Goal: Task Accomplishment & Management: Complete application form

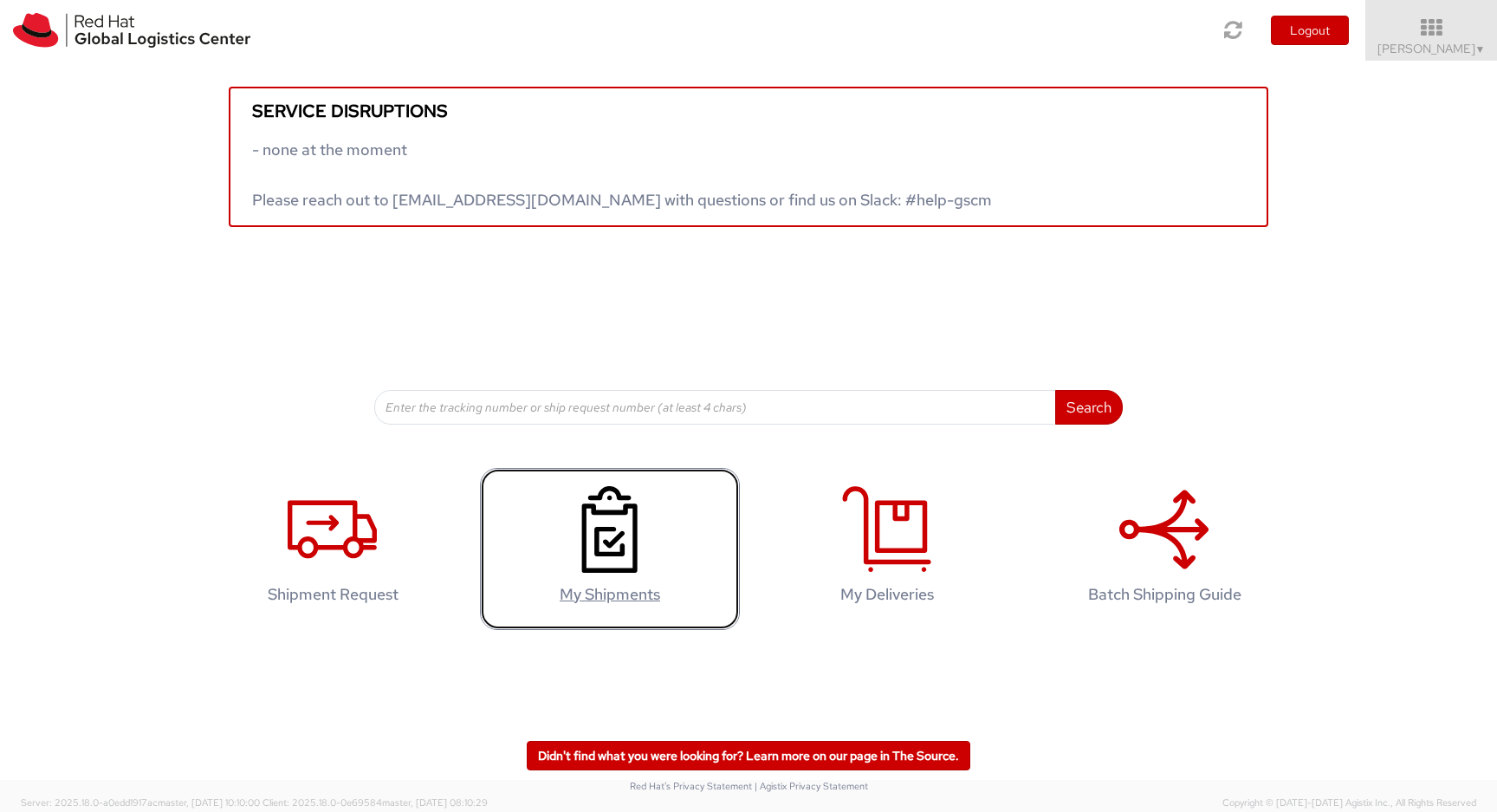
click at [601, 538] on icon at bounding box center [609, 529] width 90 height 87
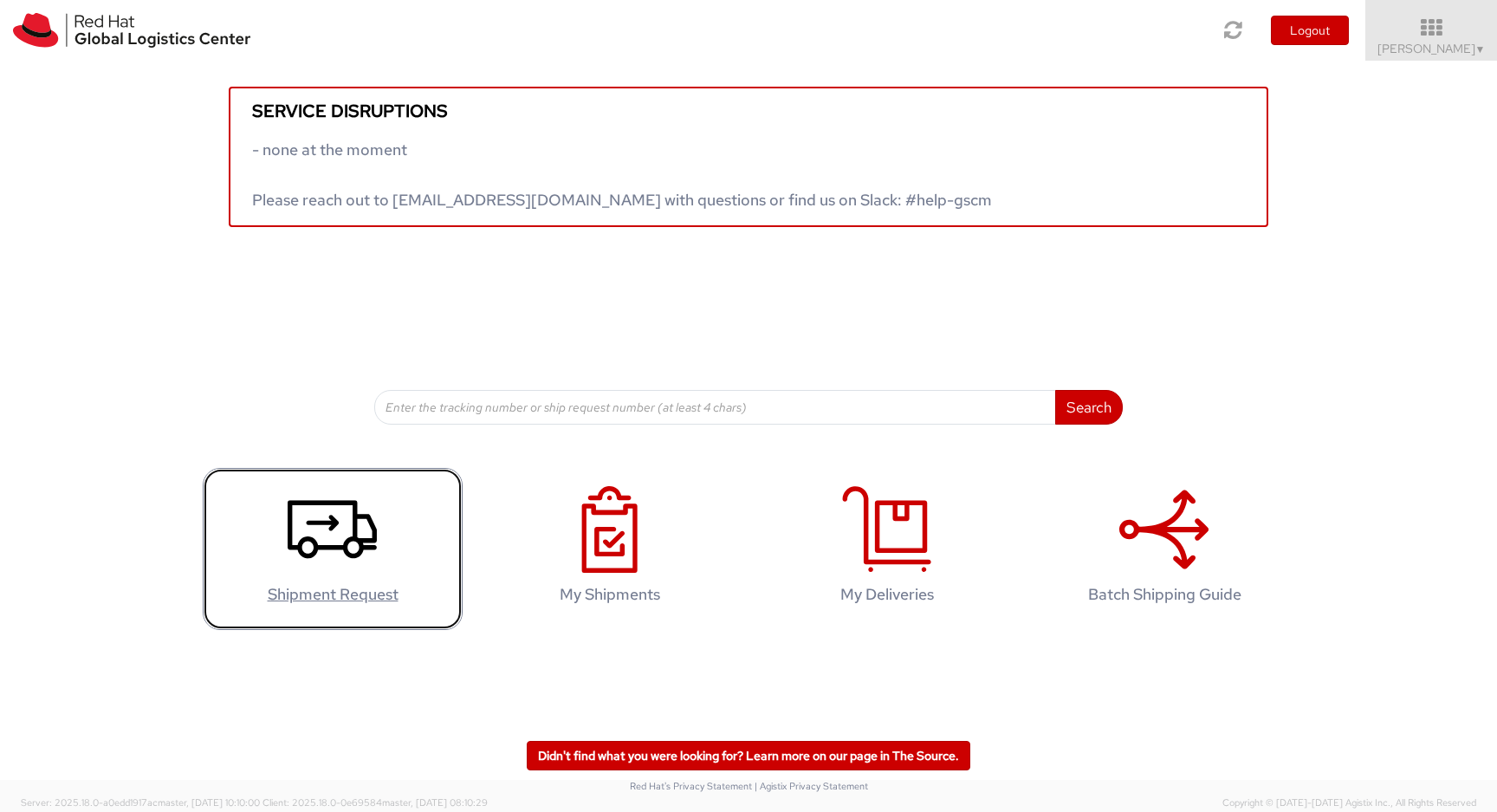
click at [347, 541] on use at bounding box center [333, 528] width 90 height 58
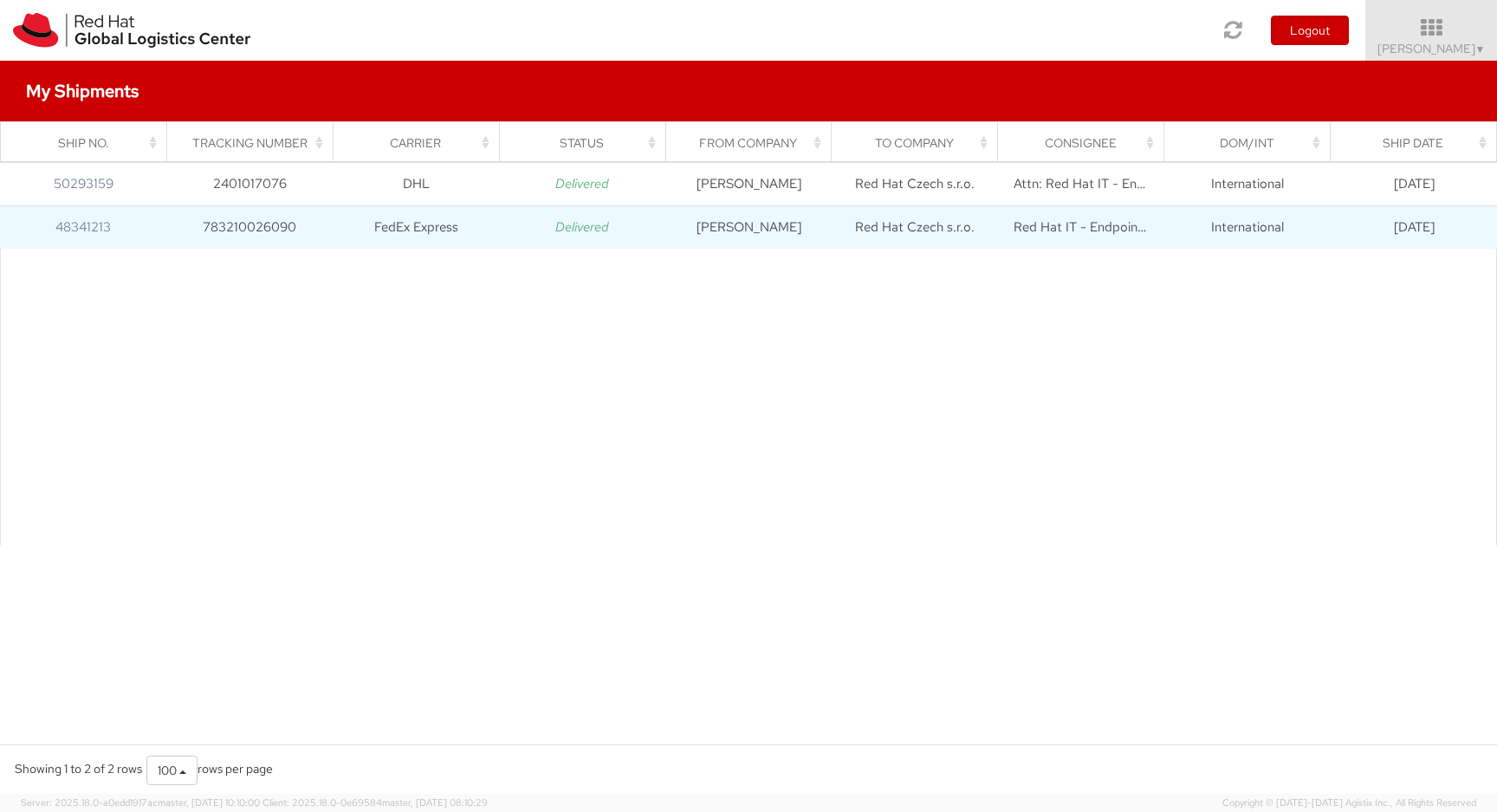
click at [284, 223] on td "783210026090" at bounding box center [248, 226] width 166 height 43
click at [213, 241] on td "783210026090" at bounding box center [248, 226] width 166 height 43
click at [74, 224] on link "48341213" at bounding box center [83, 227] width 55 height 18
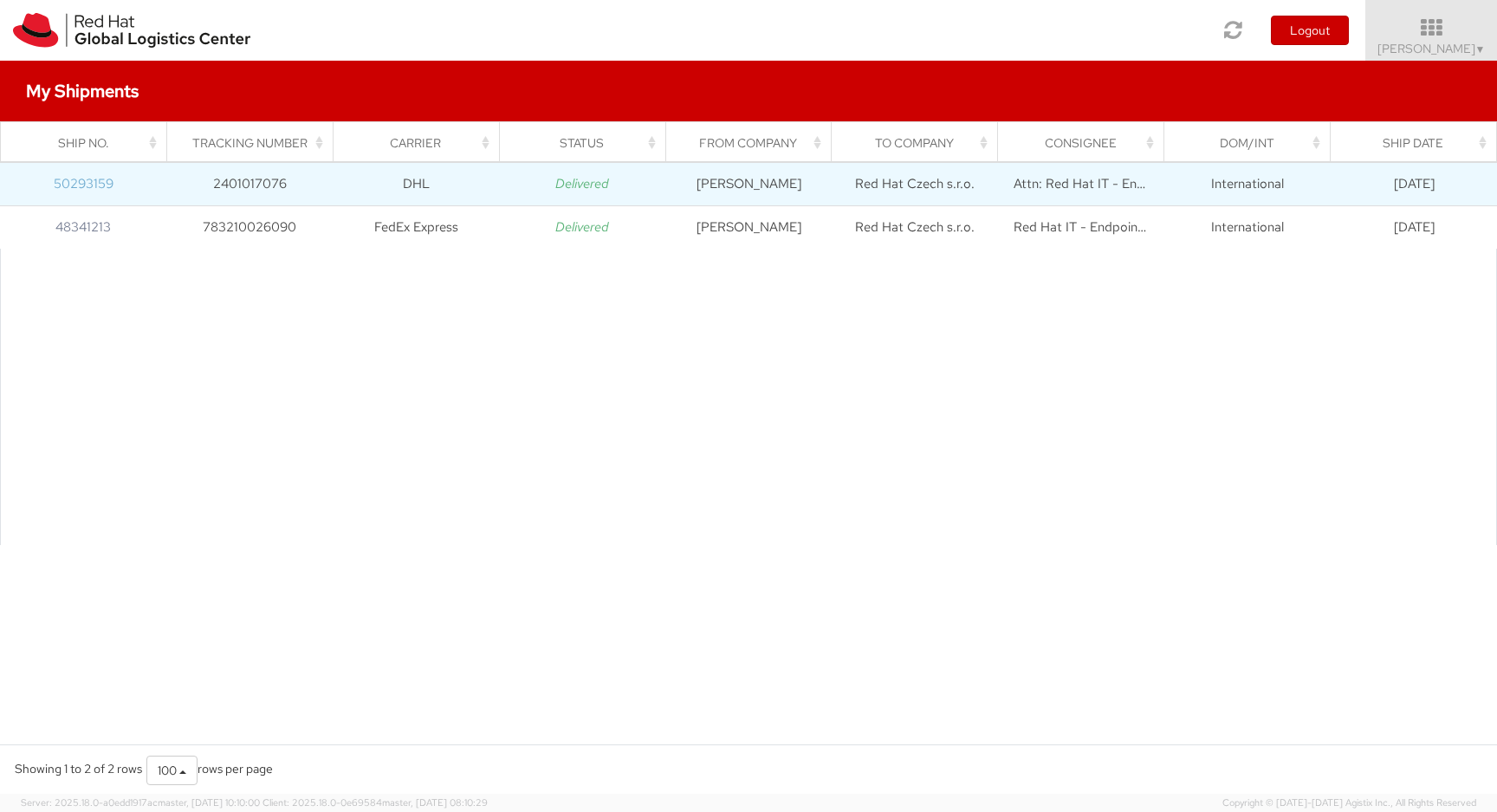
click at [90, 185] on link "50293159" at bounding box center [83, 183] width 60 height 18
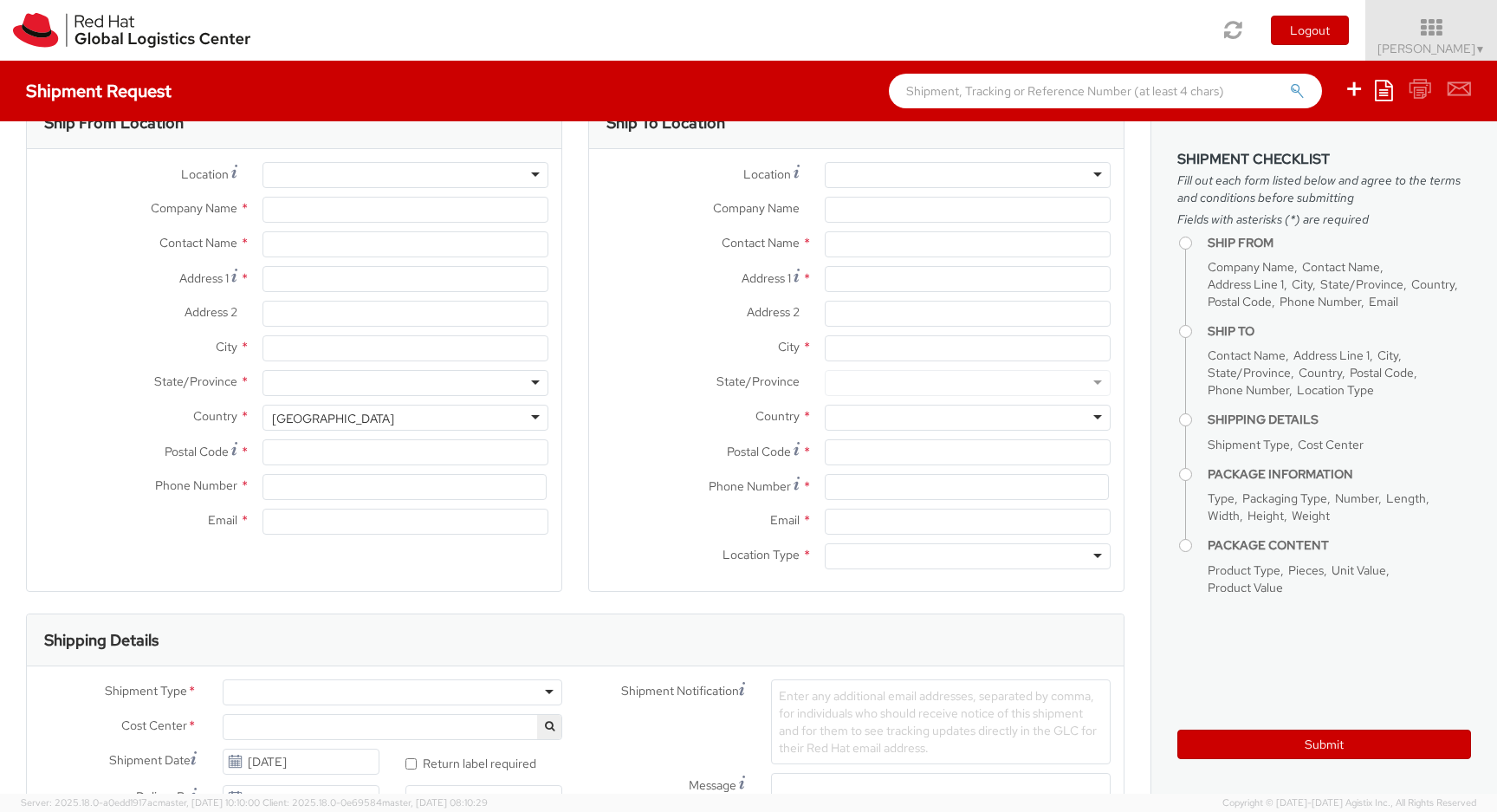
select select
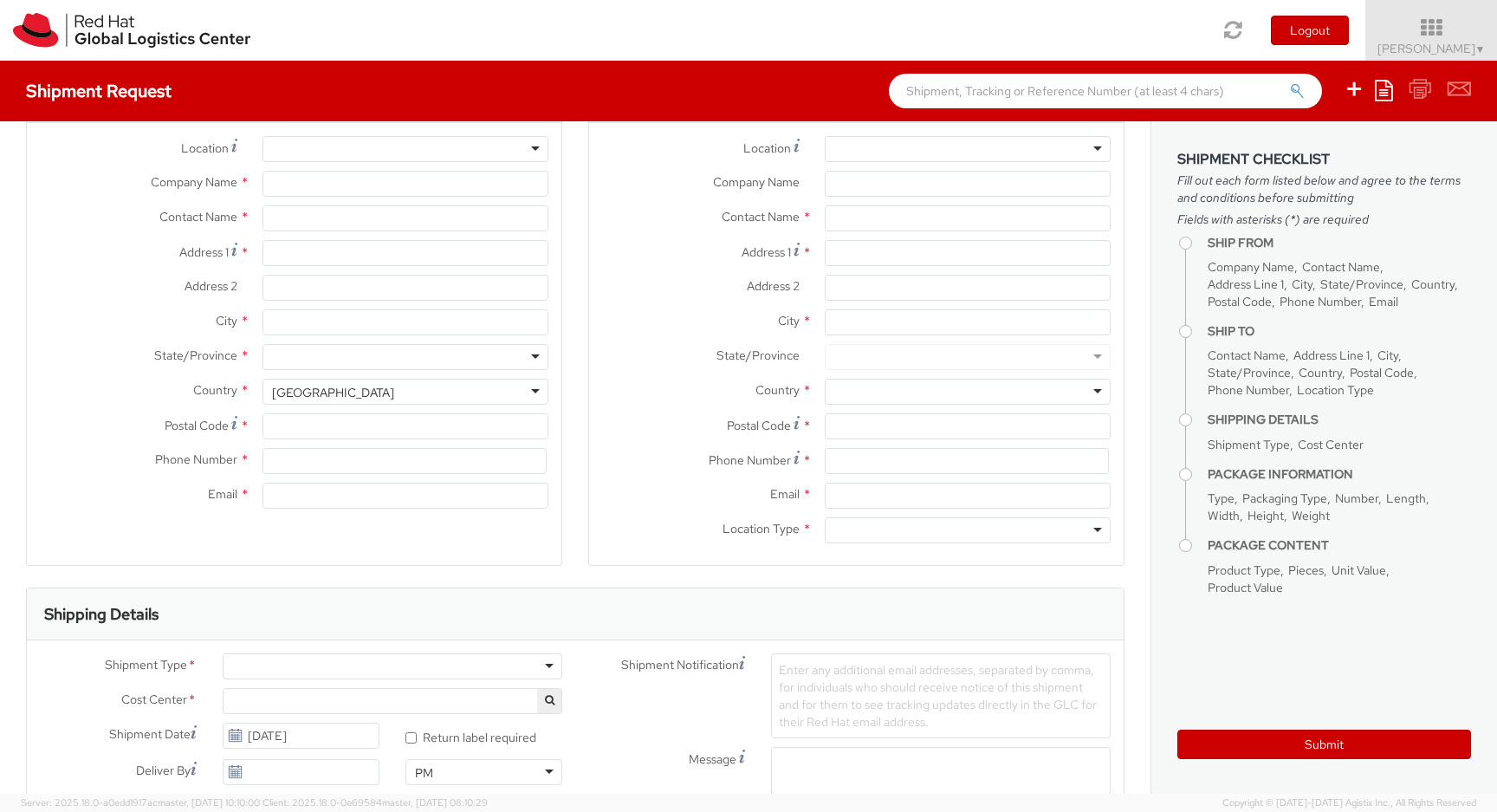
select select "726"
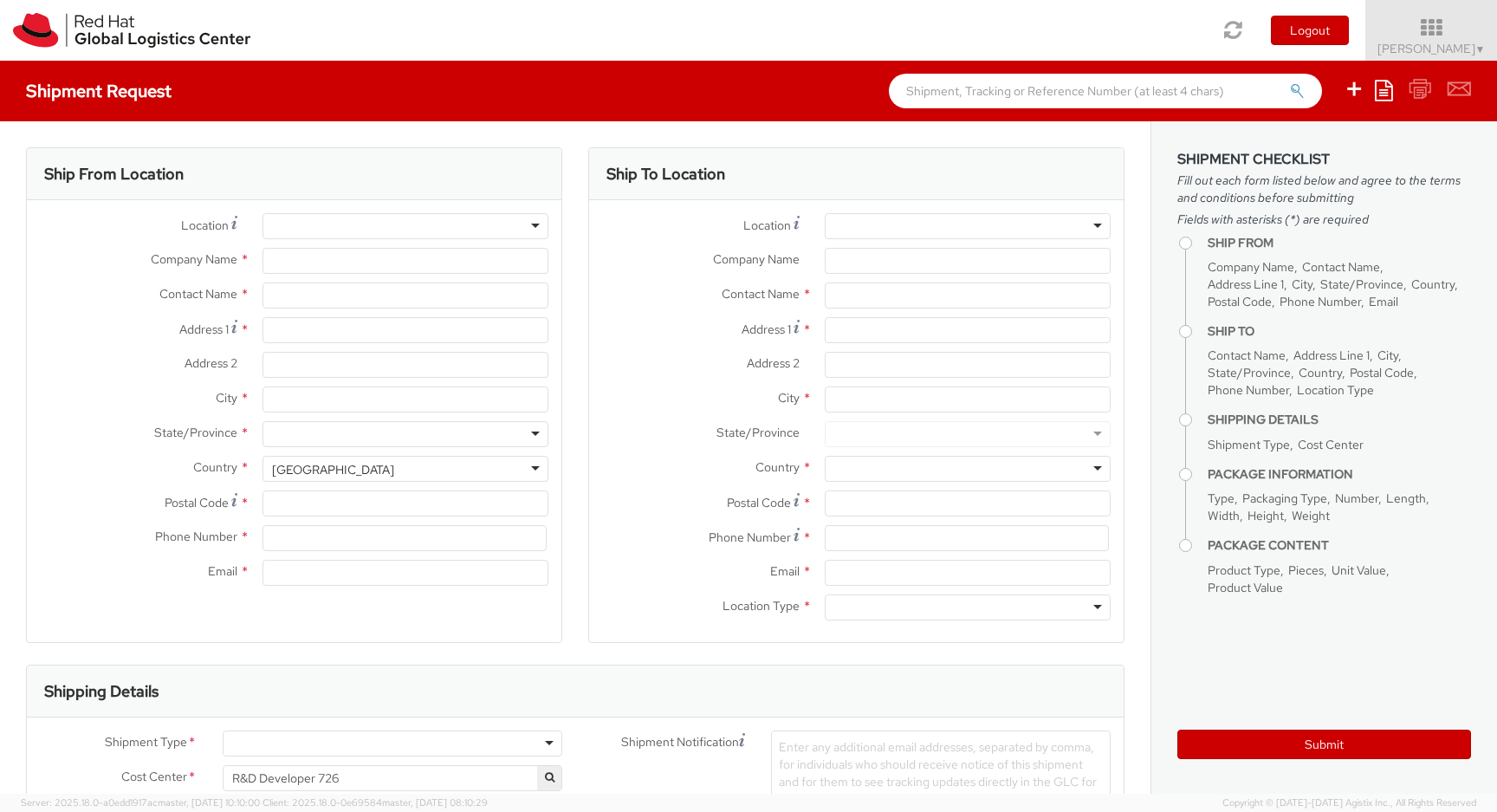
click at [470, 235] on div at bounding box center [406, 226] width 286 height 26
click at [546, 225] on div at bounding box center [406, 226] width 286 height 26
click at [540, 225] on div at bounding box center [406, 226] width 286 height 26
click at [532, 225] on div at bounding box center [406, 226] width 286 height 26
type input "Red Hat"
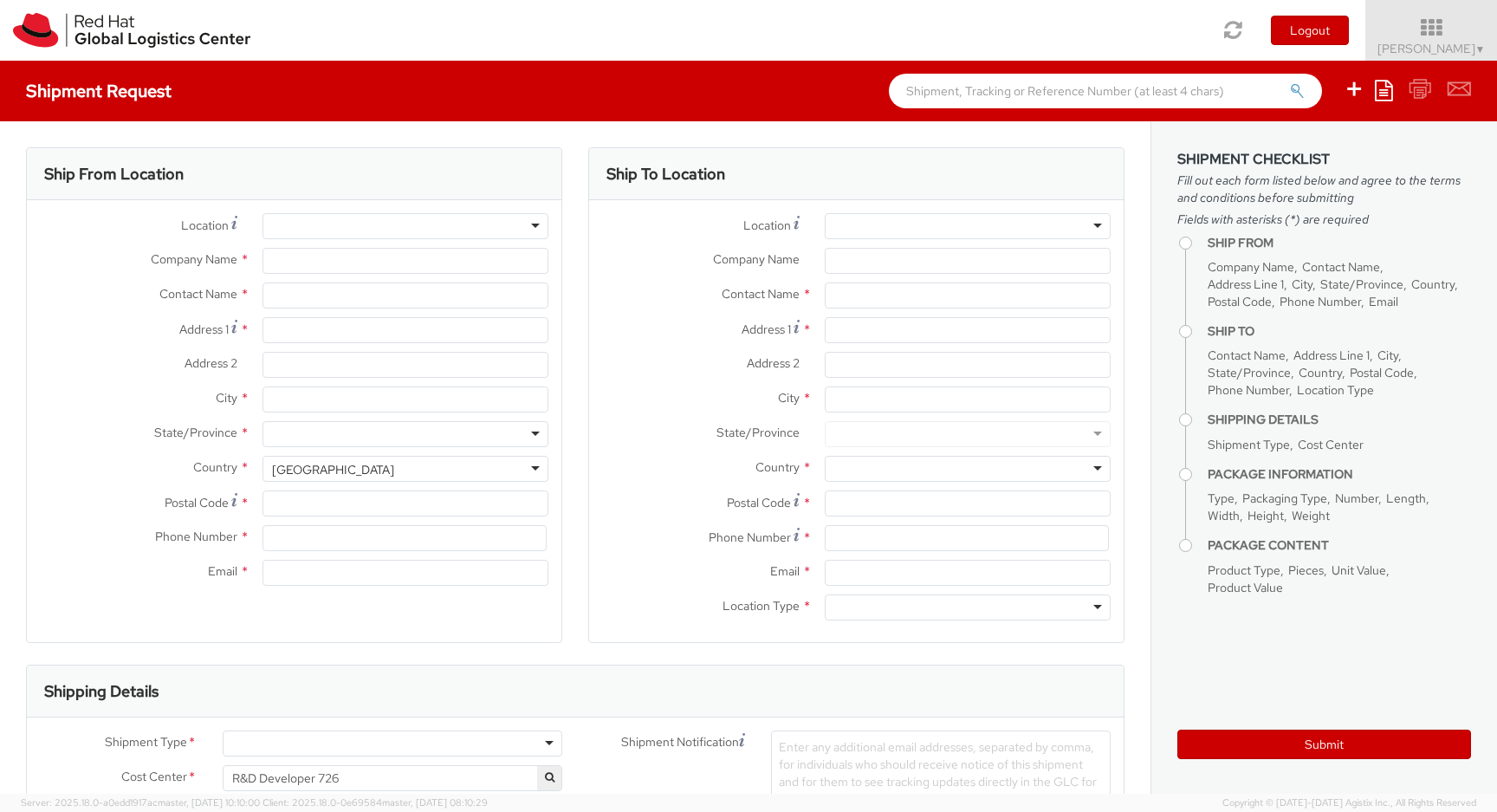
type input "[PERSON_NAME]"
type input "[EMAIL_ADDRESS][DOMAIN_NAME]"
click at [403, 339] on input "Address 1 *" at bounding box center [406, 330] width 286 height 26
type input "Omulewska 26A"
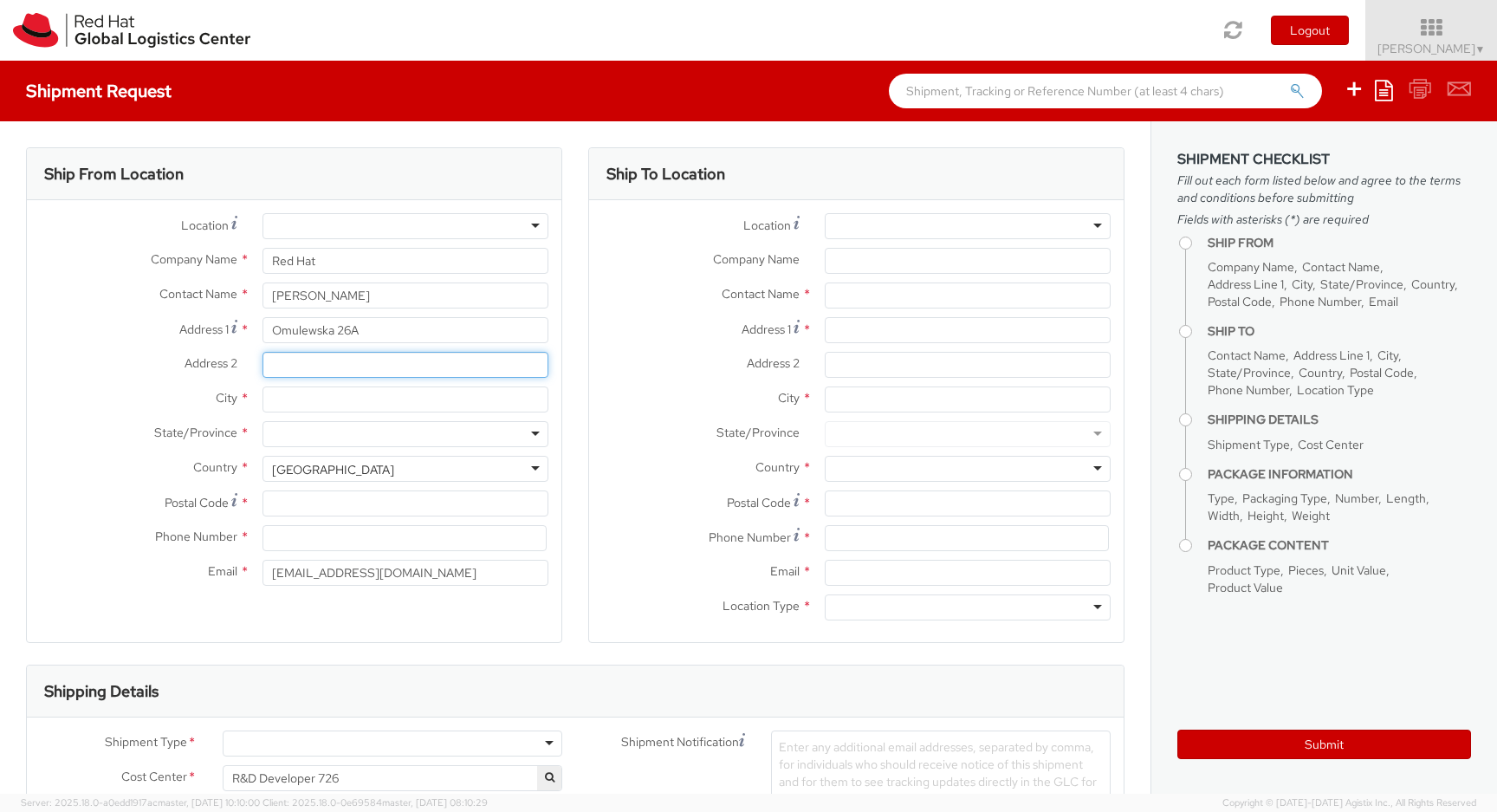
click at [373, 363] on input "Address 2 *" at bounding box center [406, 365] width 286 height 26
type input "m. 121"
click at [356, 400] on input "City *" at bounding box center [406, 399] width 286 height 26
type input "[GEOGRAPHIC_DATA]"
click at [345, 472] on div "[GEOGRAPHIC_DATA]" at bounding box center [333, 470] width 122 height 18
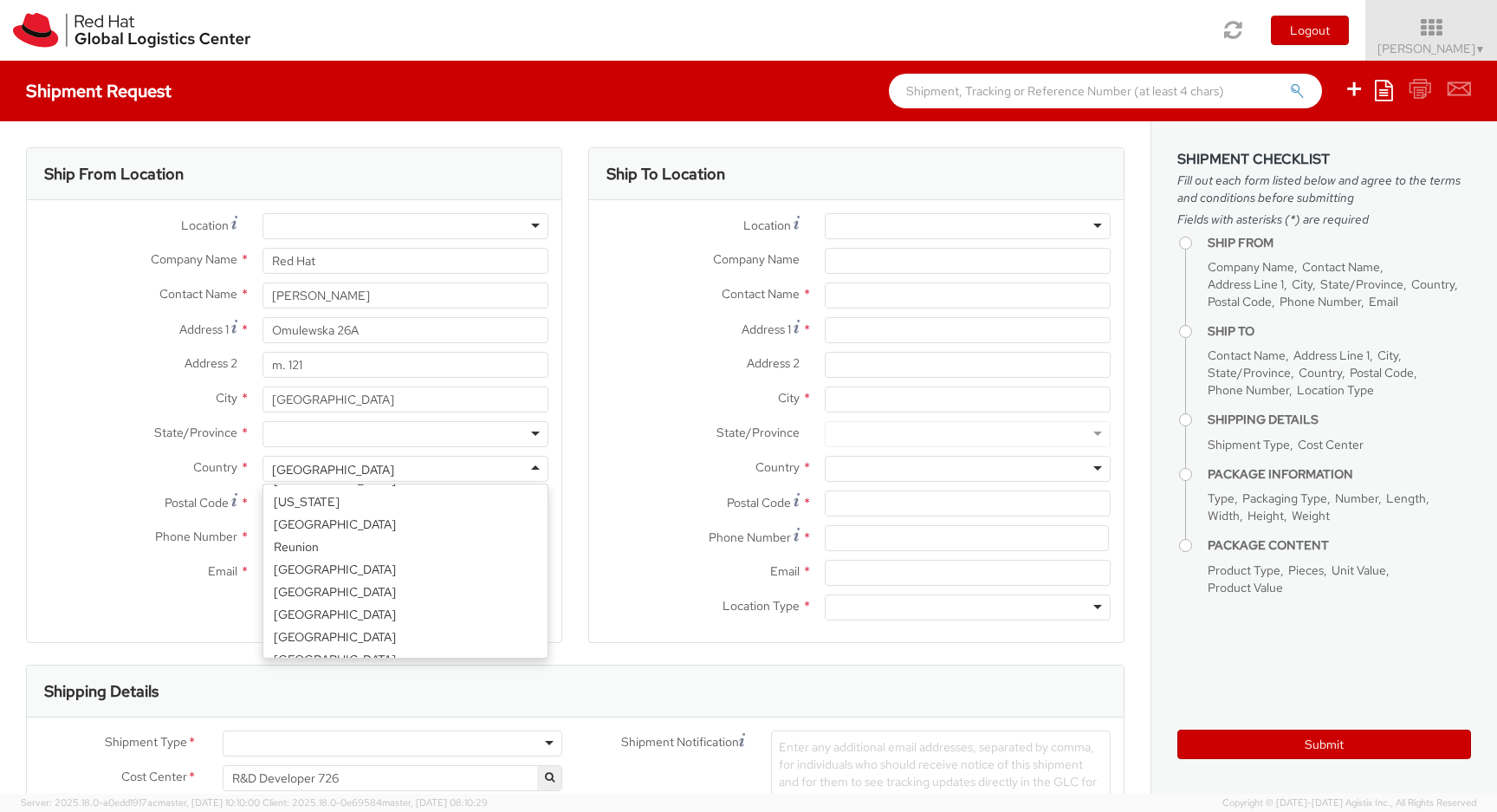
scroll to position [3439, 0]
select select "CM"
select select "KGS"
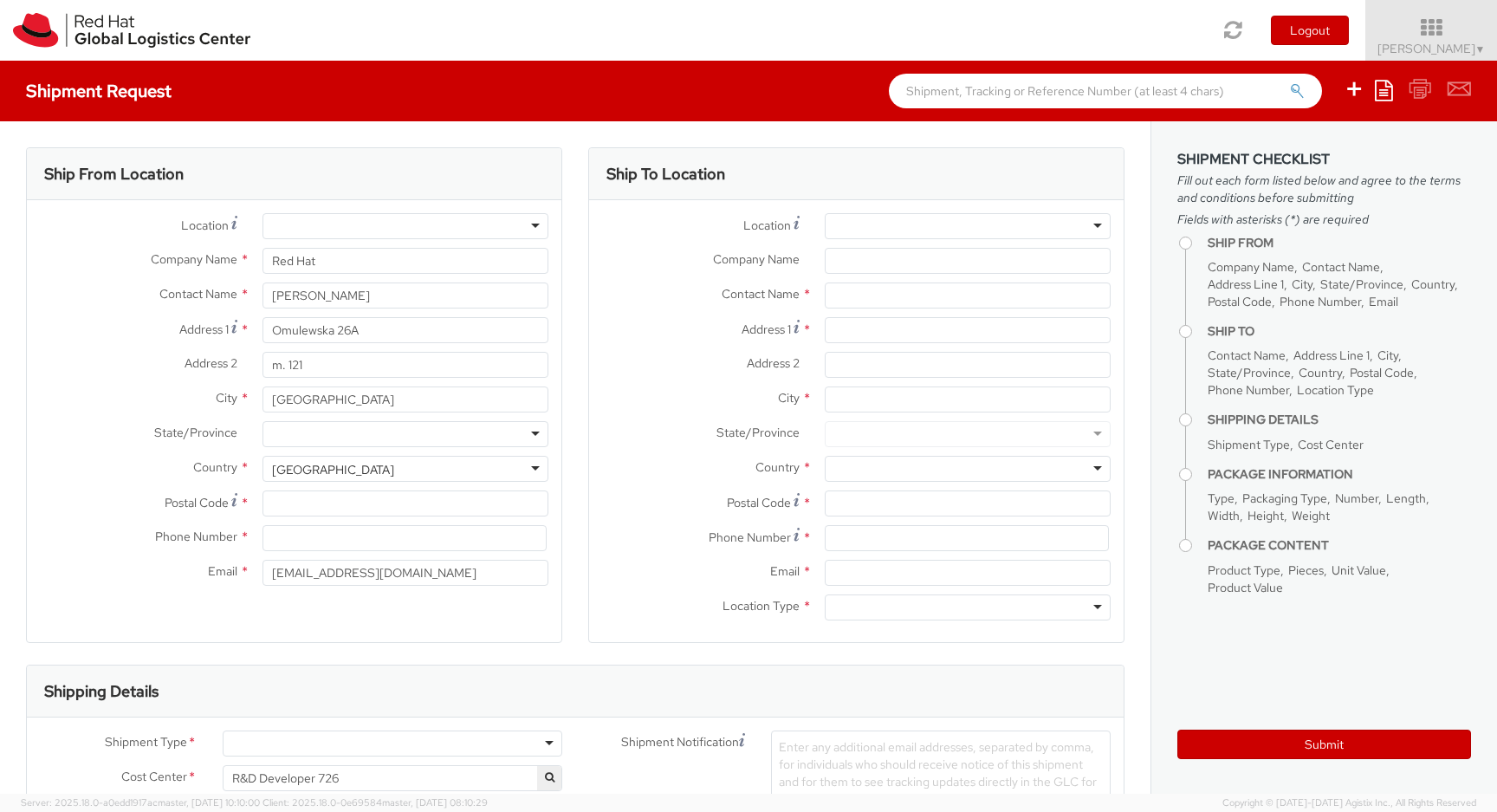
click at [420, 433] on div at bounding box center [406, 435] width 286 height 26
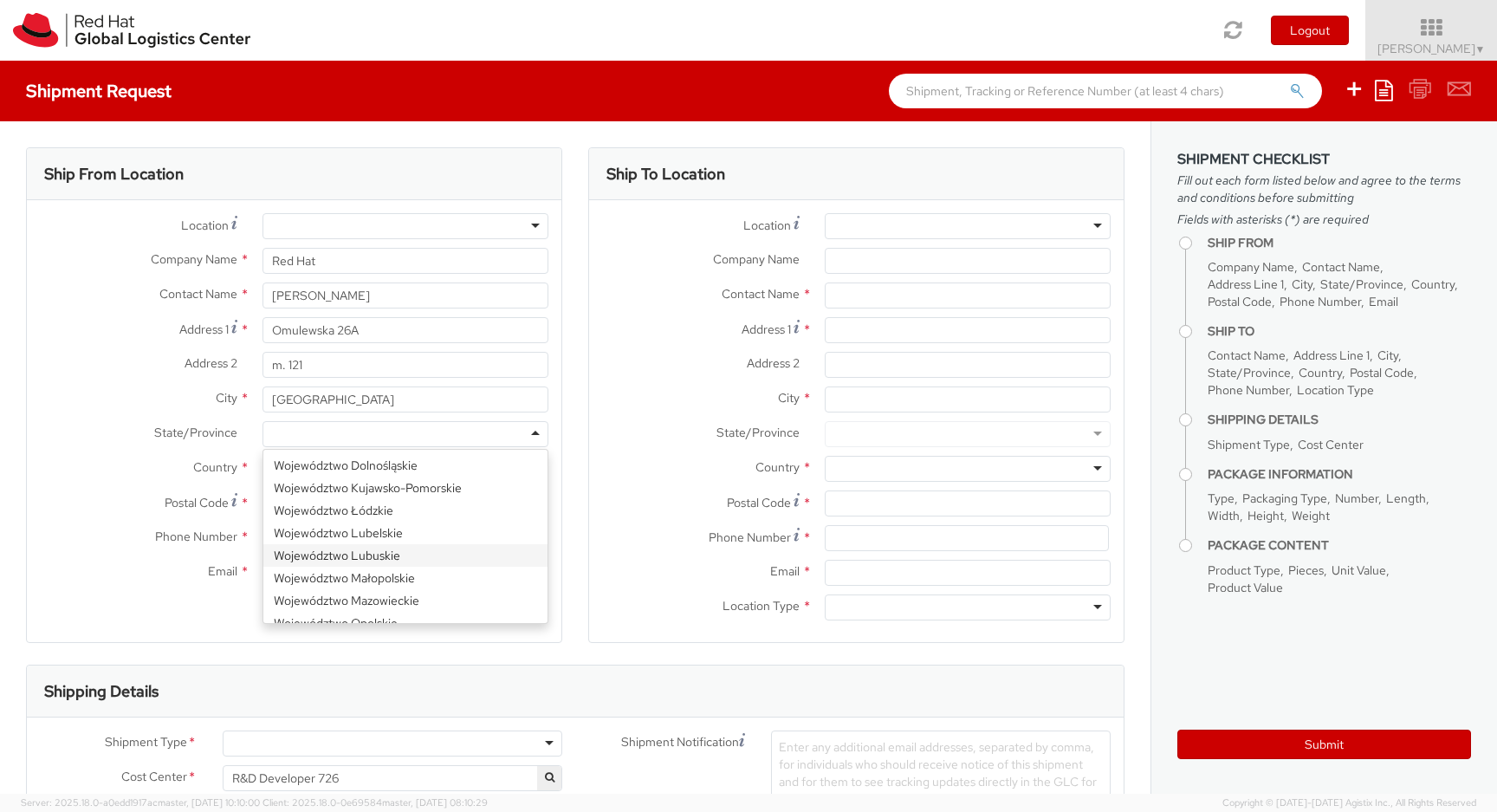
scroll to position [29, 0]
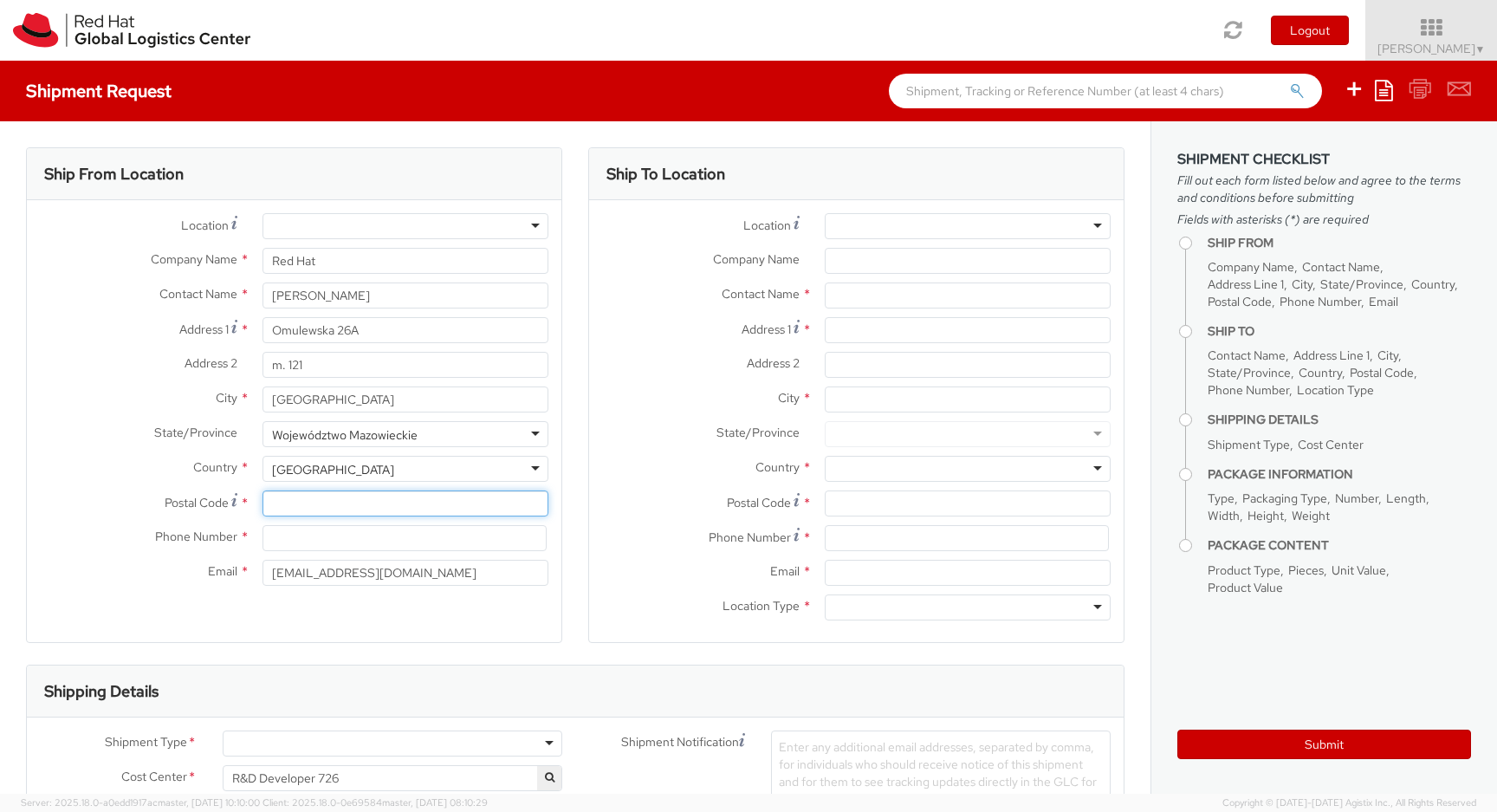
click at [395, 509] on input "Postal Code *" at bounding box center [406, 504] width 286 height 26
type input "04-128"
click at [371, 545] on input at bounding box center [405, 538] width 284 height 26
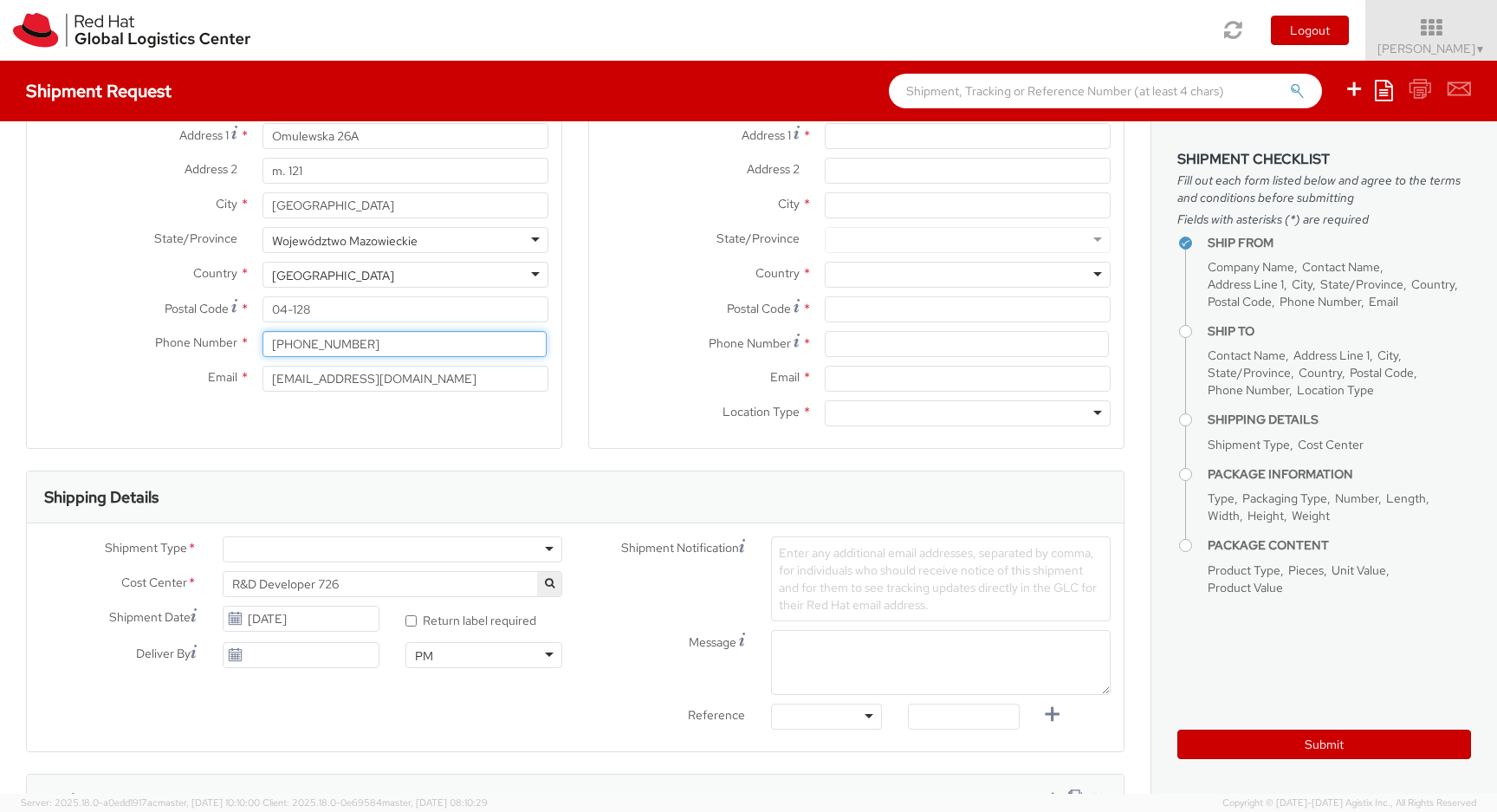
scroll to position [217, 0]
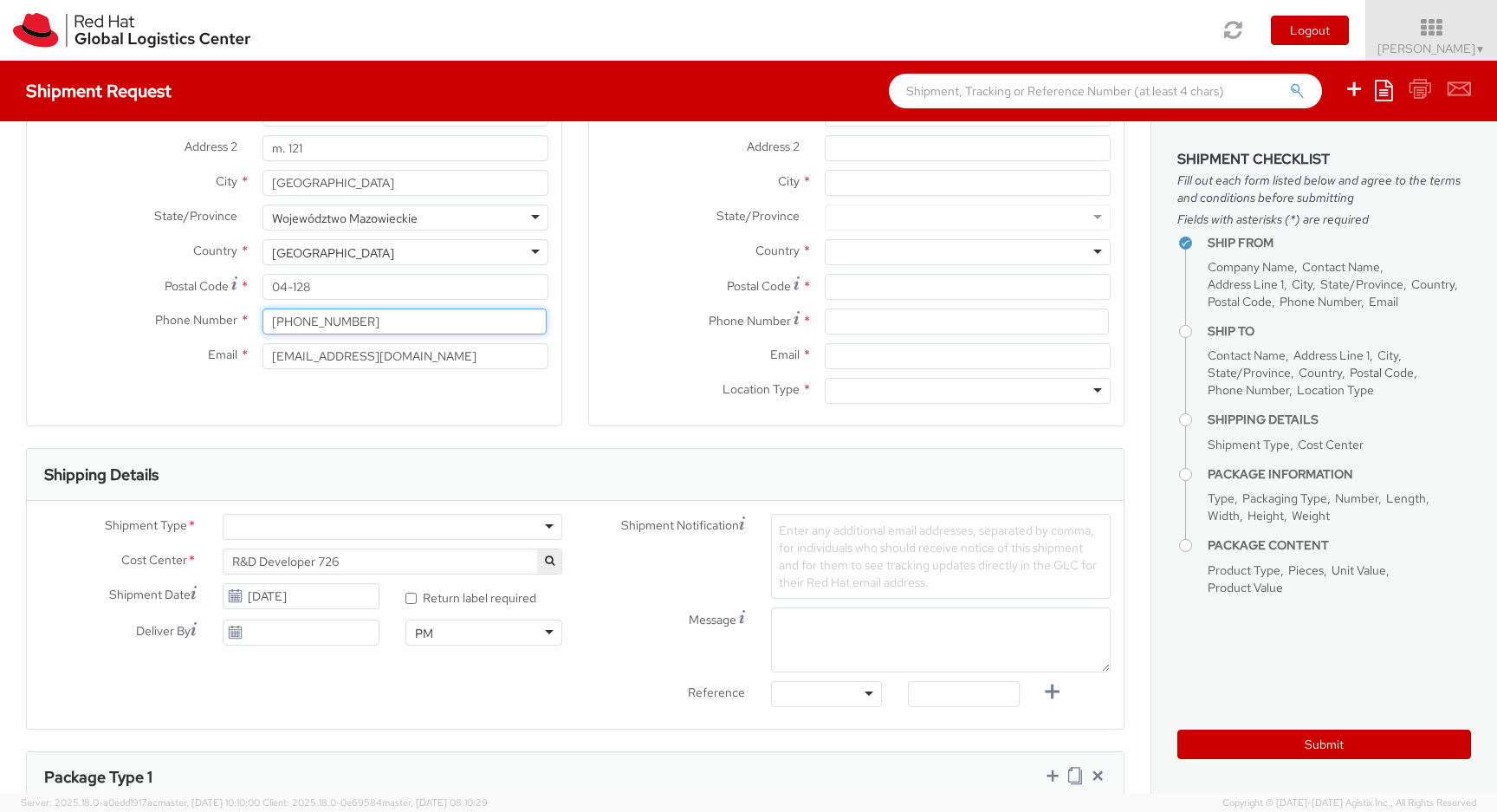
type input "[PHONE_NUMBER]"
click at [537, 527] on div at bounding box center [392, 527] width 340 height 26
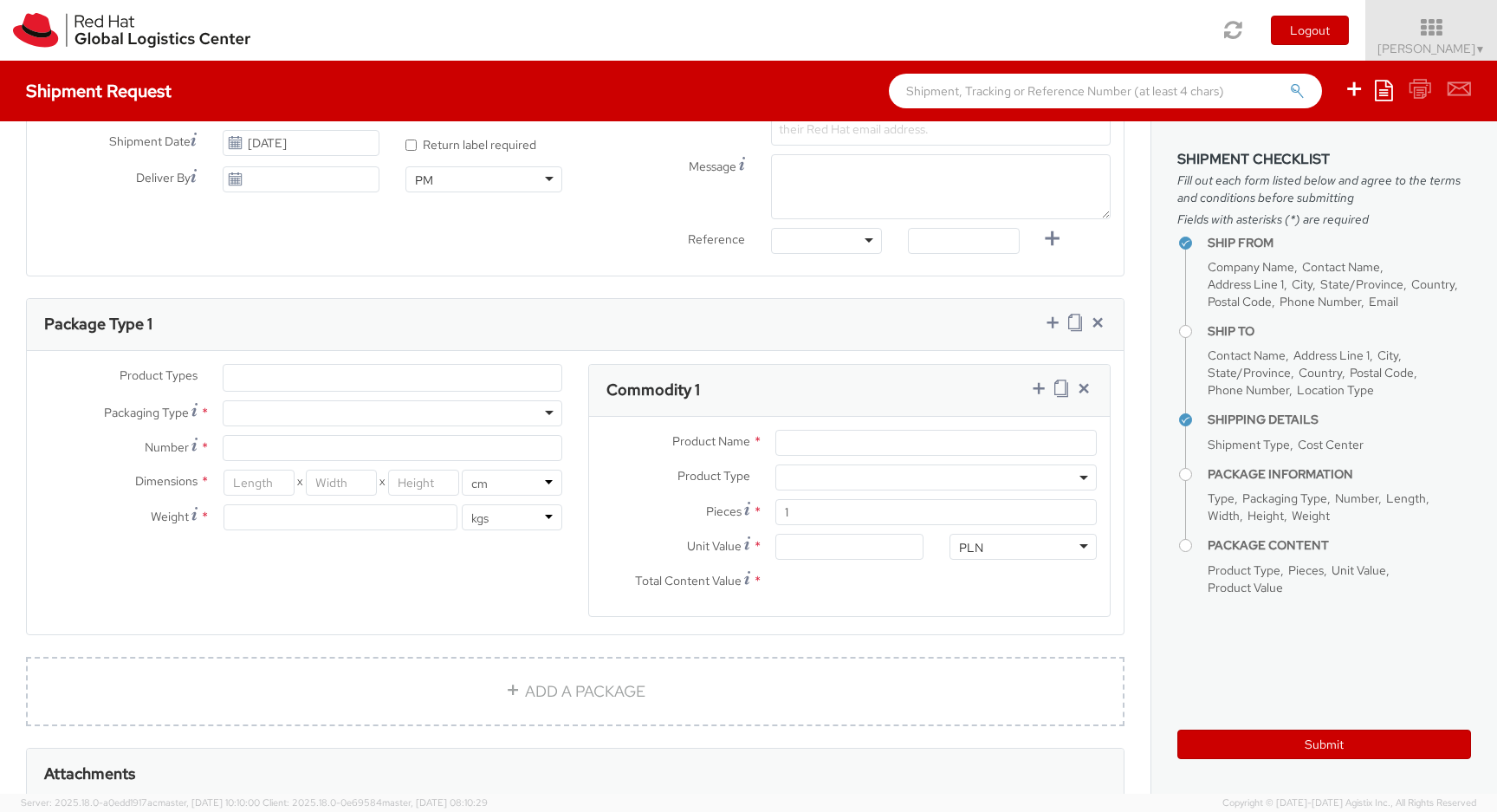
scroll to position [715, 0]
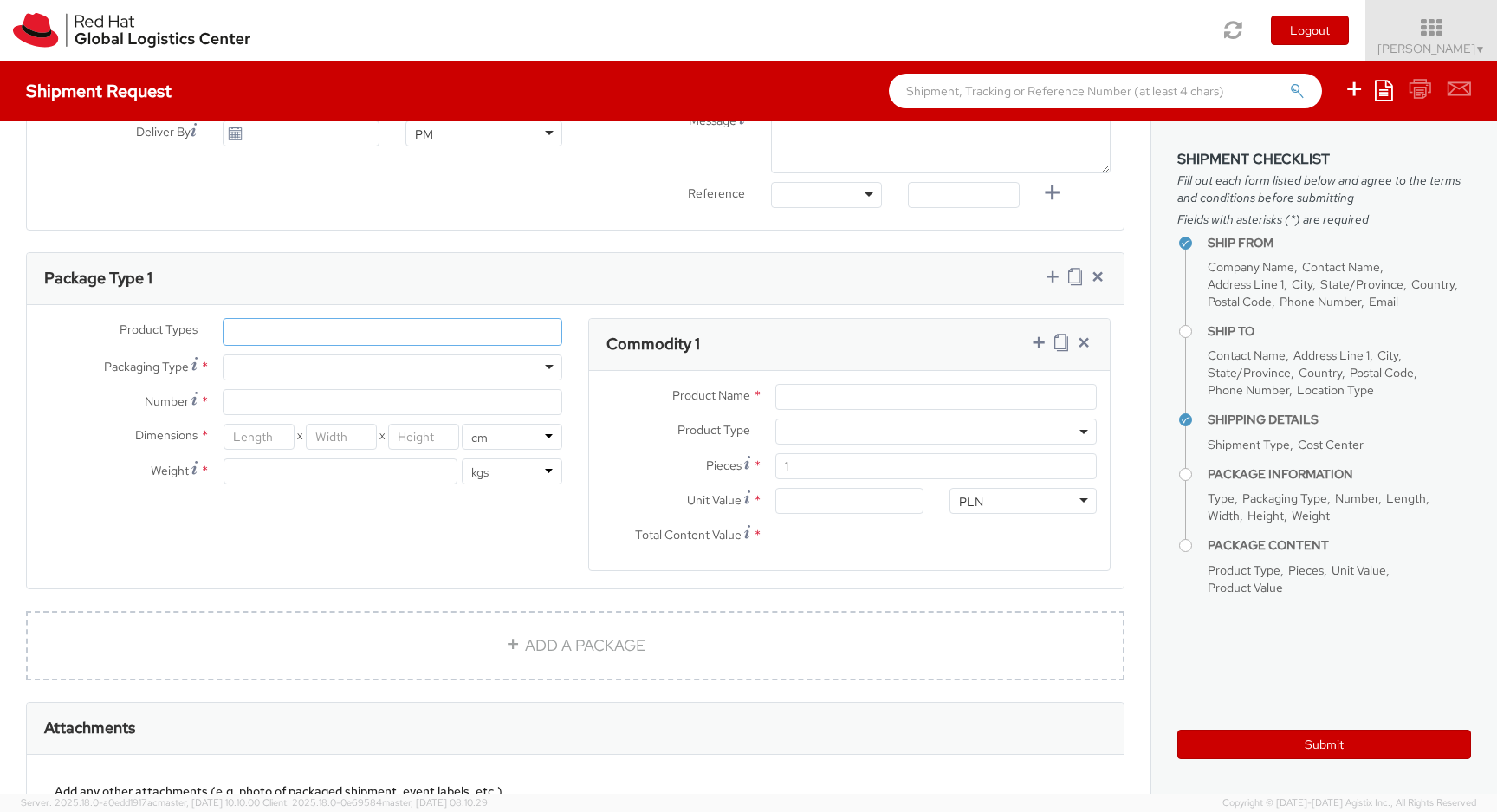
click at [546, 341] on ul at bounding box center [392, 332] width 338 height 26
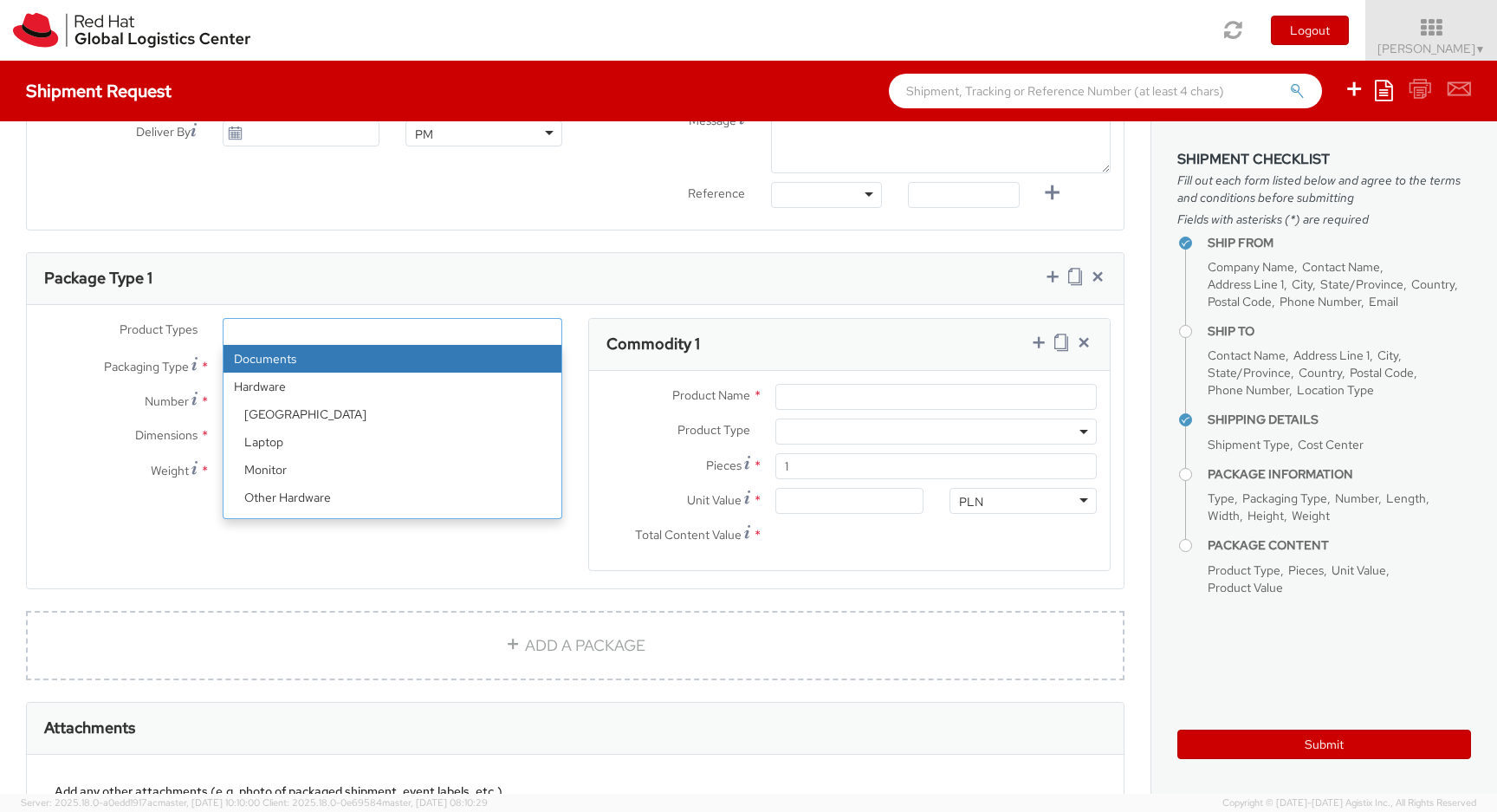
click at [541, 335] on ul at bounding box center [392, 332] width 338 height 26
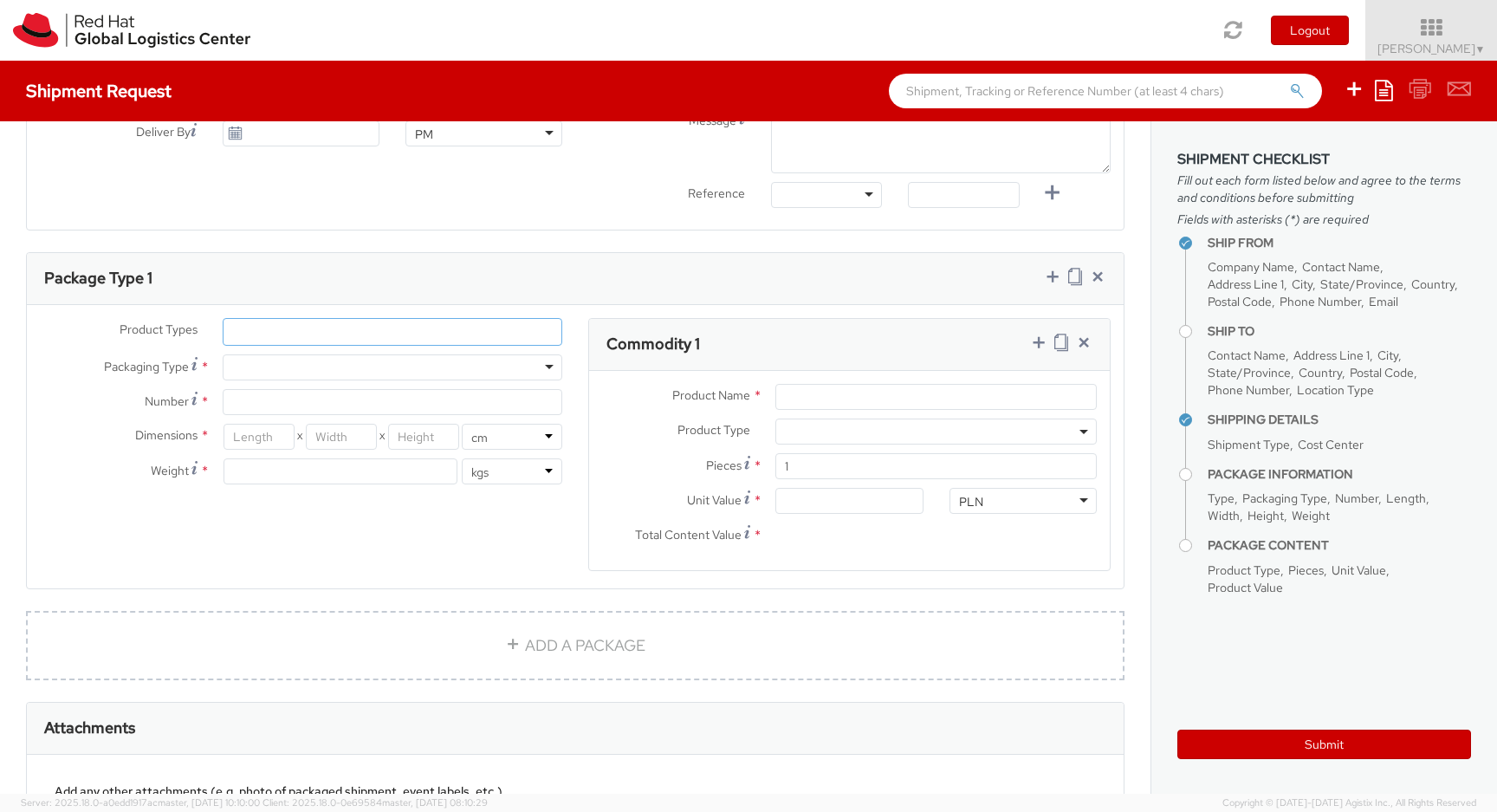
click at [530, 334] on ul at bounding box center [392, 332] width 338 height 26
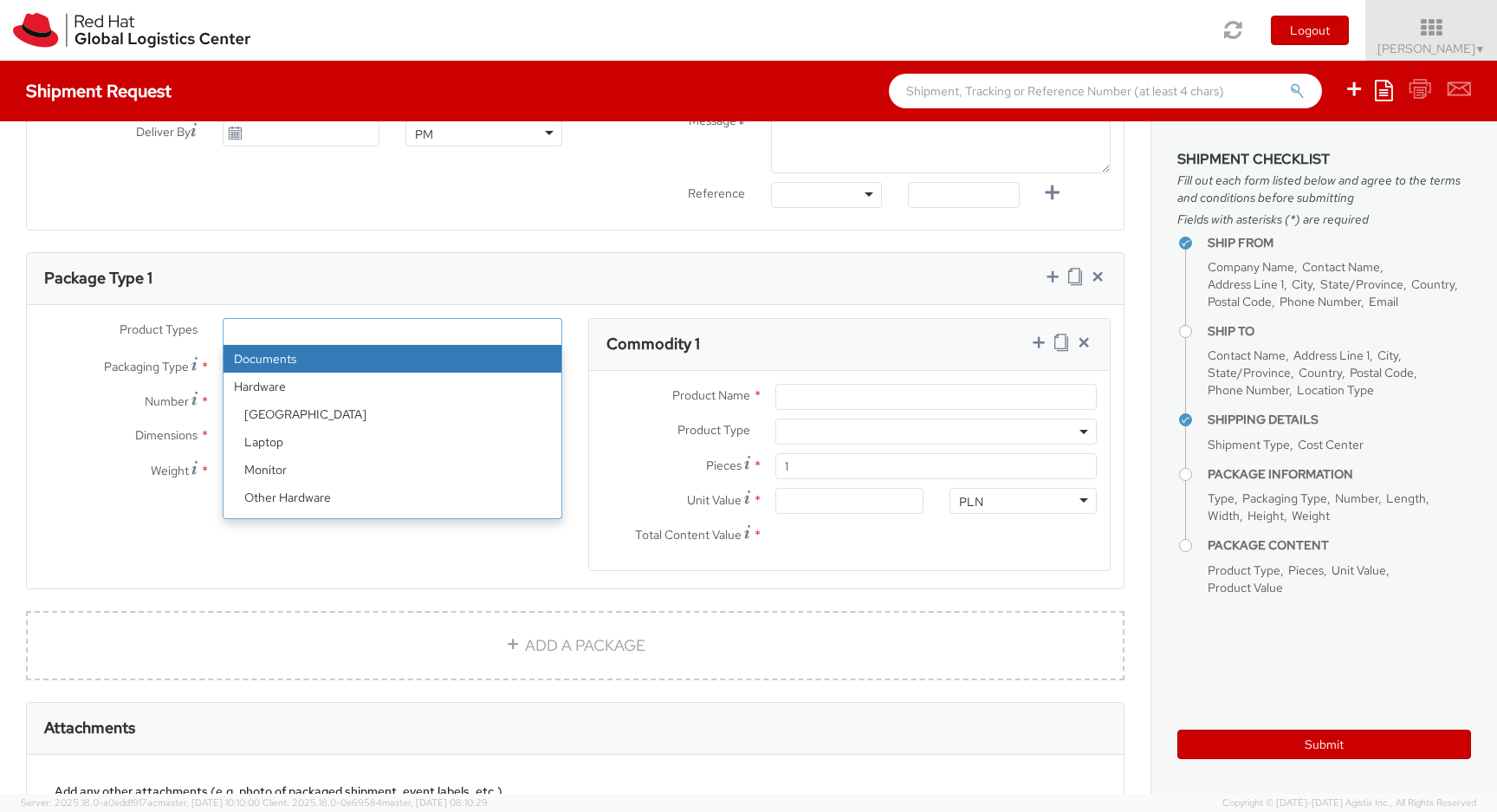
select select "DOCUMENT"
type input "Documents"
select select "DOCUMENT"
type input "1.00"
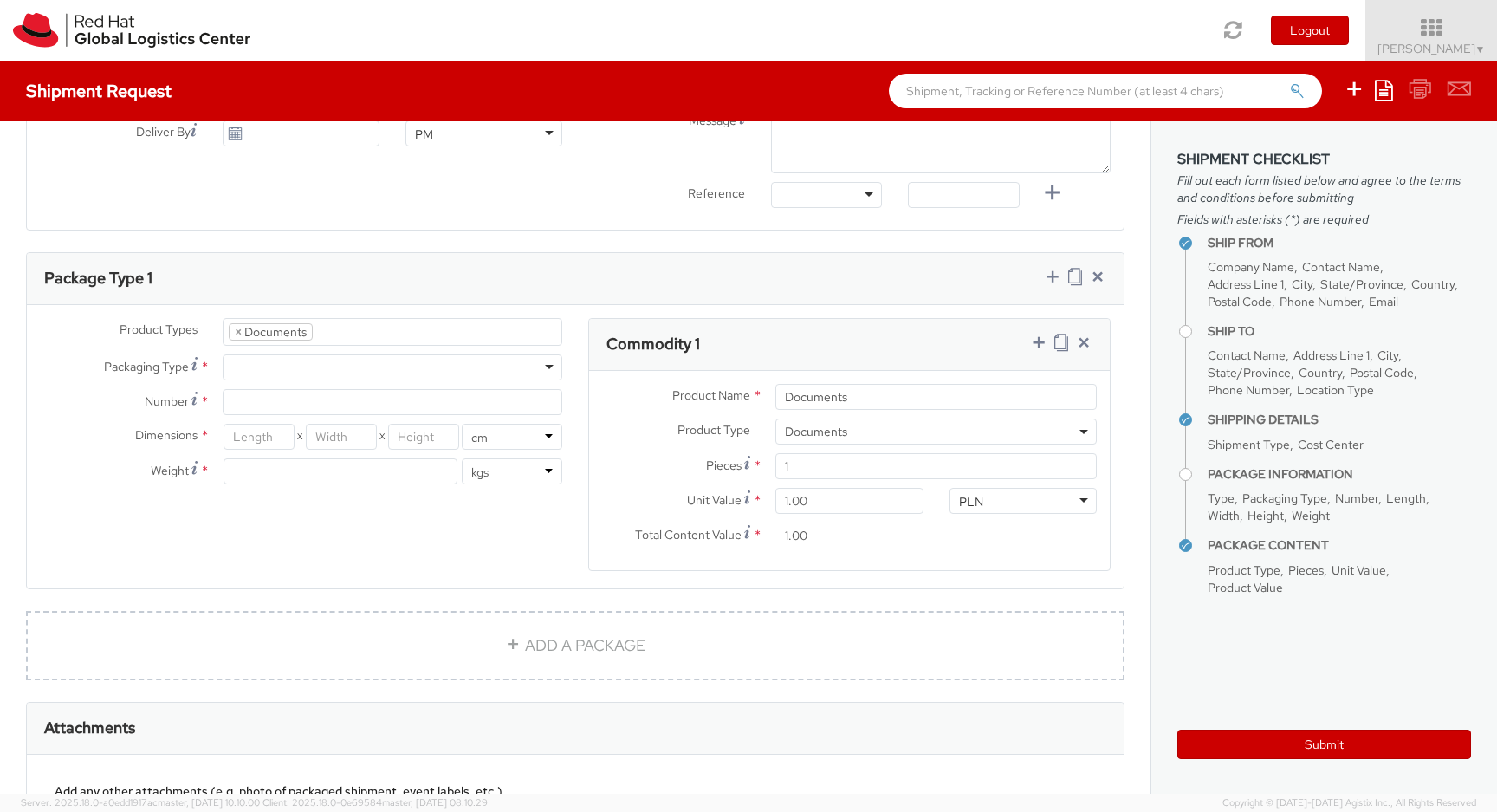
click at [547, 370] on div at bounding box center [392, 368] width 340 height 26
type input "1"
type input "24.13"
type input "31.75"
type input "0.64"
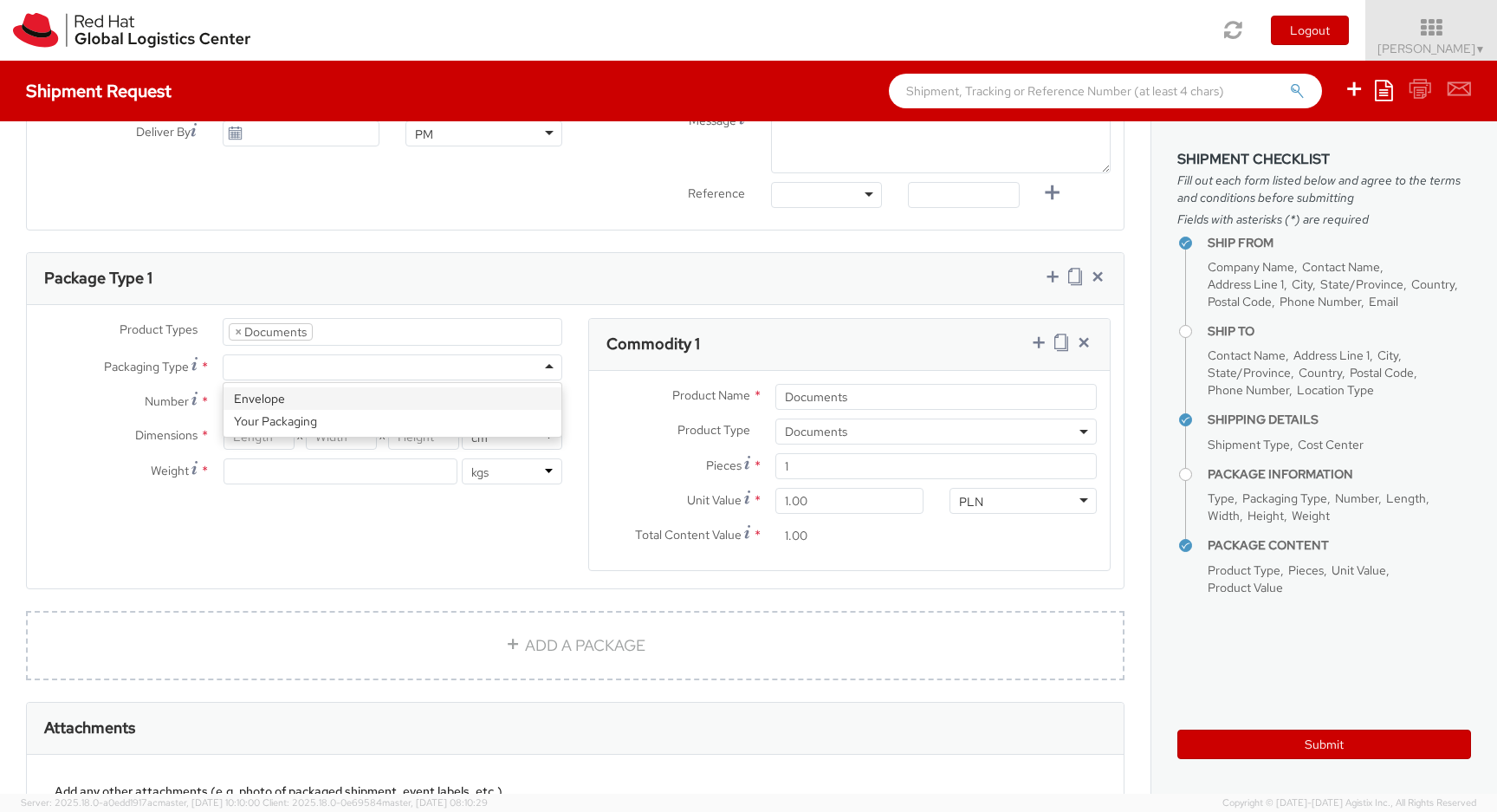
type input "0.5"
click at [536, 406] on input "1" at bounding box center [392, 402] width 340 height 26
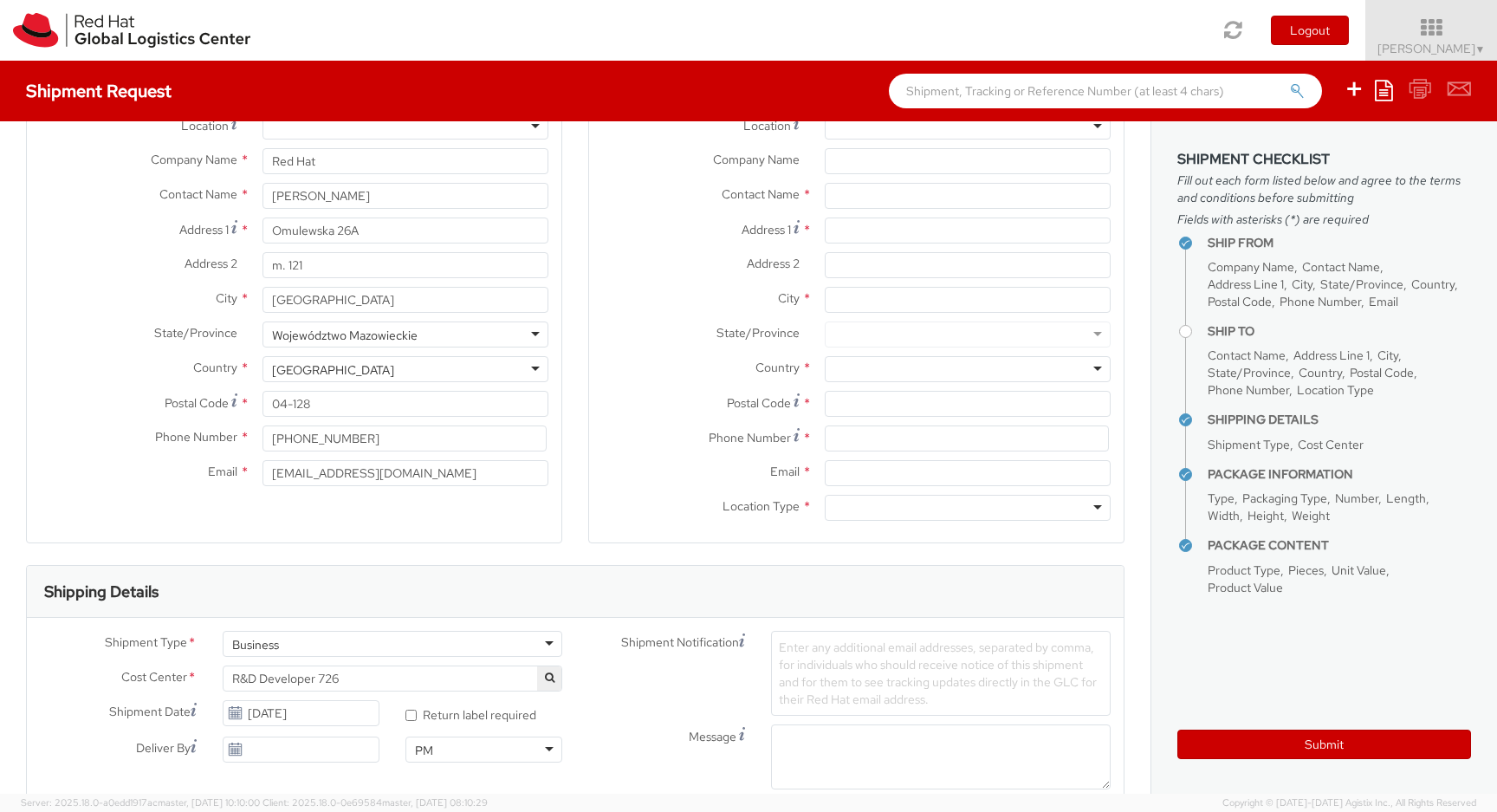
scroll to position [0, 0]
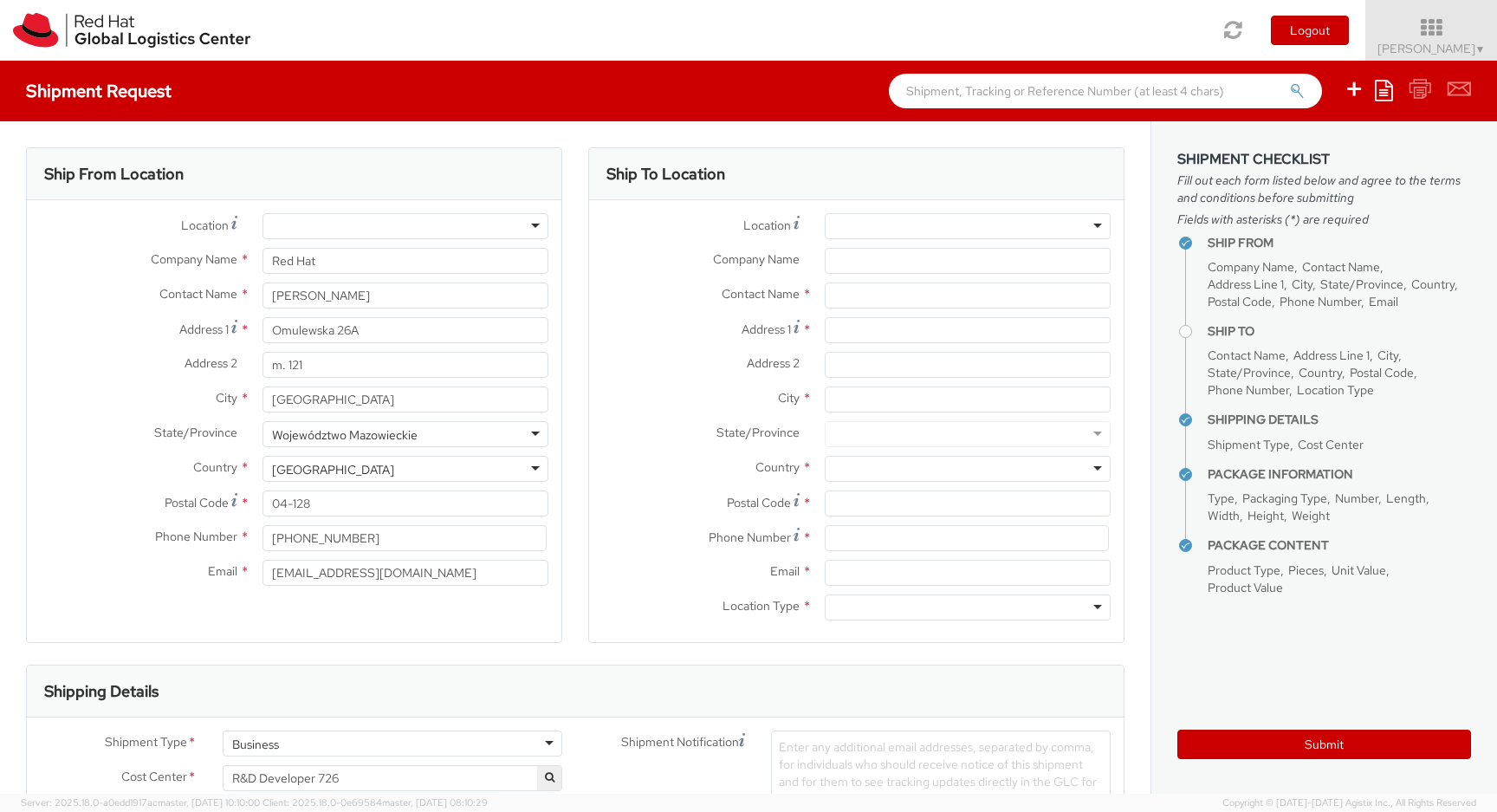
click at [975, 219] on div at bounding box center [968, 226] width 286 height 26
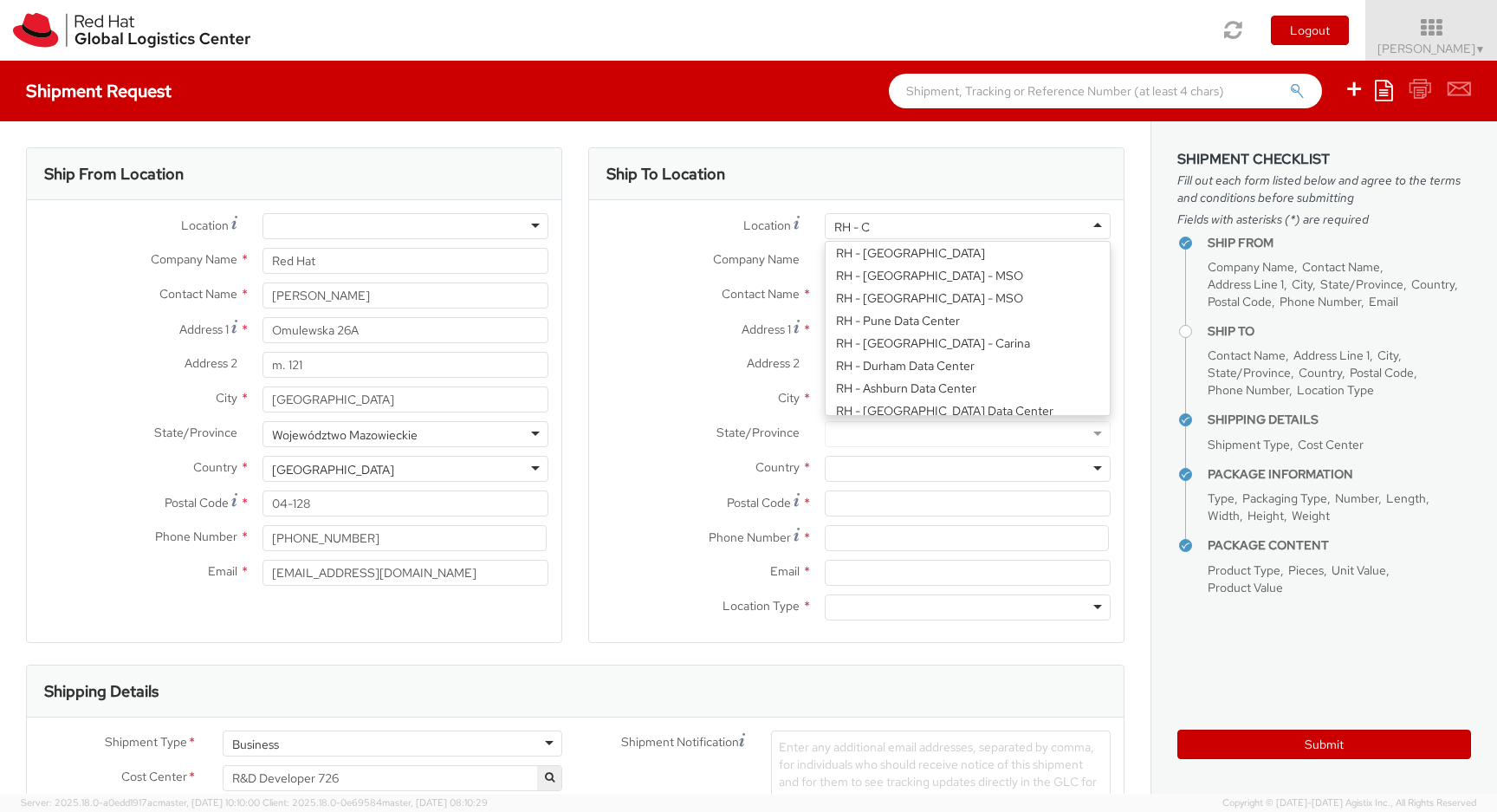
scroll to position [4, 0]
type input "RH - Brn"
type input "itself s.r.o"
type input "Palavske Namesti 4343/11"
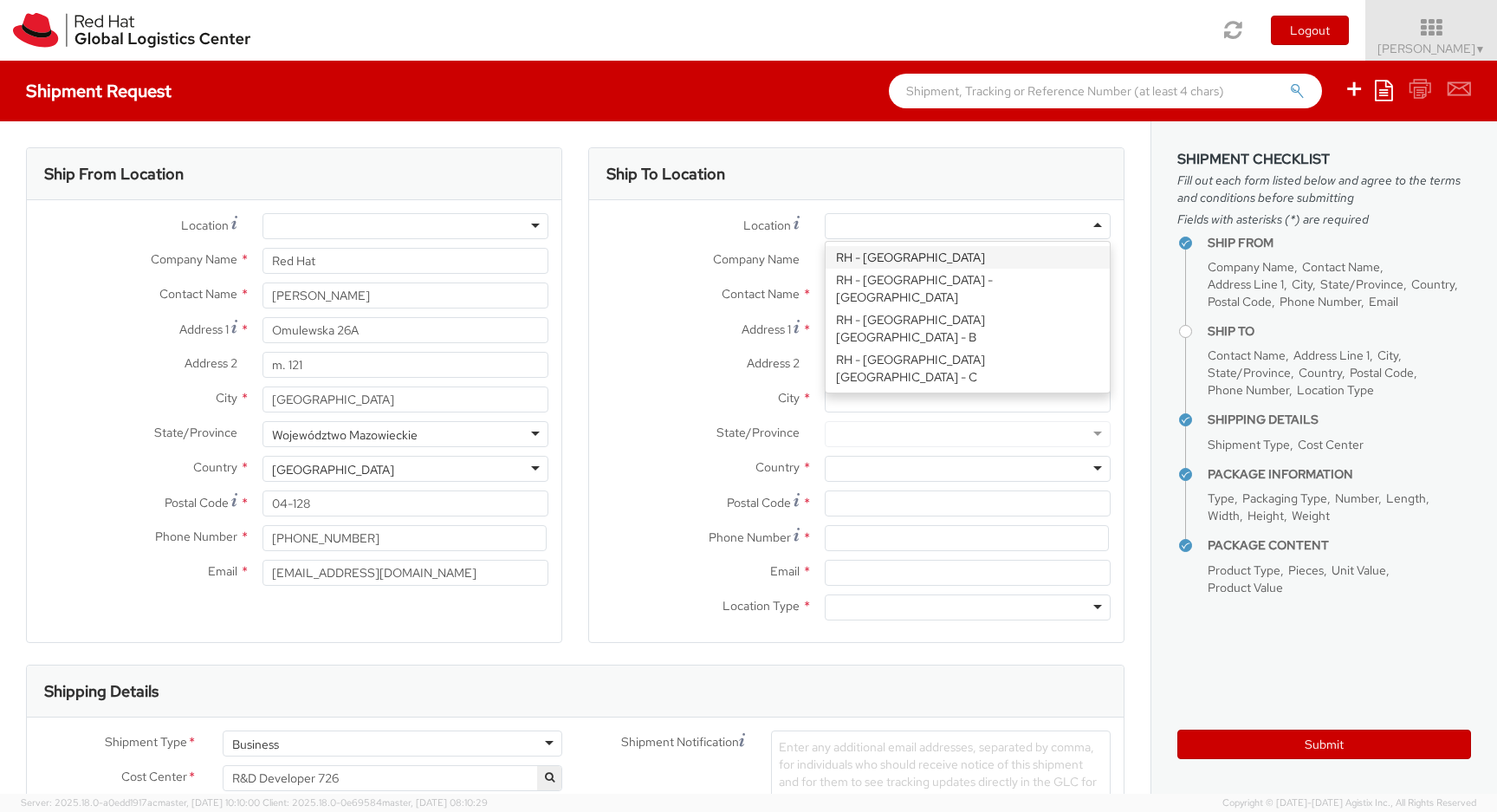
type input "c/o Red Hat Czech s.r.o."
type input "[GEOGRAPHIC_DATA]"
type input "62800"
type input "420 533 383 385"
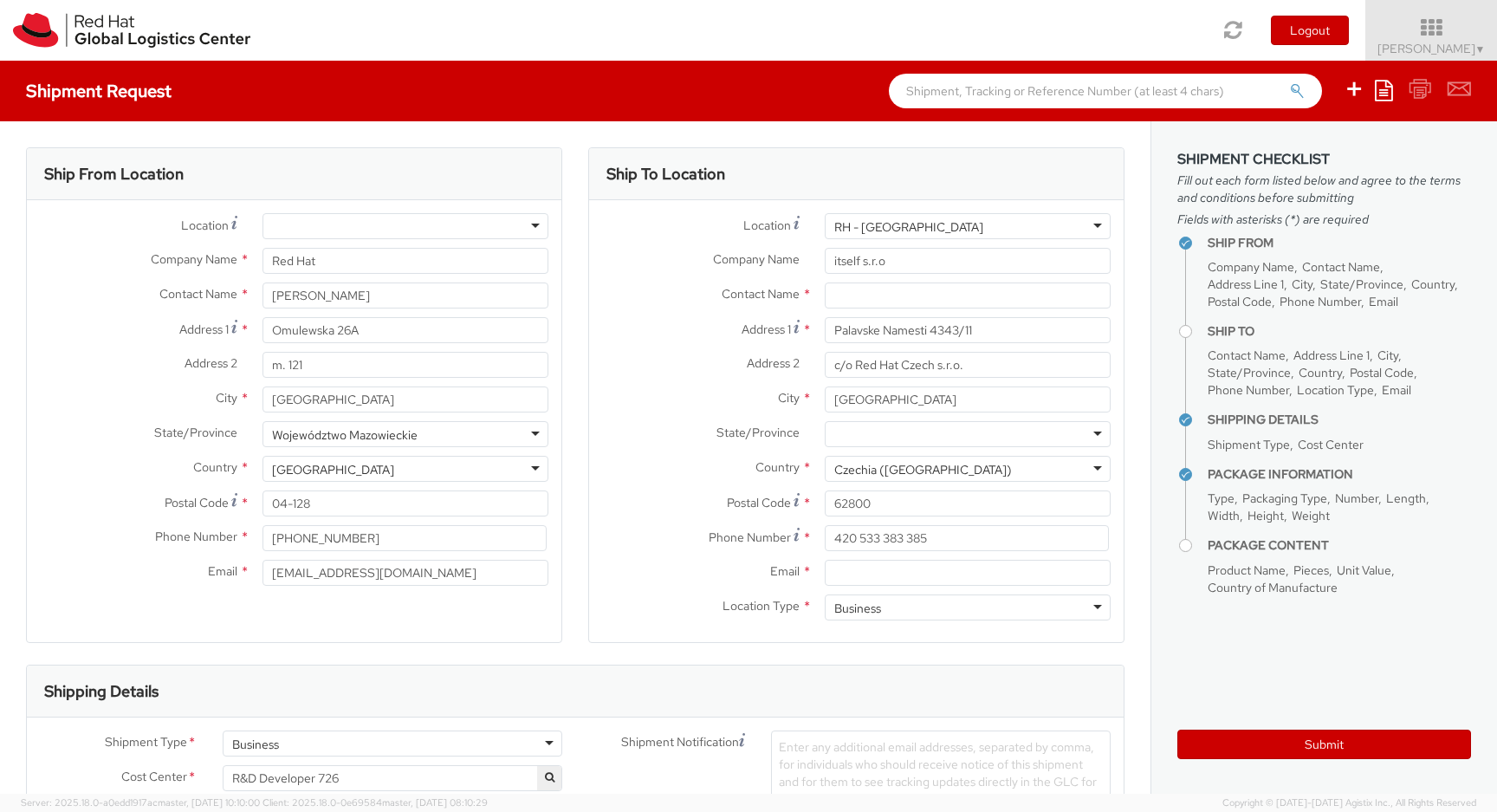
click at [954, 231] on div "RH - [GEOGRAPHIC_DATA]" at bounding box center [909, 227] width 149 height 18
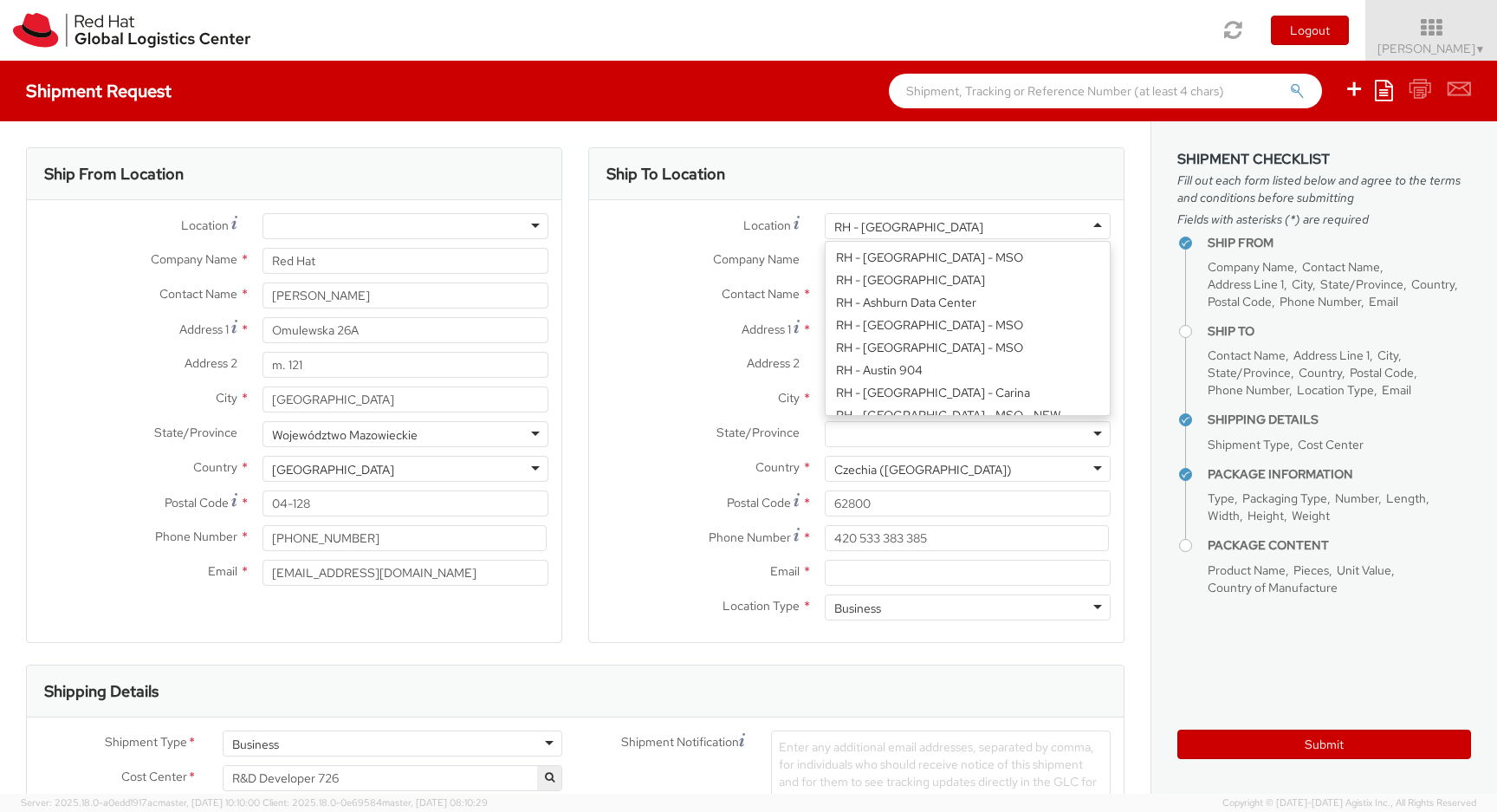
type input "Red Hat Czech s.r.o."
type input "Purkynova 647/111"
type input "621 00"
type input "420 532 294 555"
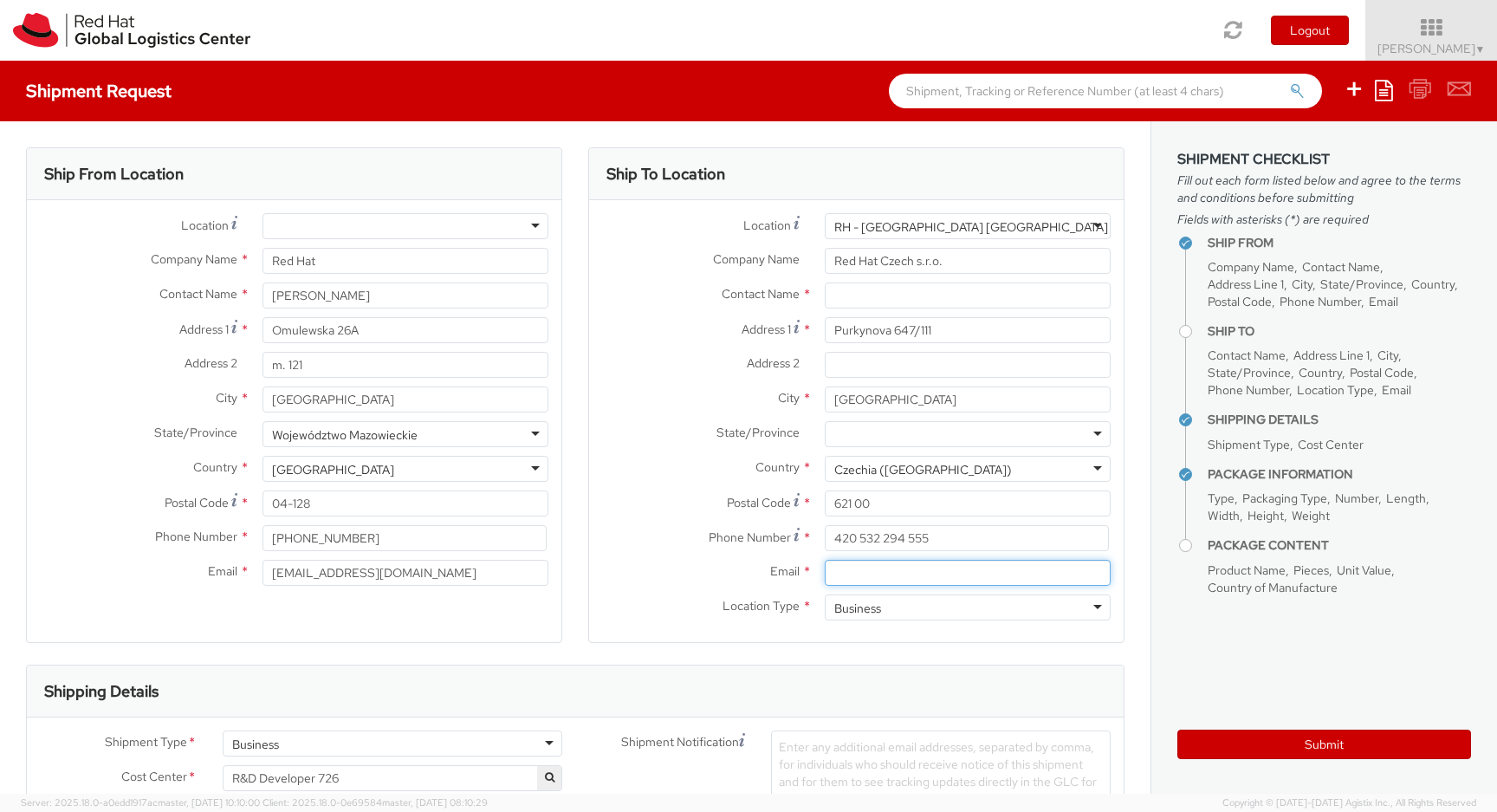
click at [882, 580] on input "Email *" at bounding box center [968, 573] width 286 height 26
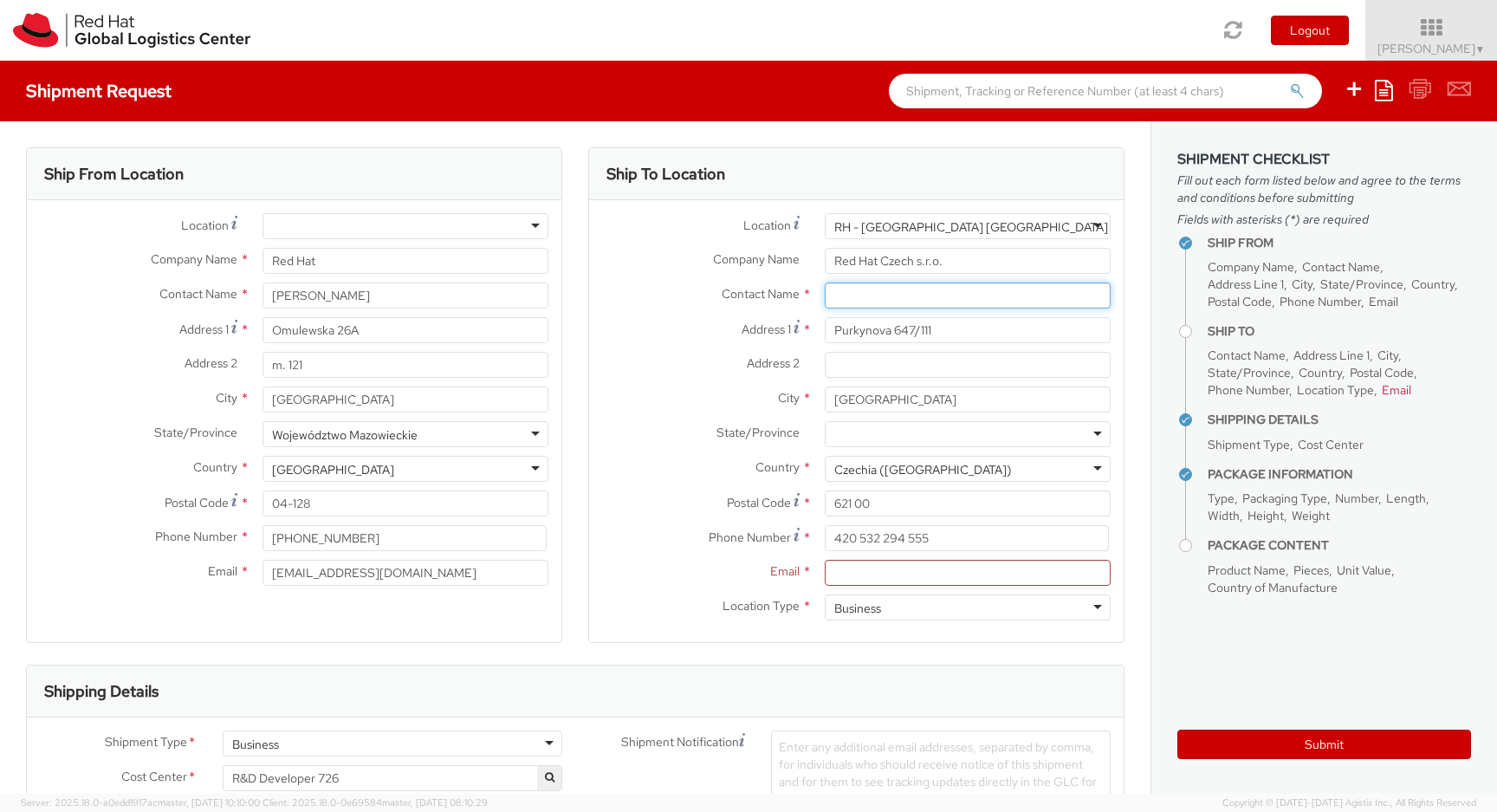
click at [898, 301] on input "text" at bounding box center [968, 296] width 286 height 26
type input "[PERSON_NAME]"
click at [867, 339] on span "Purkynova 647/111, FLEX, [GEOGRAPHIC_DATA], 621 00, [GEOGRAPHIC_DATA]" at bounding box center [958, 363] width 248 height 50
type input "[EMAIL_ADDRESS][DOMAIN_NAME]"
type input "[PERSON_NAME]"
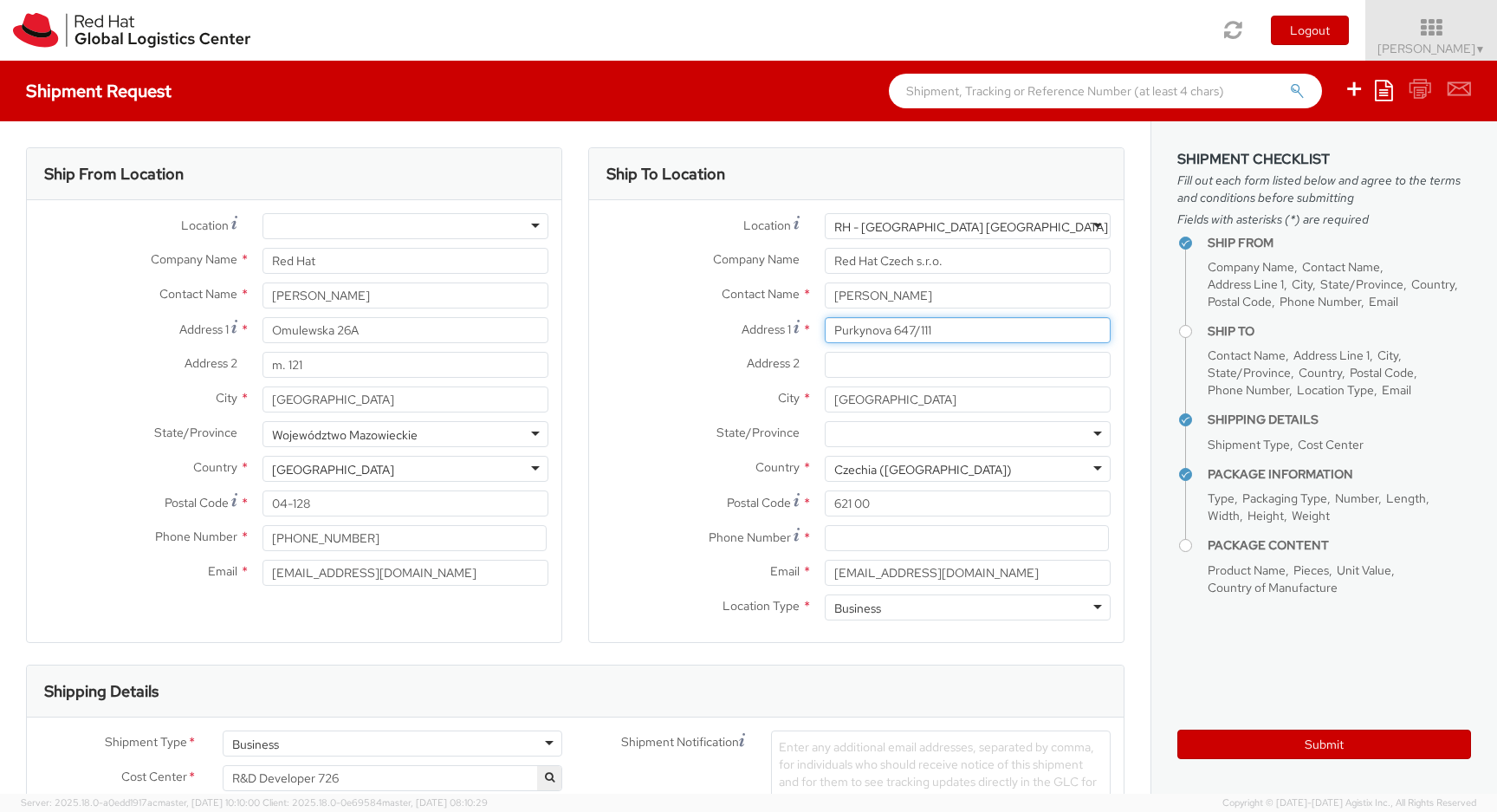
click at [915, 319] on input "Purkynova 647/111" at bounding box center [968, 330] width 286 height 26
click at [925, 365] on input "Address 2 *" at bounding box center [968, 365] width 286 height 26
click at [919, 423] on div at bounding box center [968, 435] width 286 height 26
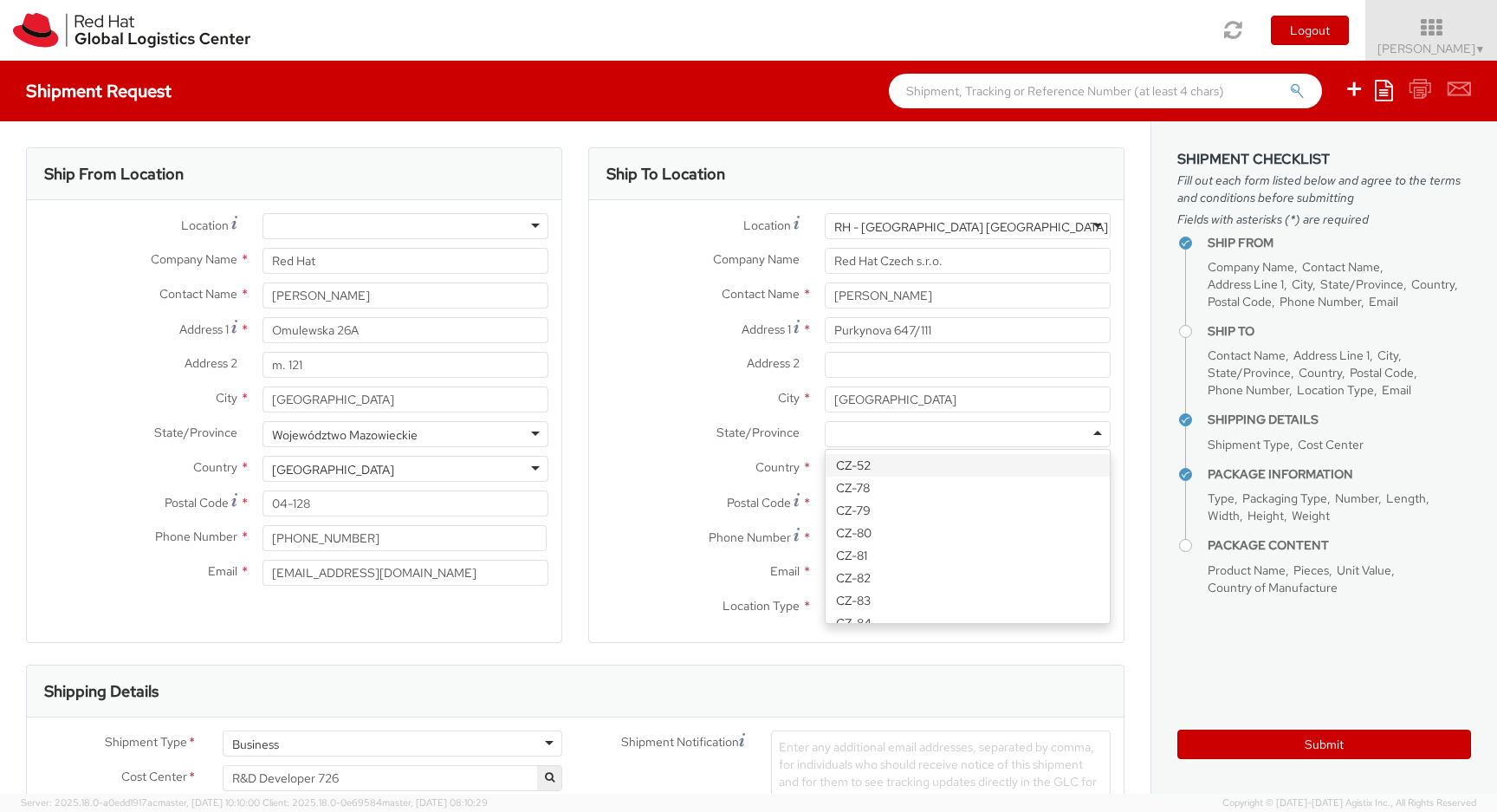
click at [917, 381] on div "Address 2 *" at bounding box center [856, 369] width 535 height 34
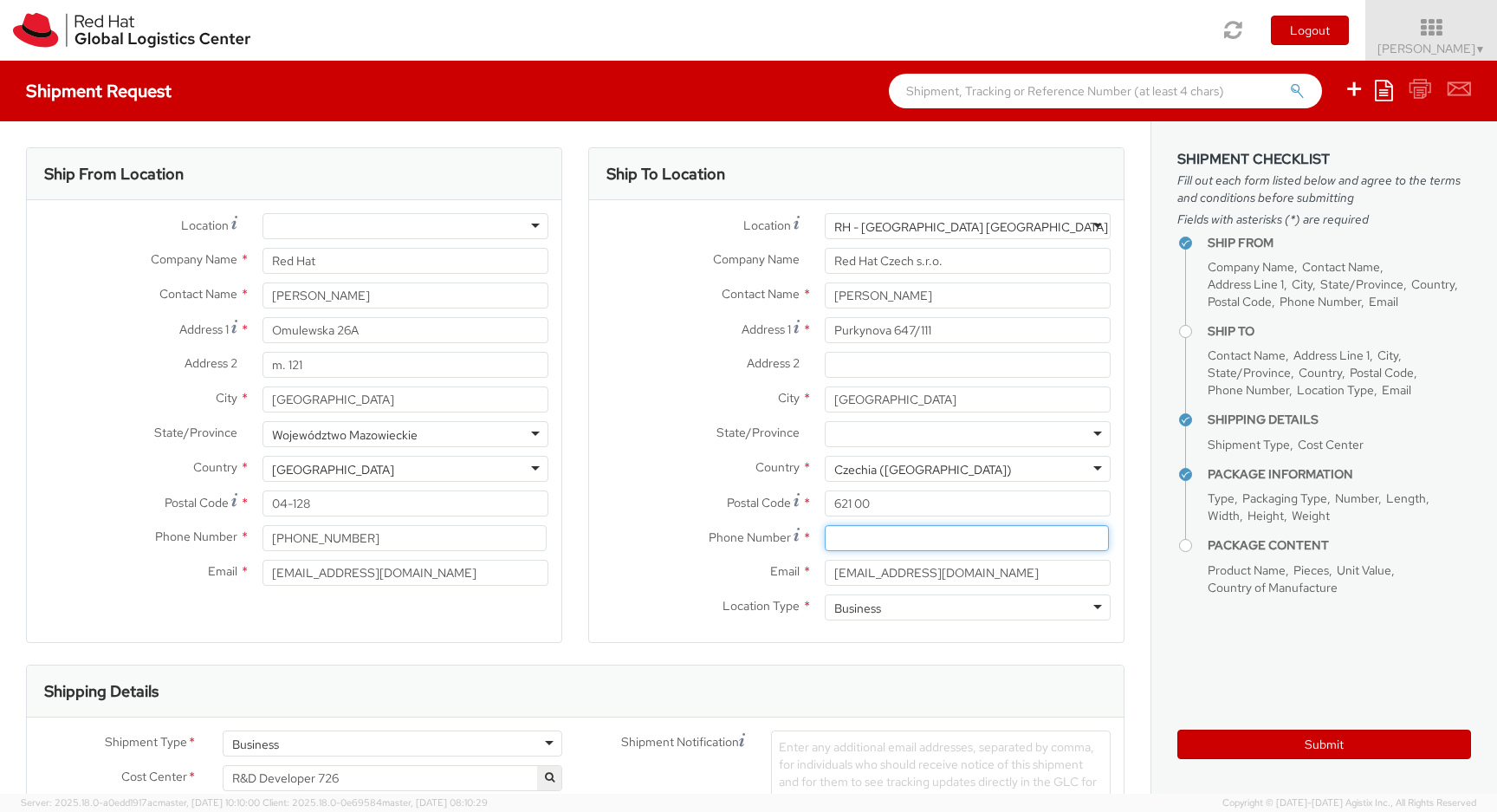
click at [916, 533] on input at bounding box center [968, 538] width 284 height 26
paste input "[PHONE_NUMBER]"
type input "[PHONE_NUMBER]"
click at [530, 227] on div at bounding box center [406, 226] width 286 height 26
click at [75, 374] on div "Address 2 * m. 121" at bounding box center [294, 365] width 535 height 26
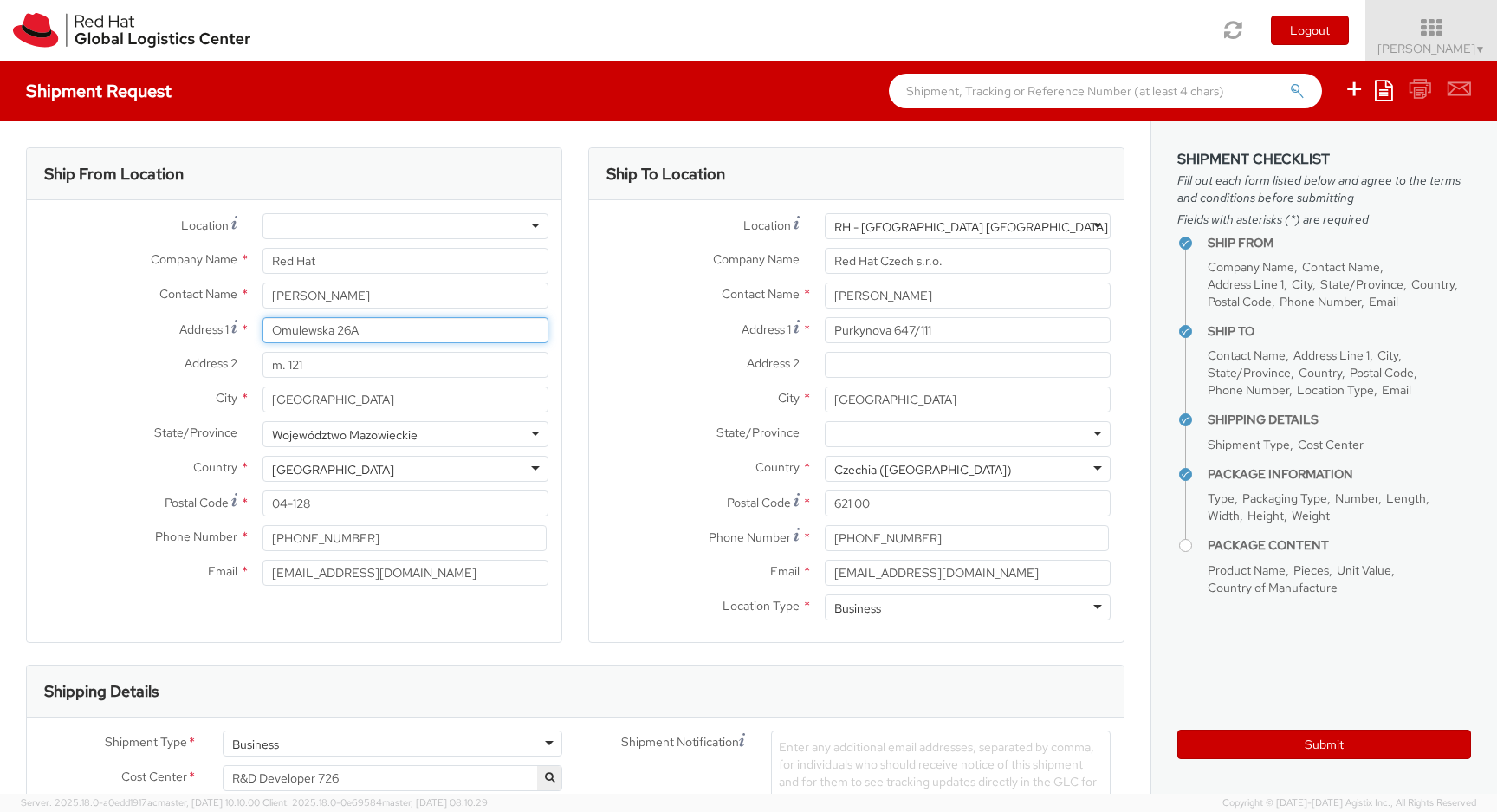
click at [327, 317] on input "Omulewska 26A" at bounding box center [406, 330] width 286 height 26
click at [319, 247] on div "Location * [GEOGRAPHIC_DATA] - [GEOGRAPHIC_DATA] - [GEOGRAPHIC_DATA] [GEOGRAPHI…" at bounding box center [294, 230] width 535 height 34
click at [319, 240] on div "Location * [GEOGRAPHIC_DATA] - [GEOGRAPHIC_DATA] - [GEOGRAPHIC_DATA] [GEOGRAPHI…" at bounding box center [294, 230] width 535 height 34
click at [319, 231] on div at bounding box center [406, 226] width 286 height 26
type input "e"
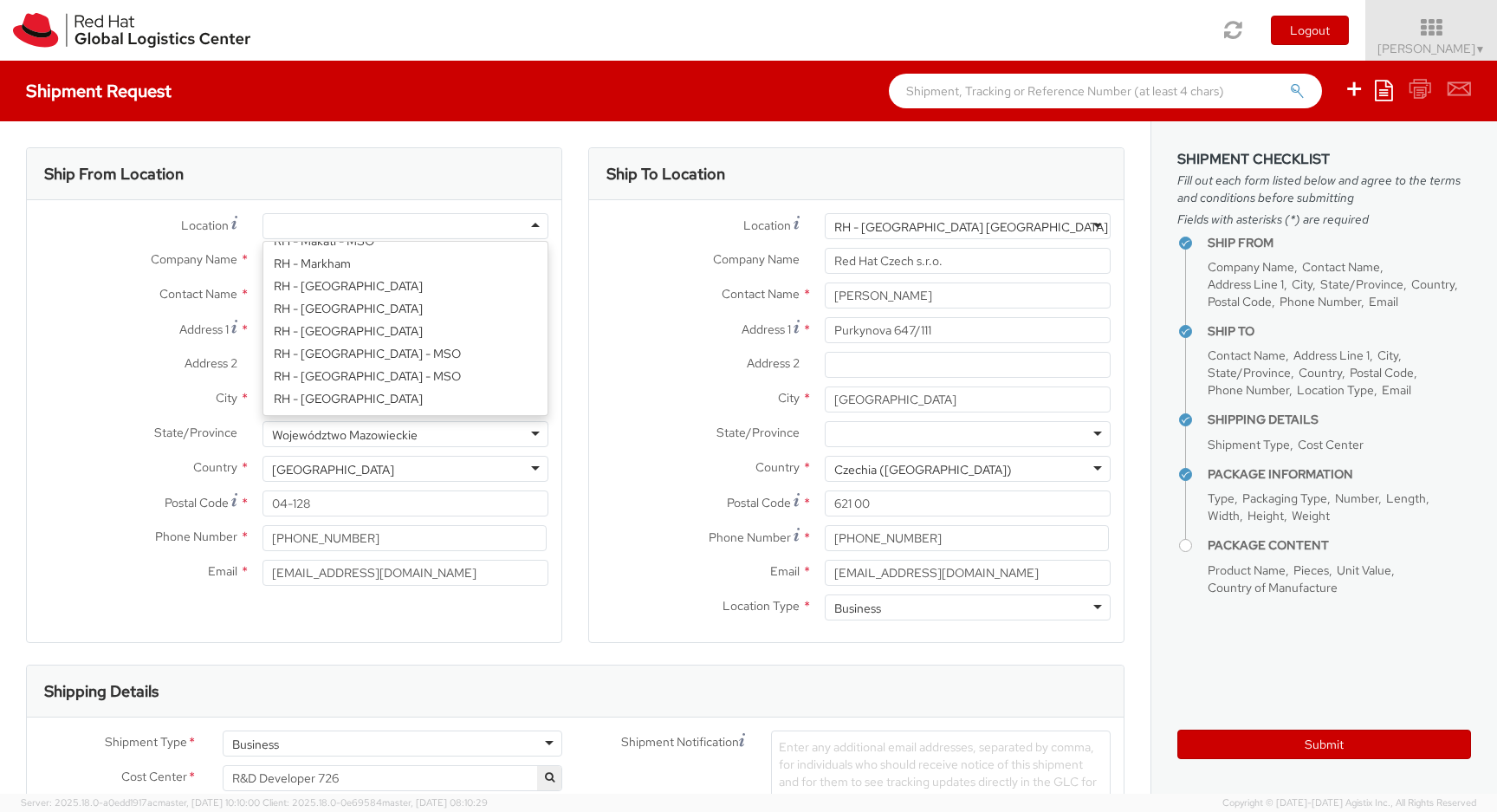
type input "e"
type input "re"
type input "3.74"
type input "4.92"
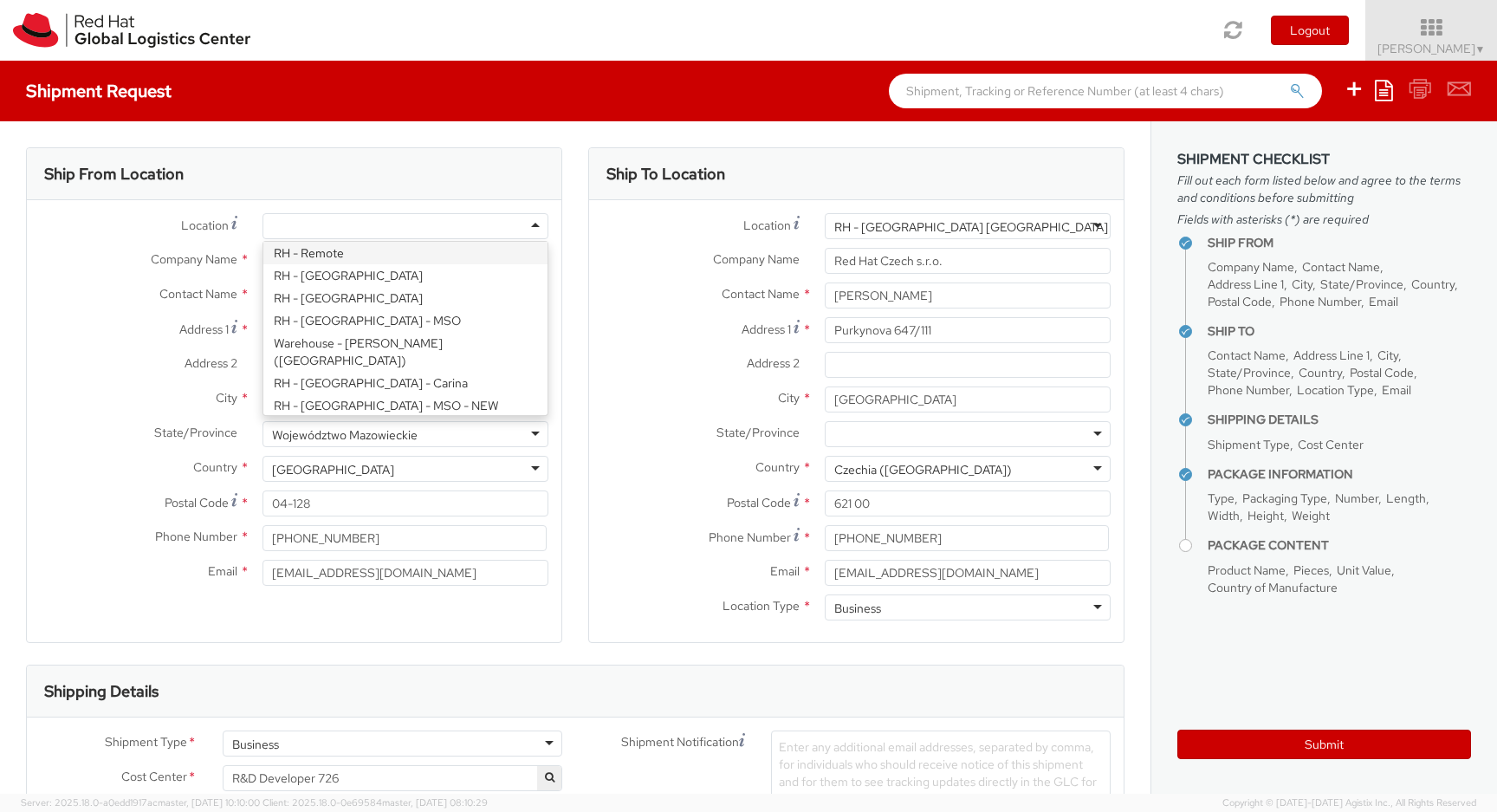
type input "0.1"
select select "IN"
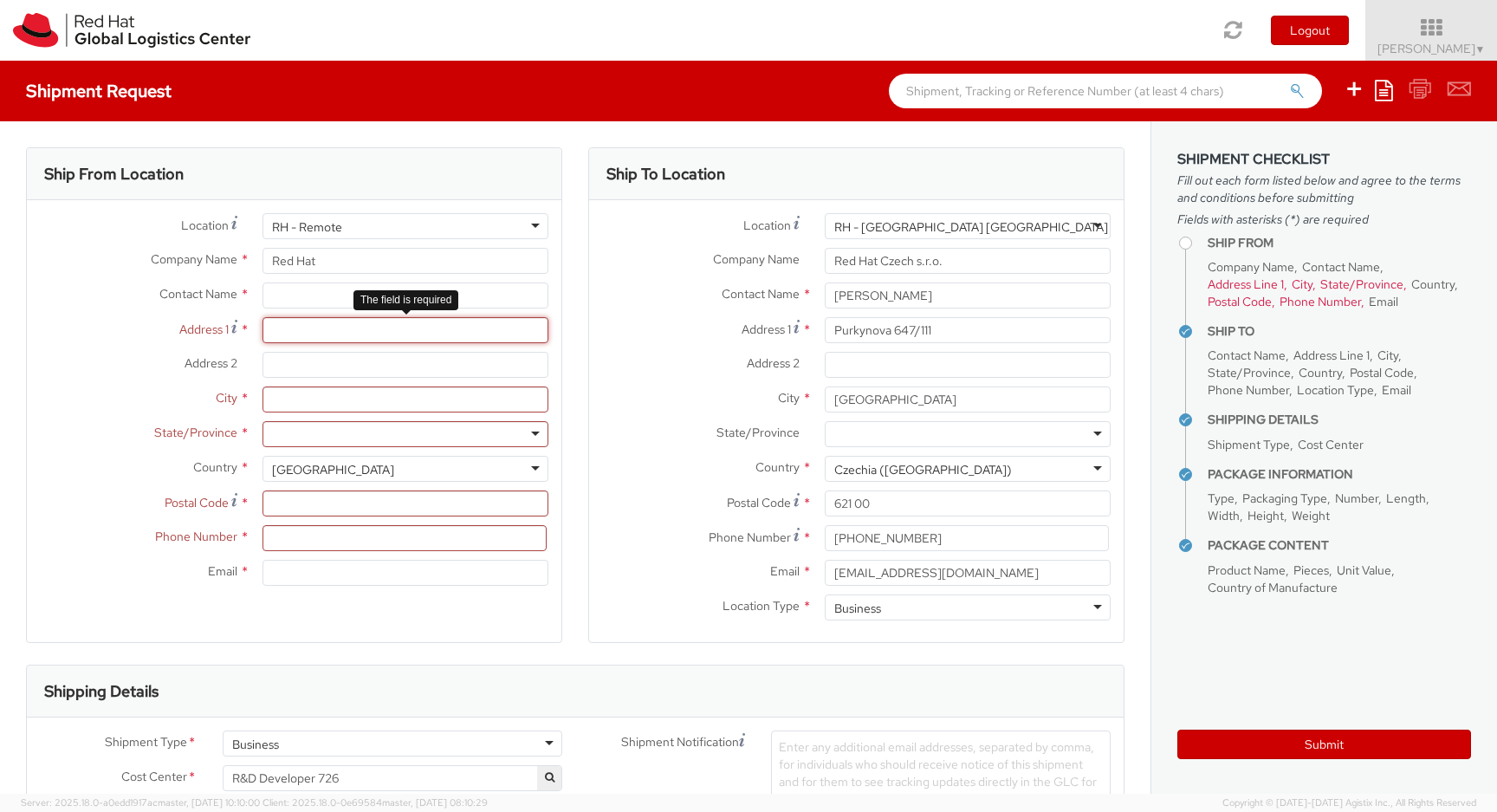
click at [287, 321] on input "Address 1 *" at bounding box center [406, 330] width 286 height 26
click at [287, 305] on input "text" at bounding box center [406, 296] width 286 height 26
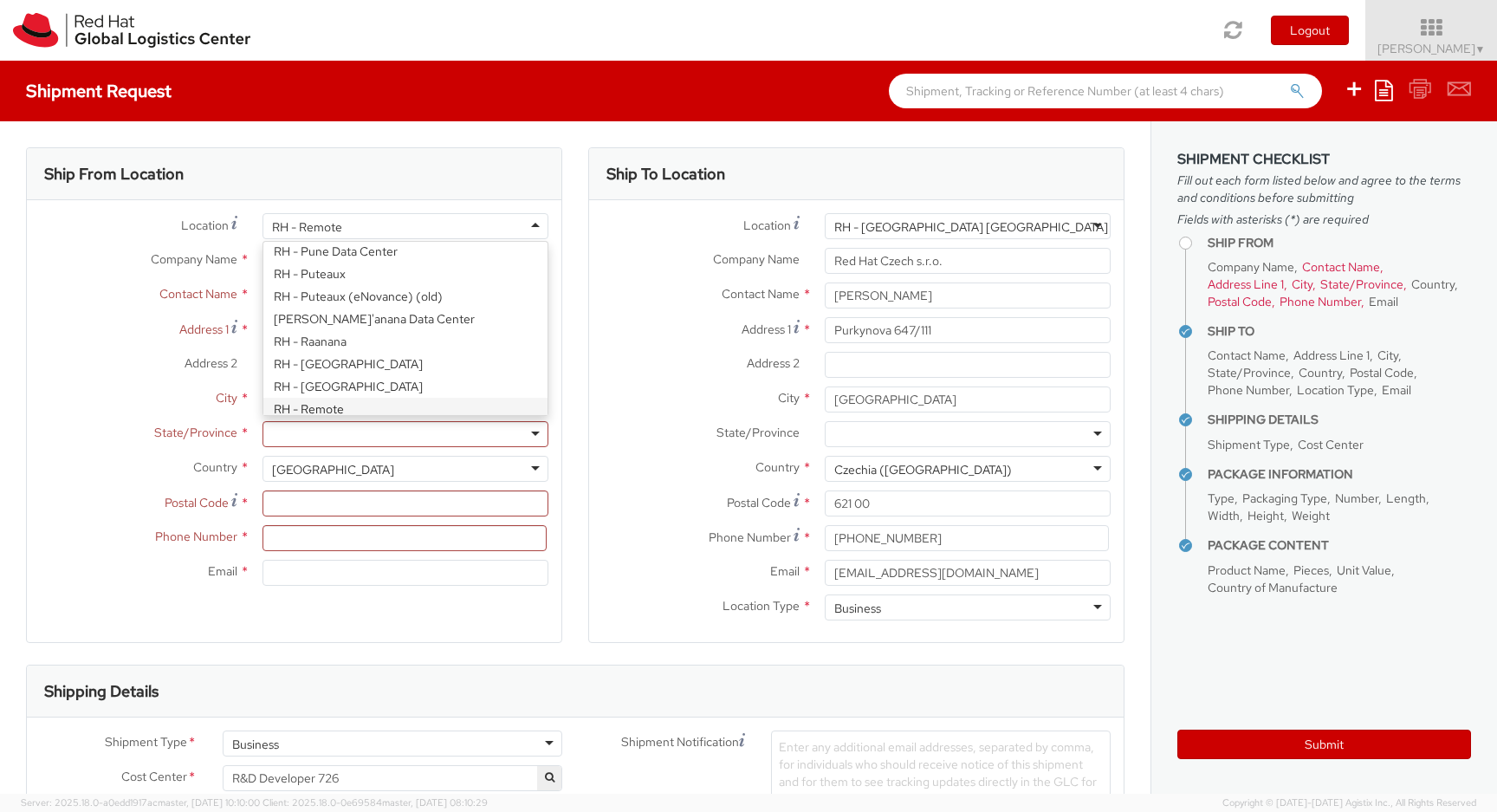
click at [454, 223] on div "RH - Remote" at bounding box center [406, 226] width 286 height 26
click at [298, 252] on div "Location * RH - Remote RH - Remote RH - [GEOGRAPHIC_DATA] - [GEOGRAPHIC_DATA] […" at bounding box center [294, 404] width 535 height 381
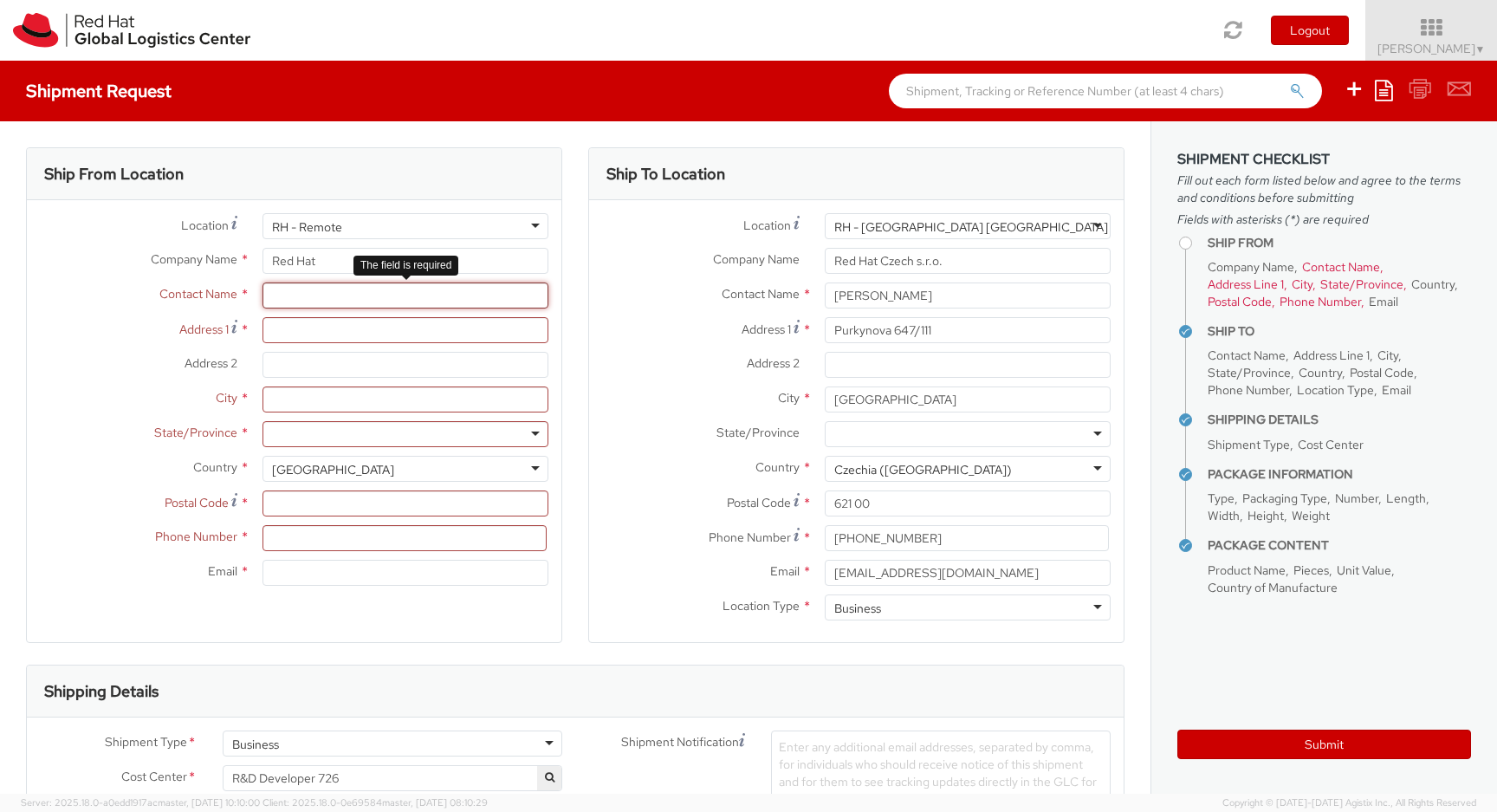
click at [298, 295] on input "text" at bounding box center [406, 296] width 286 height 26
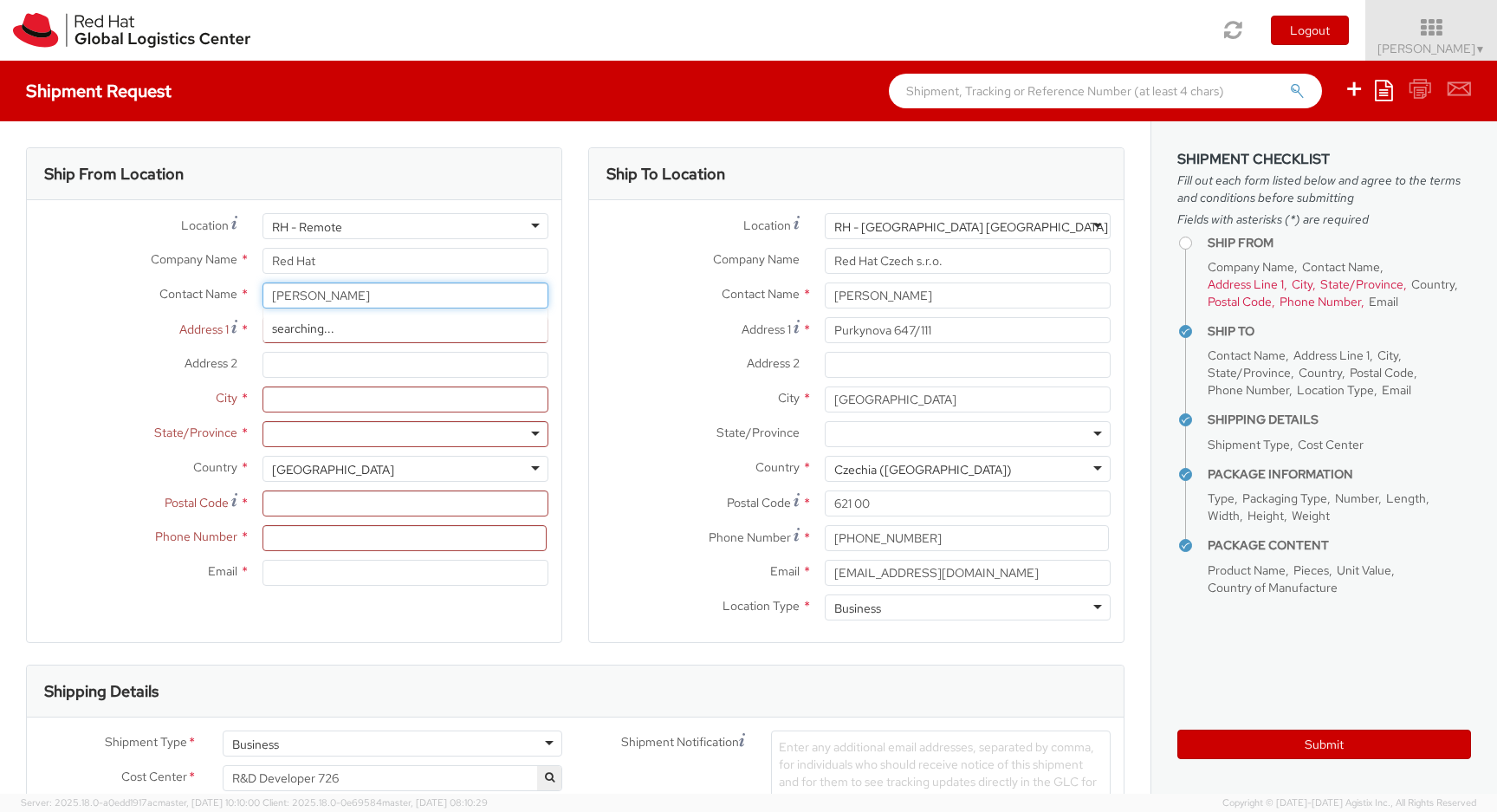
type input "[PERSON_NAME]"
click at [277, 327] on div "searching..." at bounding box center [406, 328] width 284 height 26
click at [290, 336] on span "Red Hat" at bounding box center [293, 328] width 43 height 16
type input "[EMAIL_ADDRESS][DOMAIN_NAME]"
select select
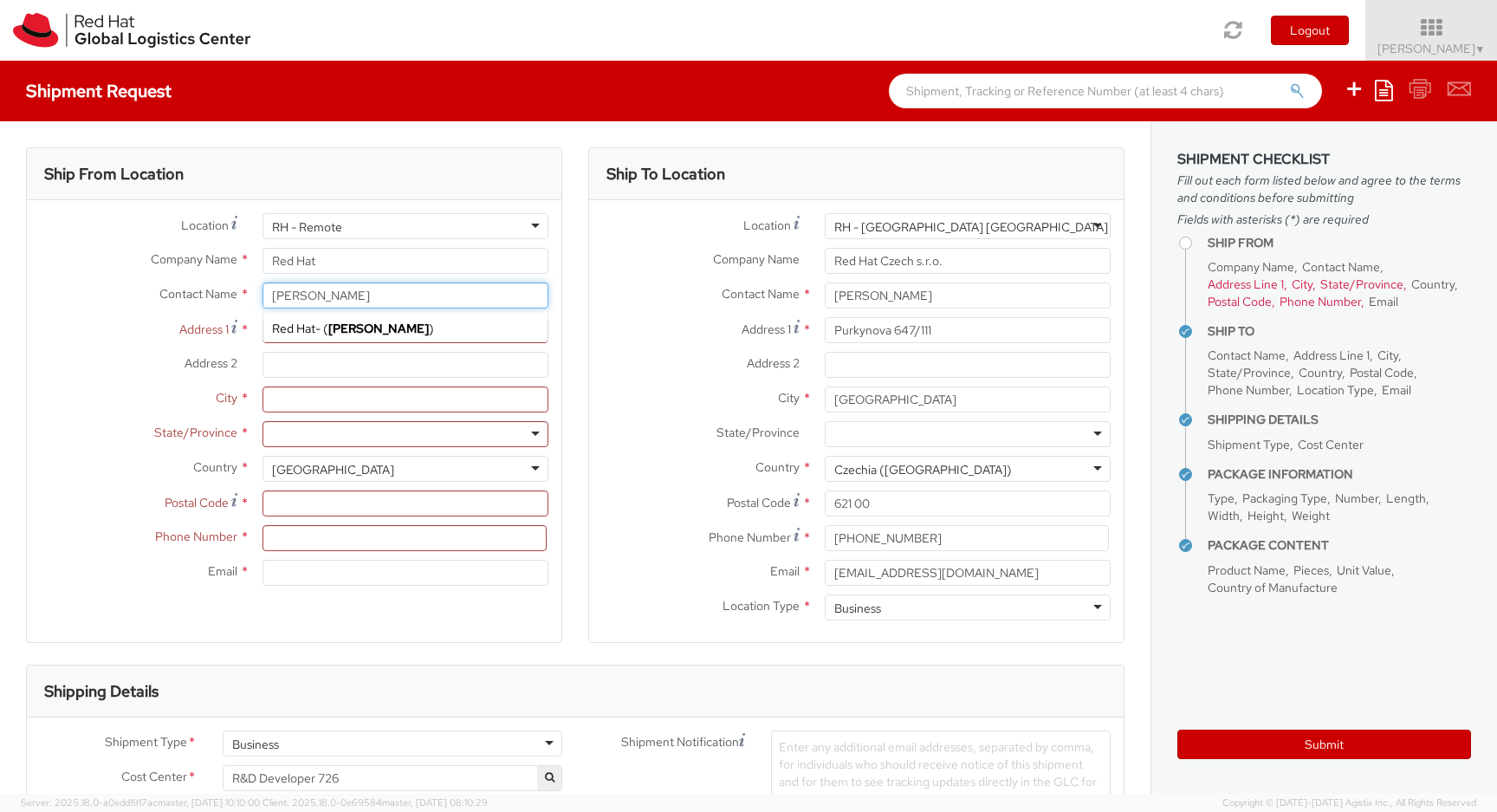
type input "24.13"
type input "31.75"
type input "0.64"
select select "CM"
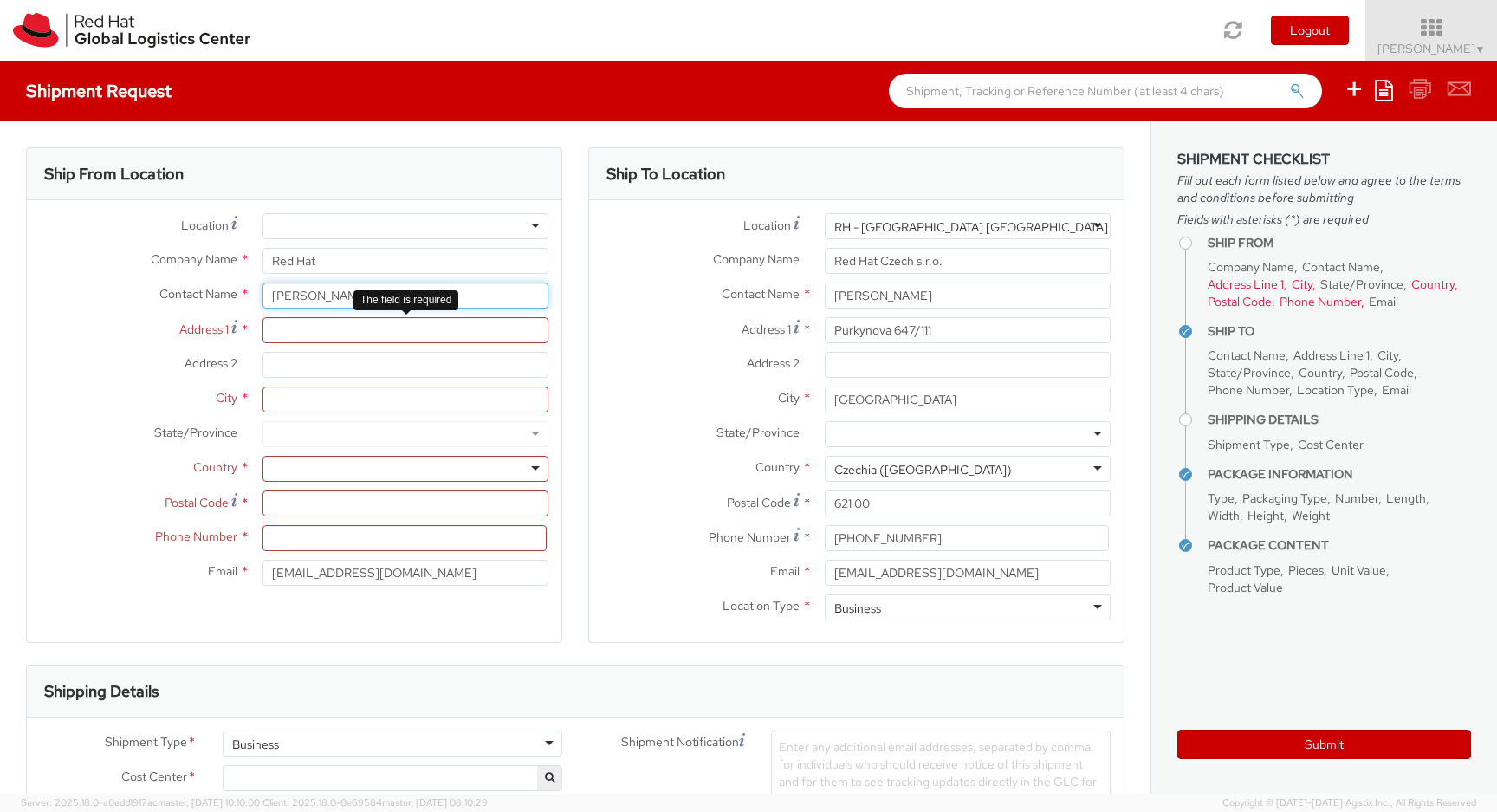
type input "[PERSON_NAME]"
click at [301, 334] on input "Address 1 *" at bounding box center [406, 330] width 286 height 26
click at [310, 331] on input "Address 1 *" at bounding box center [406, 330] width 286 height 26
type input "Omulewska 26A"
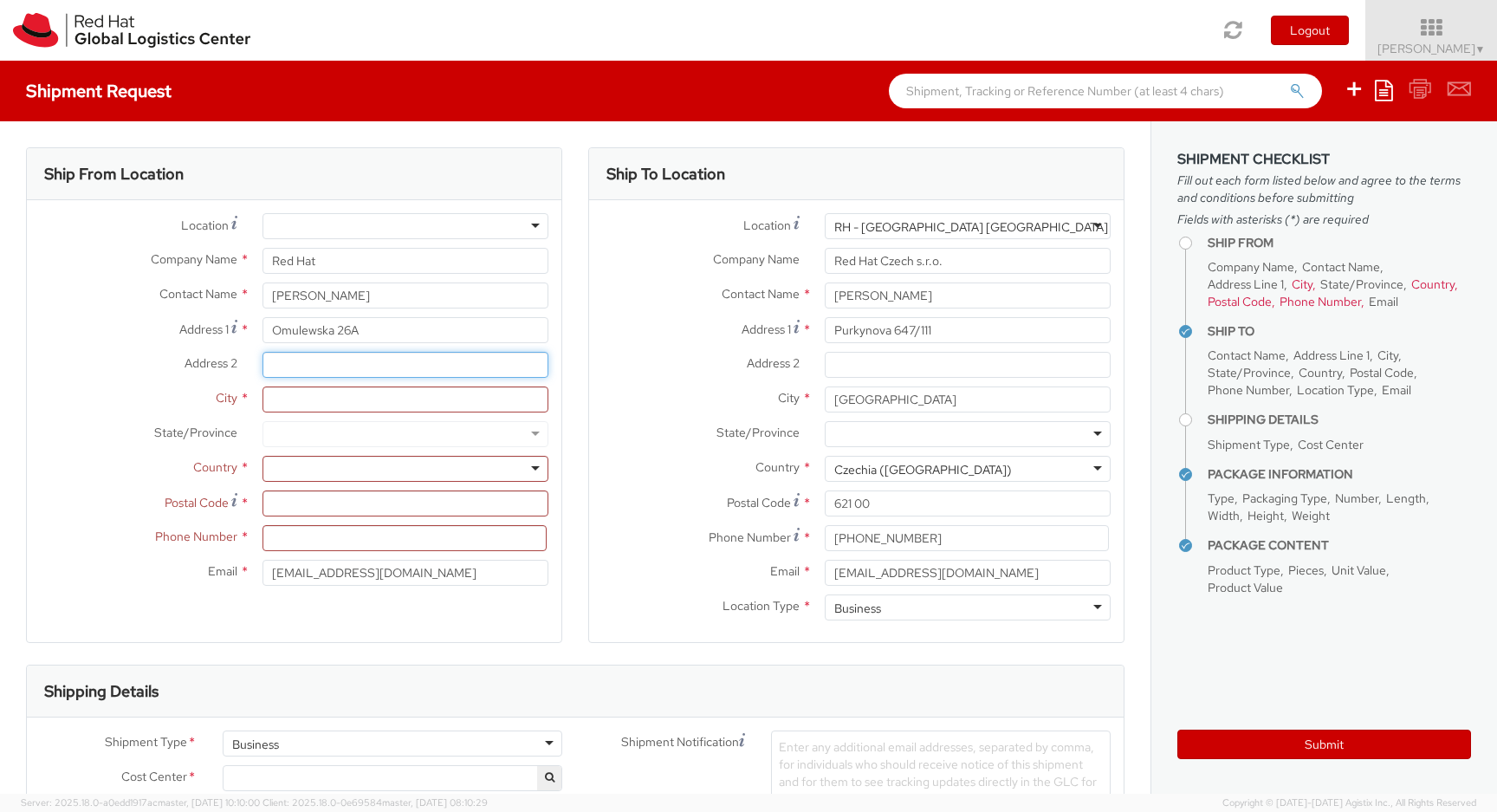
click at [290, 370] on input "Address 2 *" at bounding box center [406, 365] width 286 height 26
type input "m.121"
click at [284, 392] on input "City *" at bounding box center [406, 399] width 286 height 26
type input "[GEOGRAPHIC_DATA]"
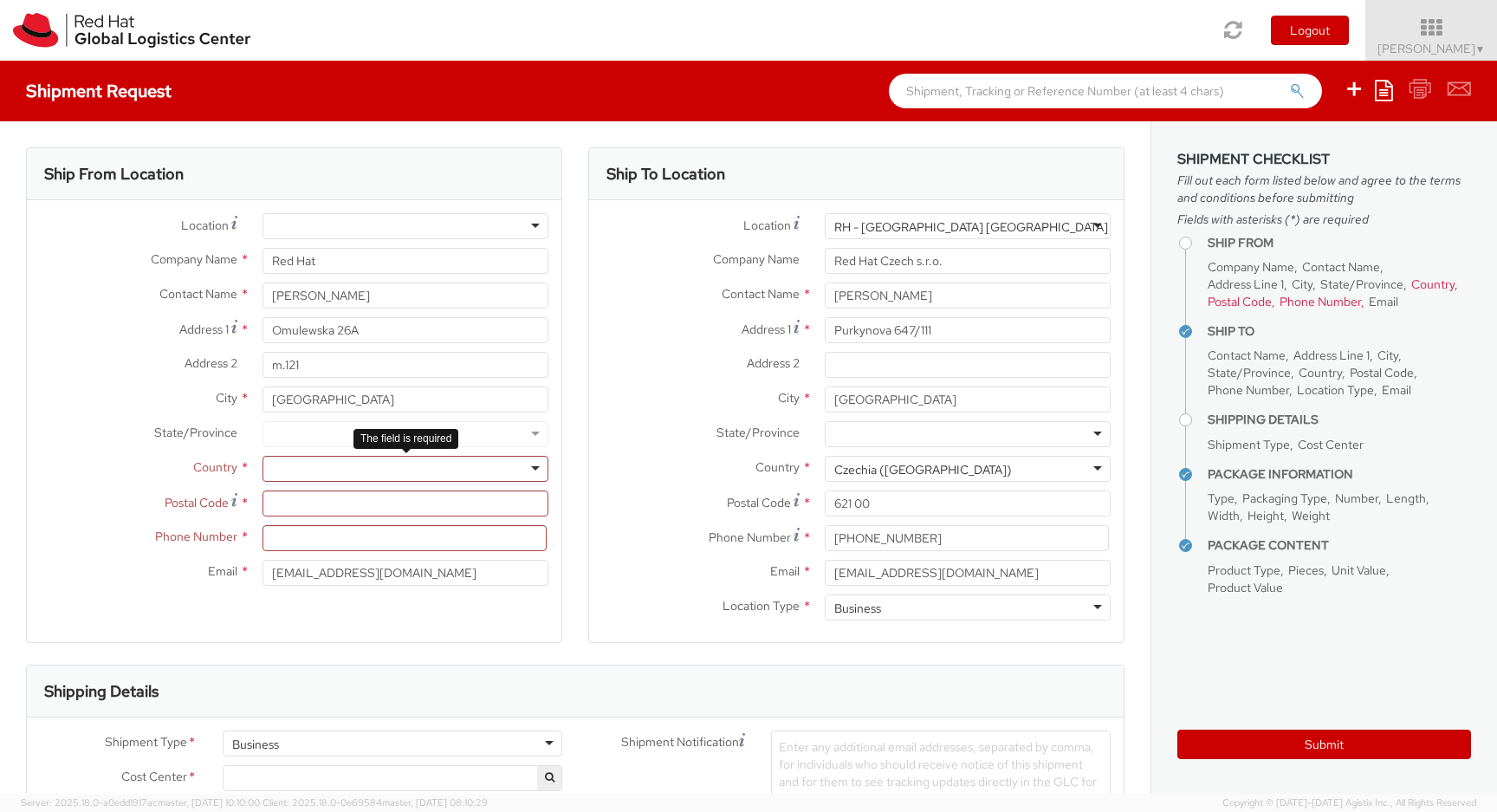
click at [279, 458] on div at bounding box center [406, 469] width 286 height 26
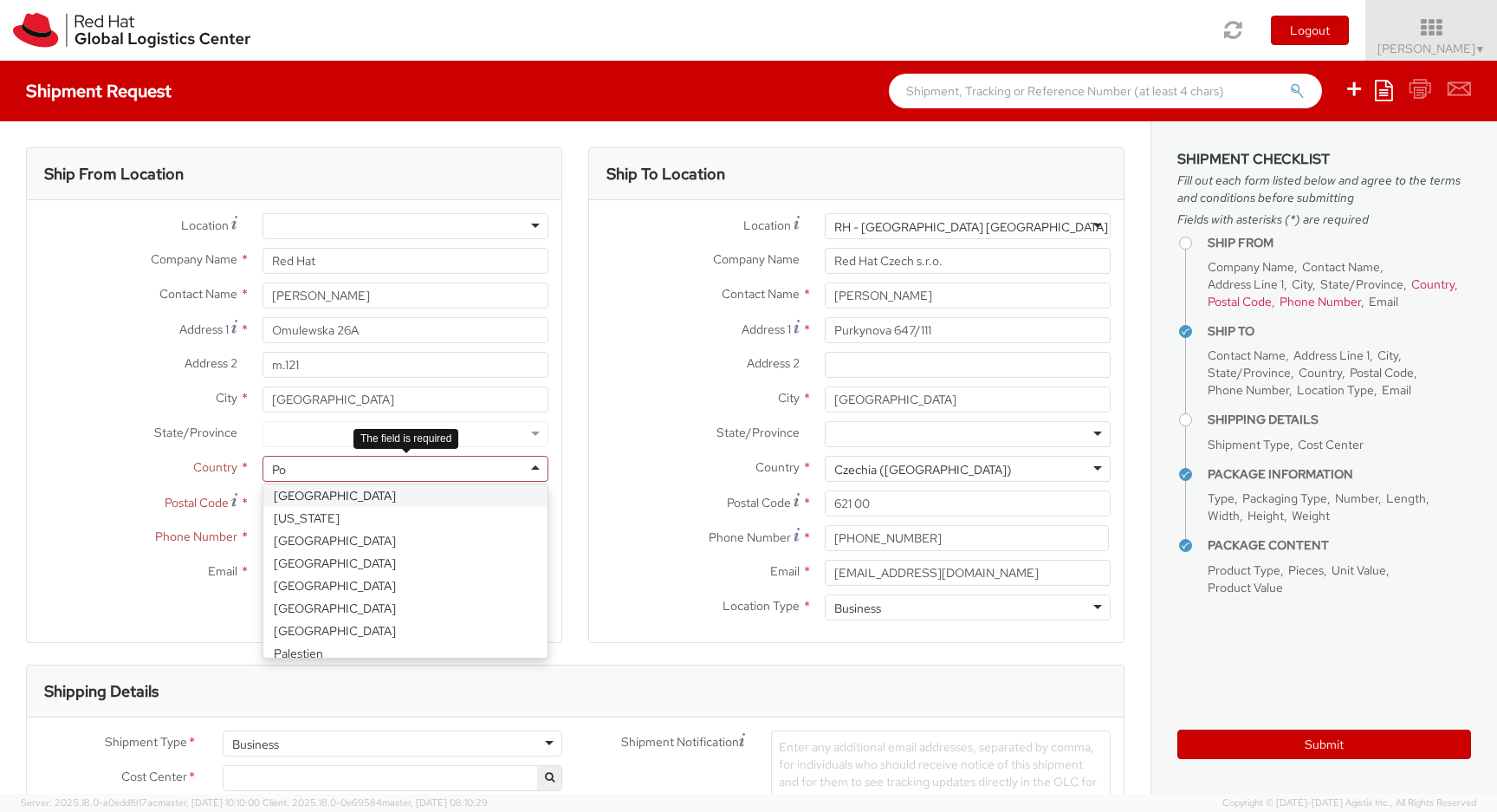
scroll to position [0, 0]
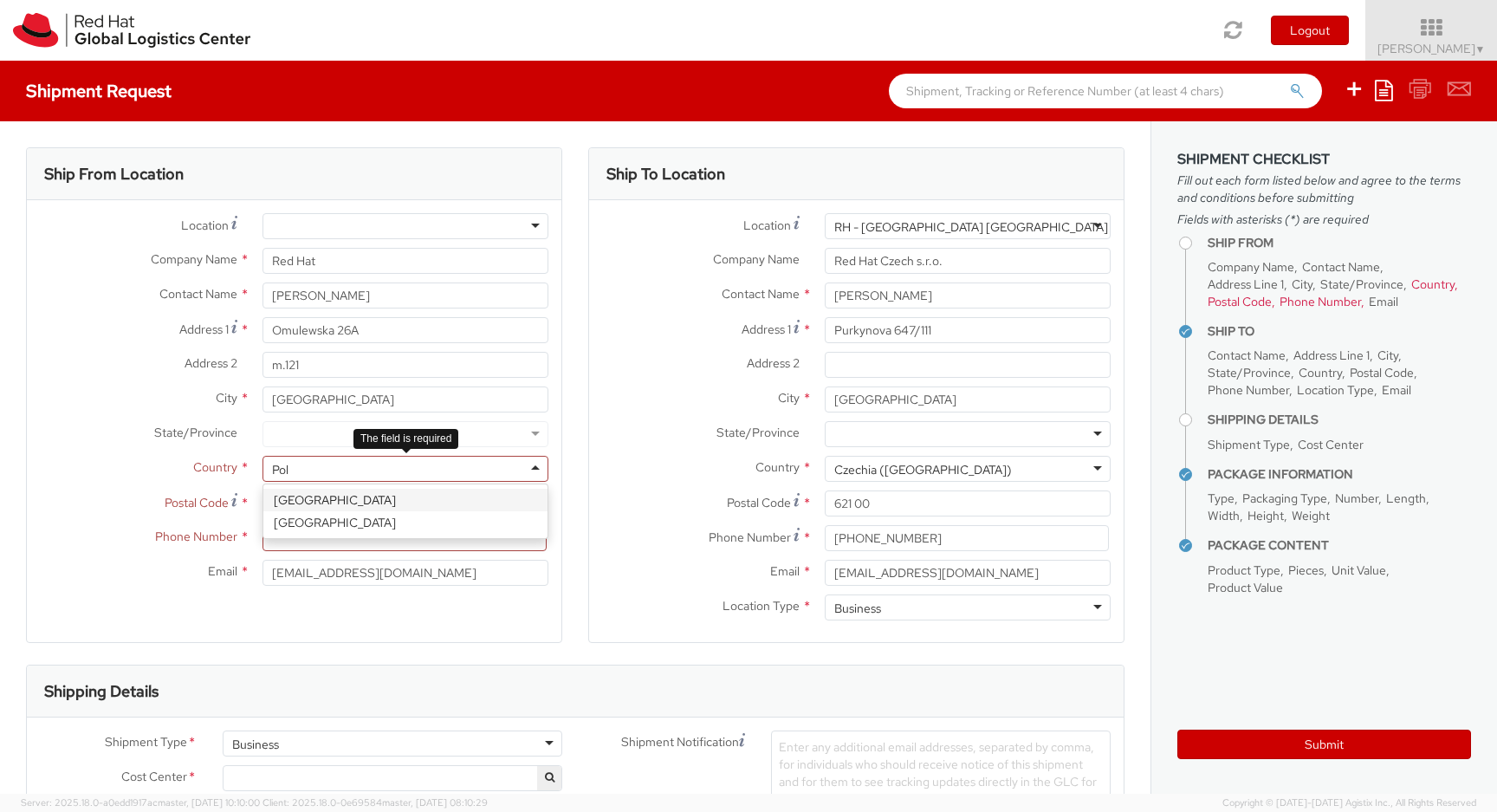
type input "[DATE]"
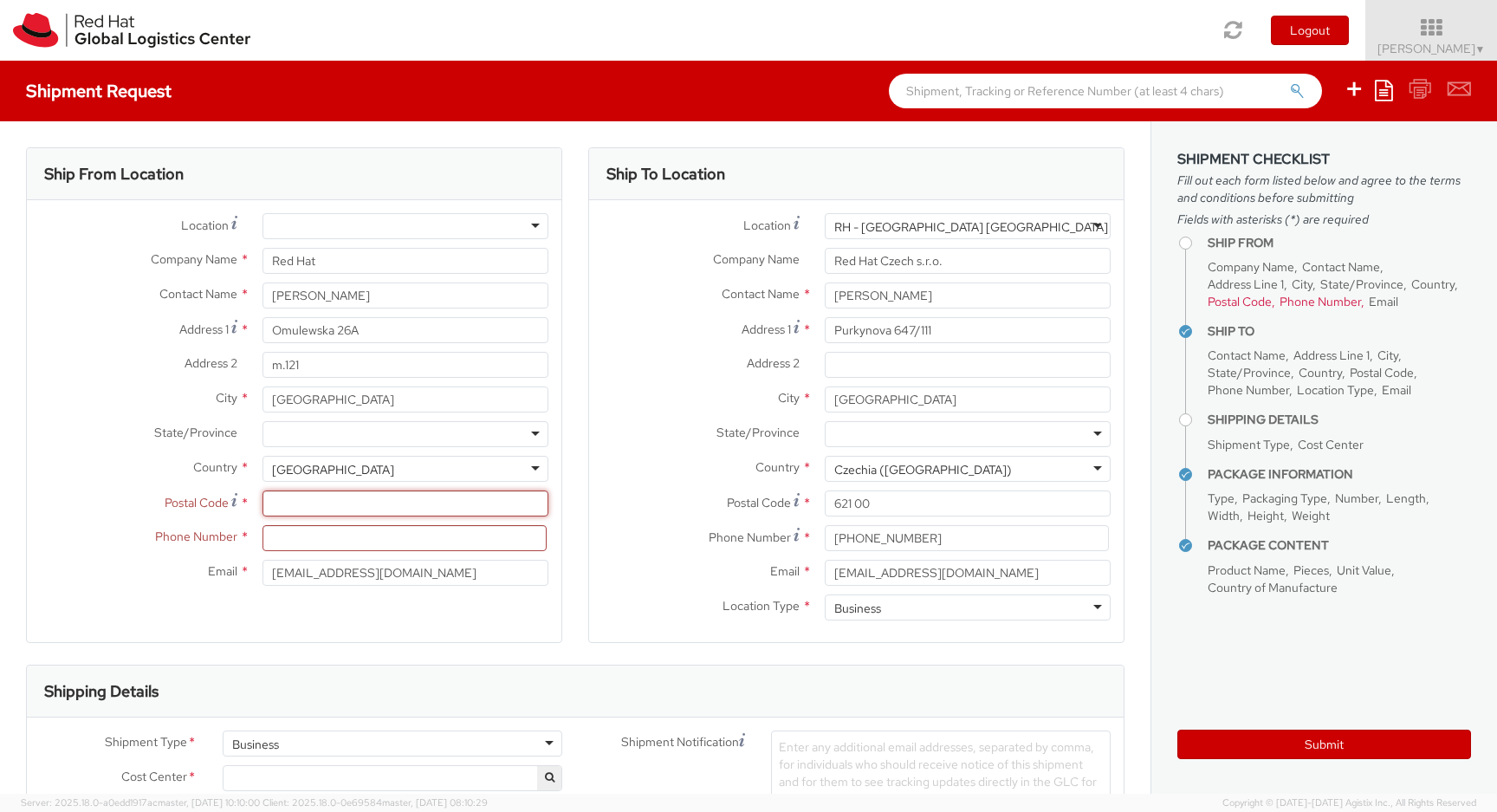
click at [305, 504] on input "Postal Code *" at bounding box center [406, 504] width 286 height 26
type input "04-128"
click at [296, 533] on input at bounding box center [405, 538] width 284 height 26
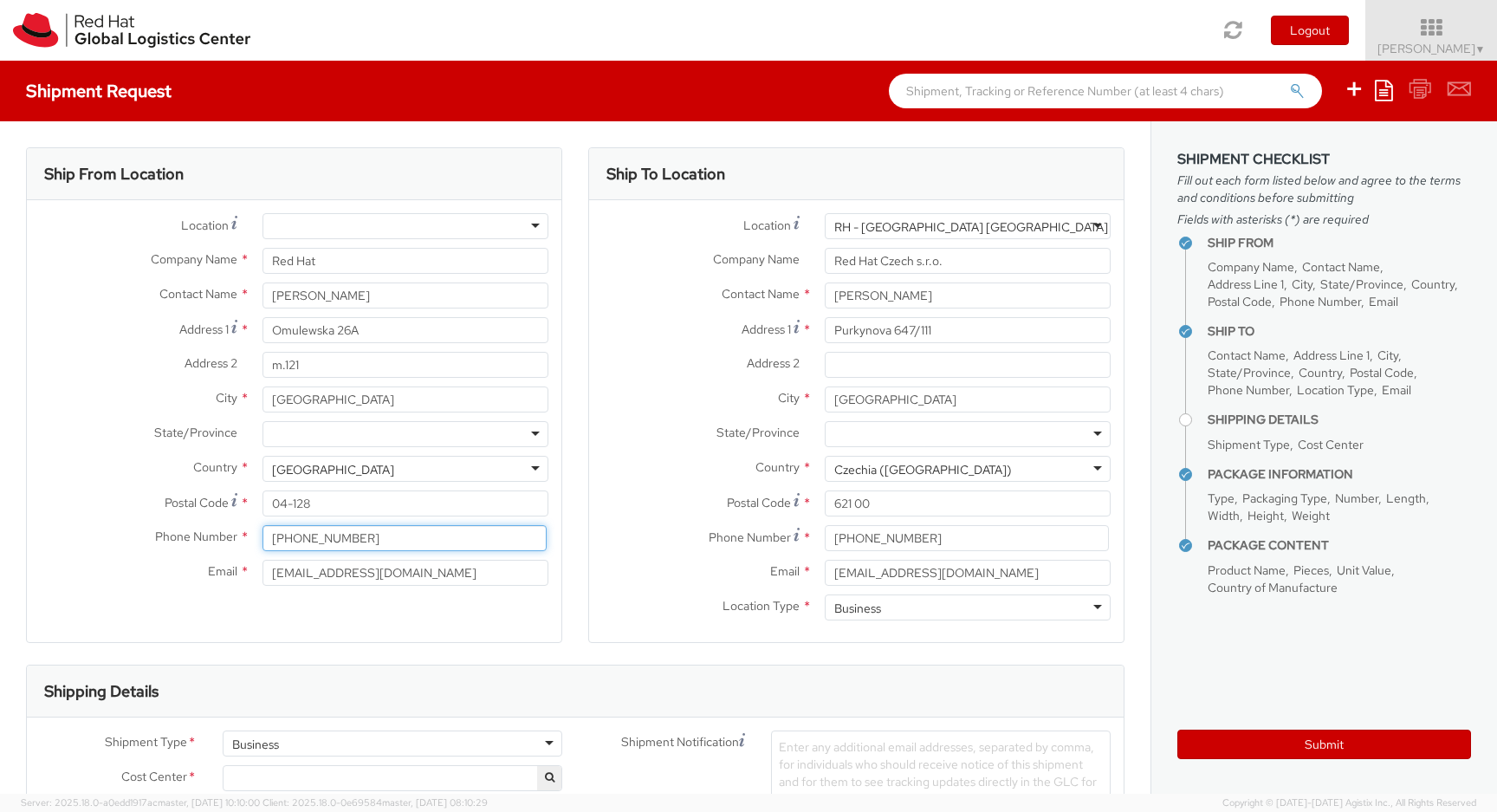
type input "[PHONE_NUMBER]"
click at [327, 424] on div at bounding box center [406, 435] width 286 height 26
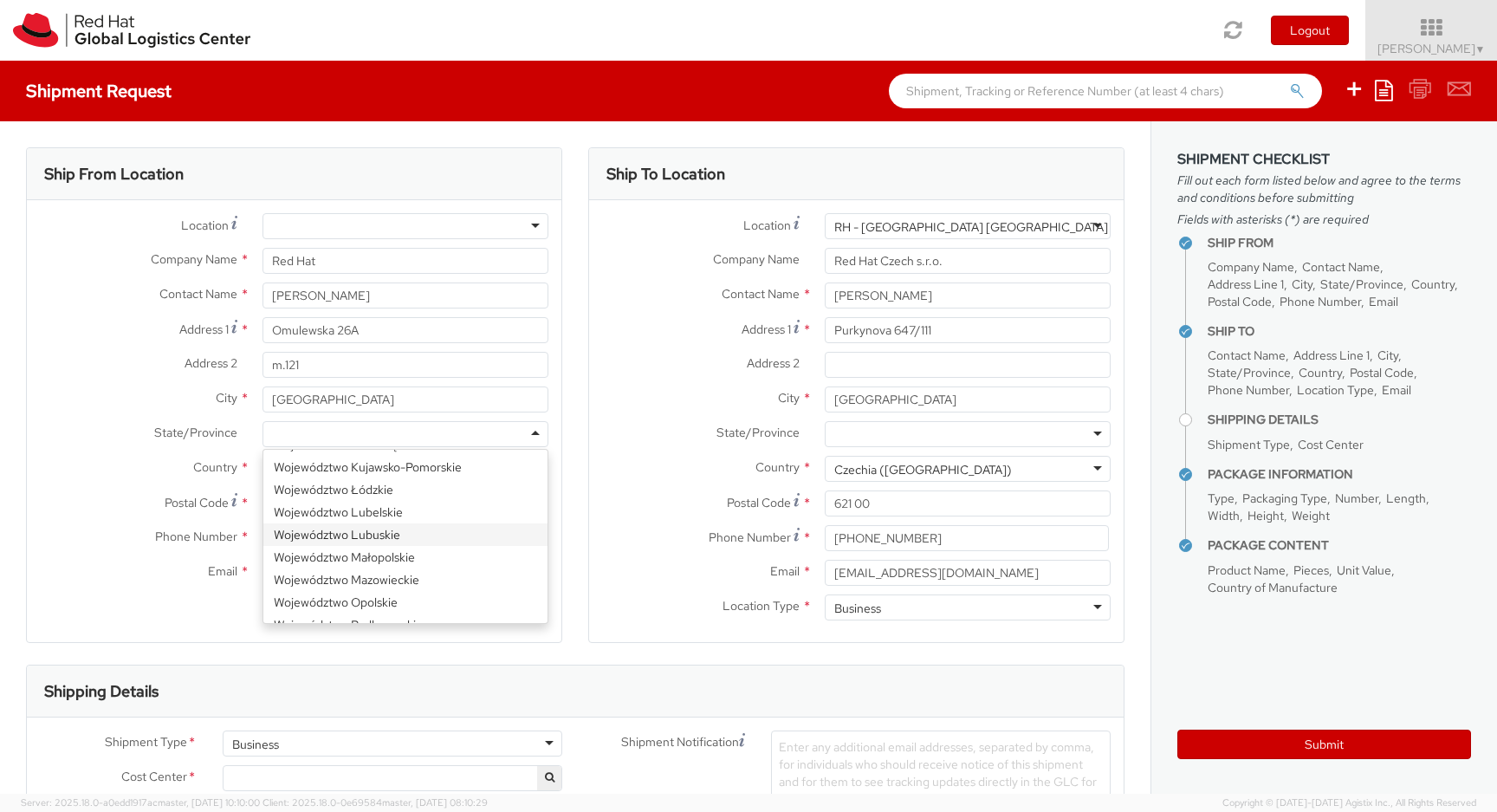
scroll to position [25, 0]
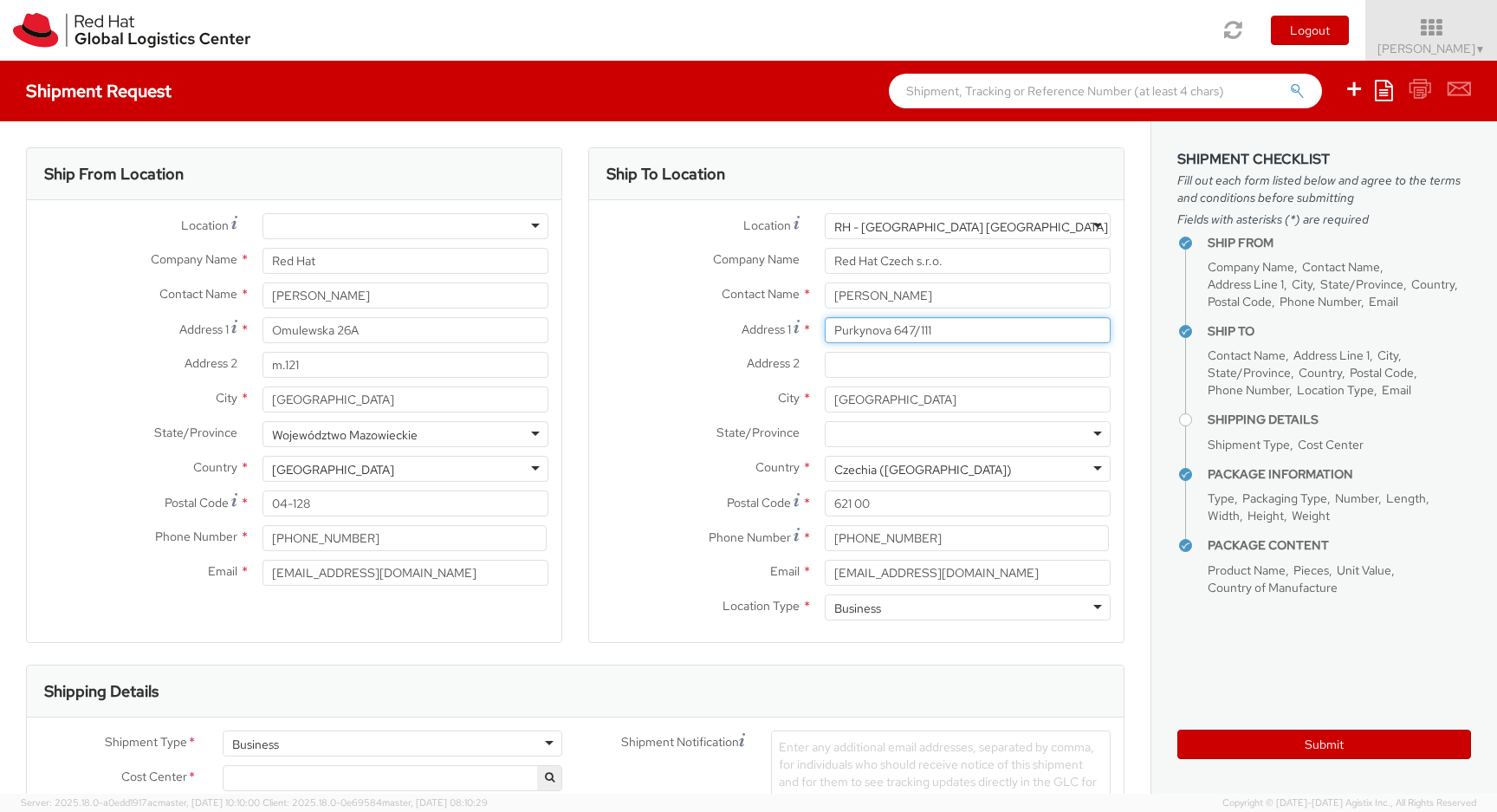
click at [928, 335] on input "Purkynova 647/111" at bounding box center [968, 330] width 286 height 26
click at [990, 228] on div "RH - [GEOGRAPHIC_DATA] [GEOGRAPHIC_DATA] - B" at bounding box center [980, 227] width 292 height 18
click at [1026, 226] on div "RH - [GEOGRAPHIC_DATA] [GEOGRAPHIC_DATA] - B" at bounding box center [968, 226] width 286 height 26
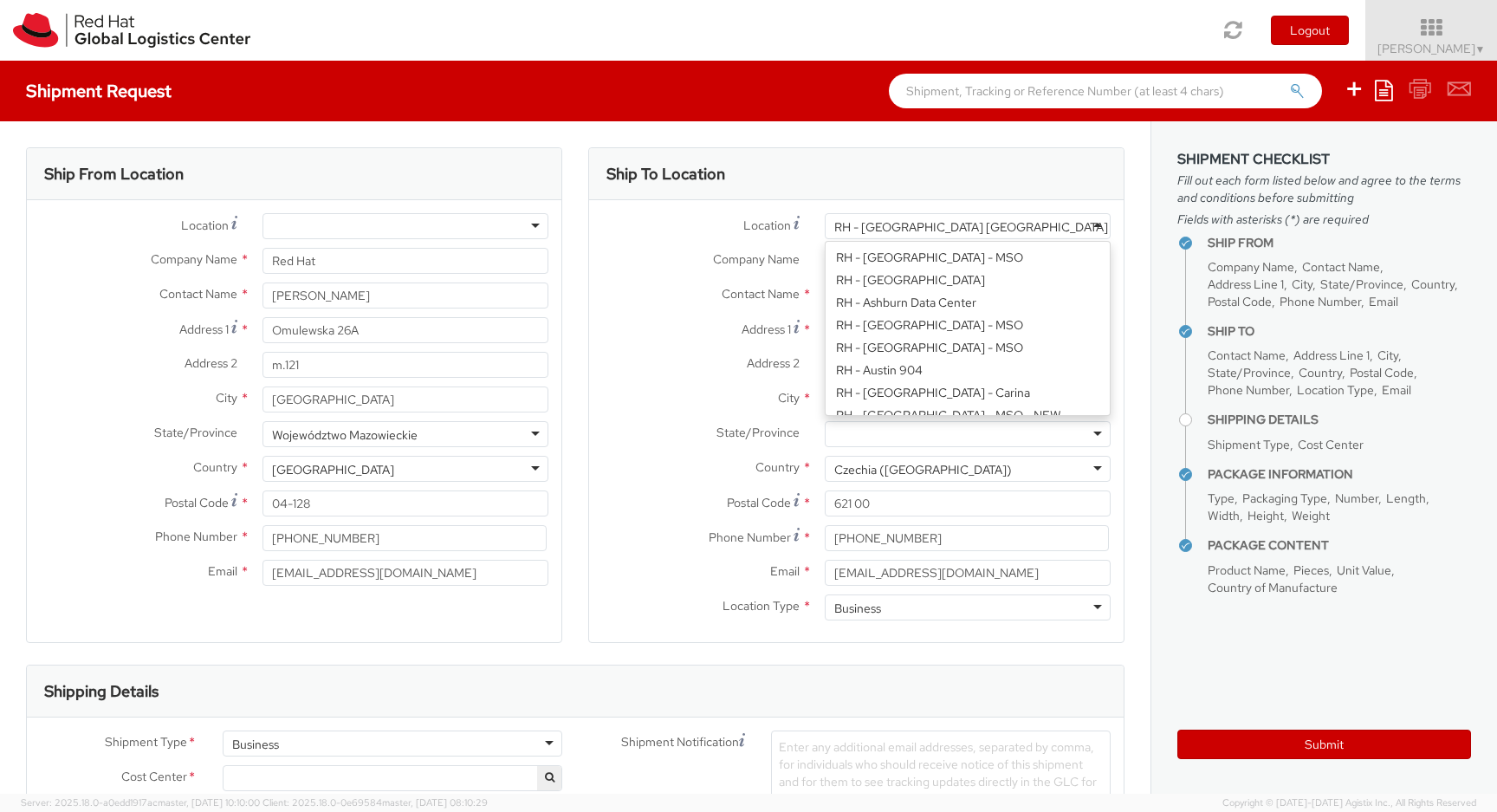
click at [1026, 226] on div "RH - [GEOGRAPHIC_DATA] [GEOGRAPHIC_DATA] - B" at bounding box center [968, 226] width 286 height 26
type input "[GEOGRAPHIC_DATA]"
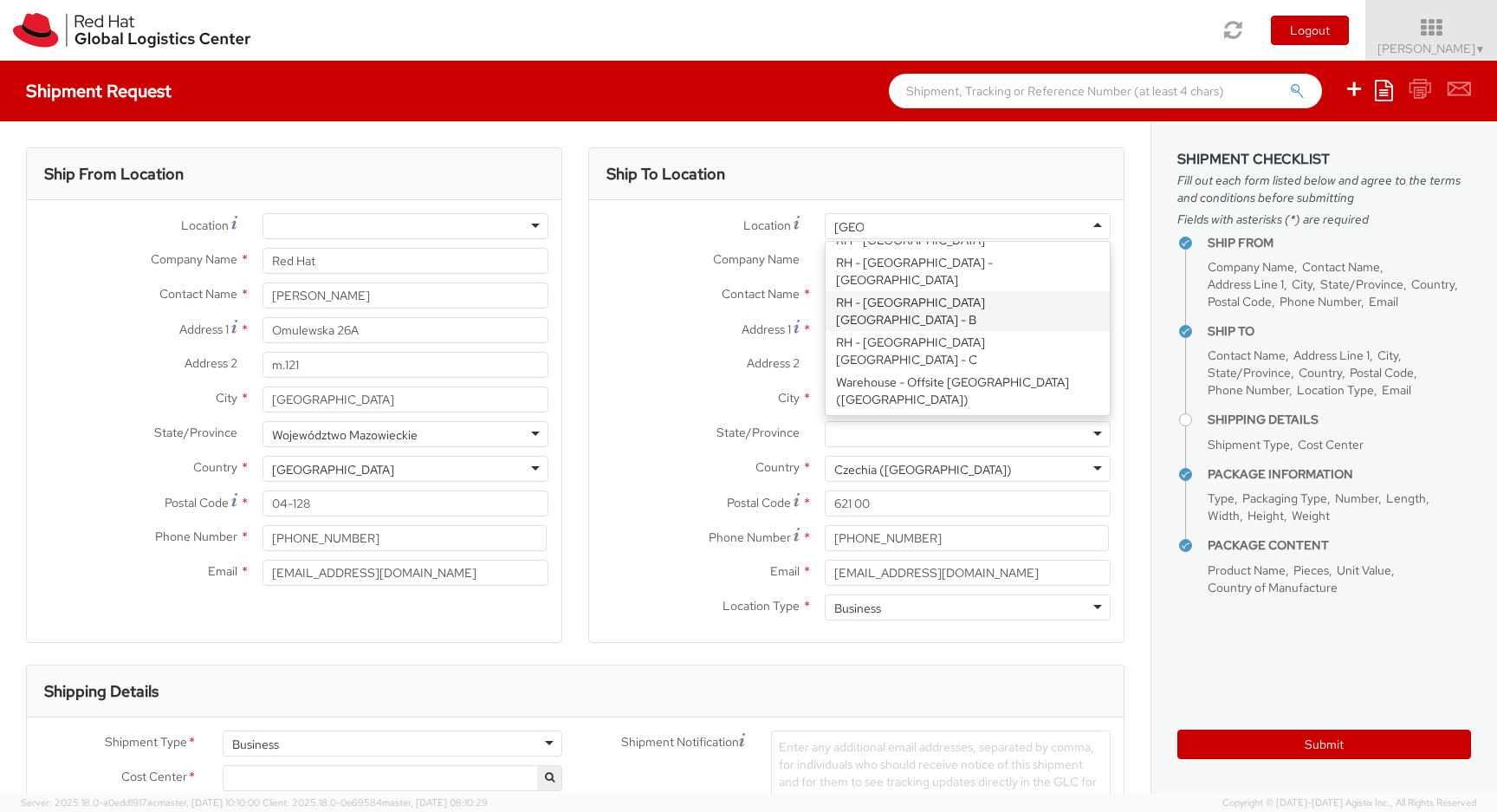
scroll to position [0, 0]
type input "Purkynova 665/115"
type input "420 532 294 555"
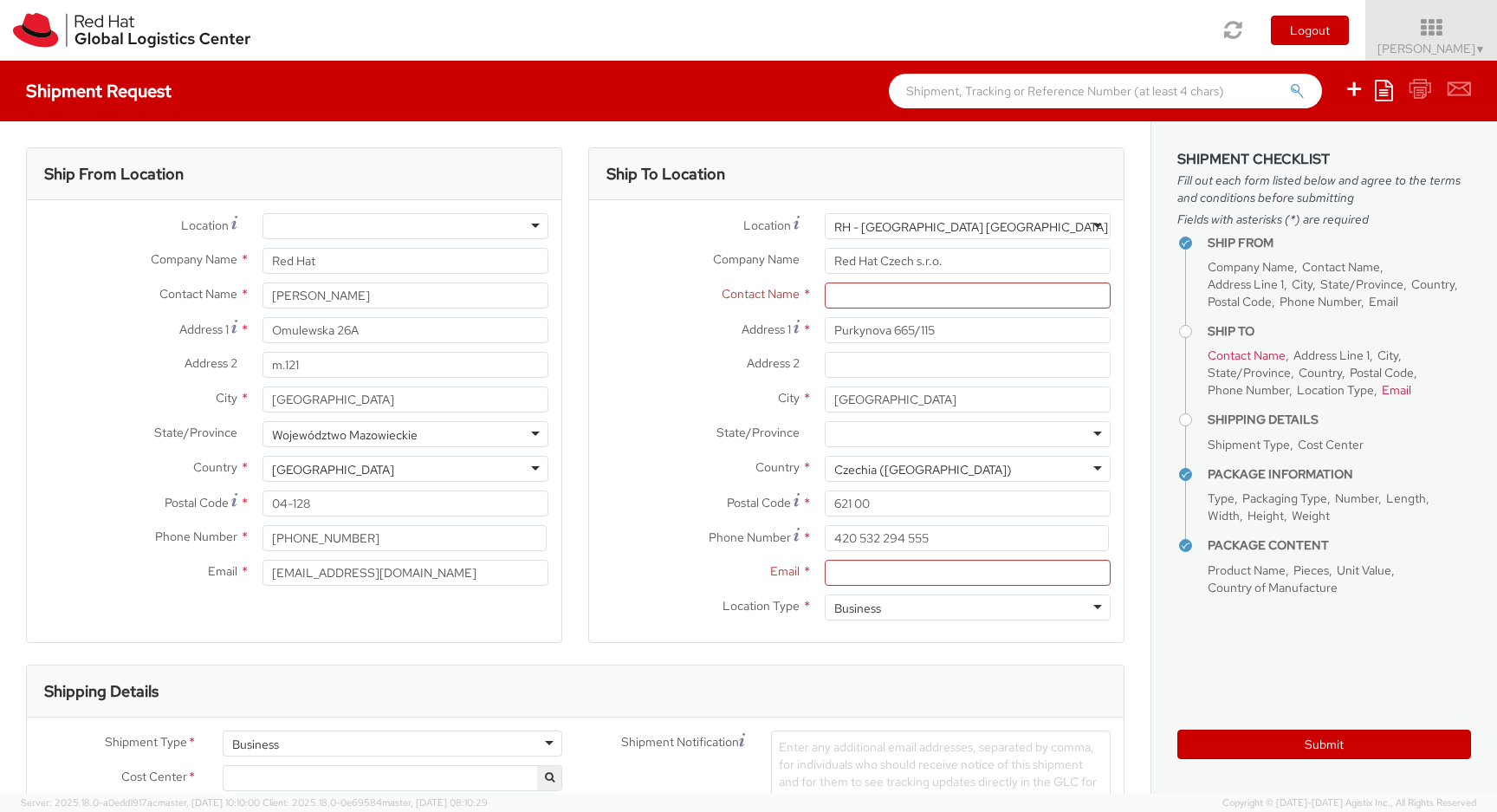
scroll to position [545, 0]
click at [1039, 230] on div "RH - [GEOGRAPHIC_DATA] [GEOGRAPHIC_DATA] - C" at bounding box center [968, 226] width 286 height 26
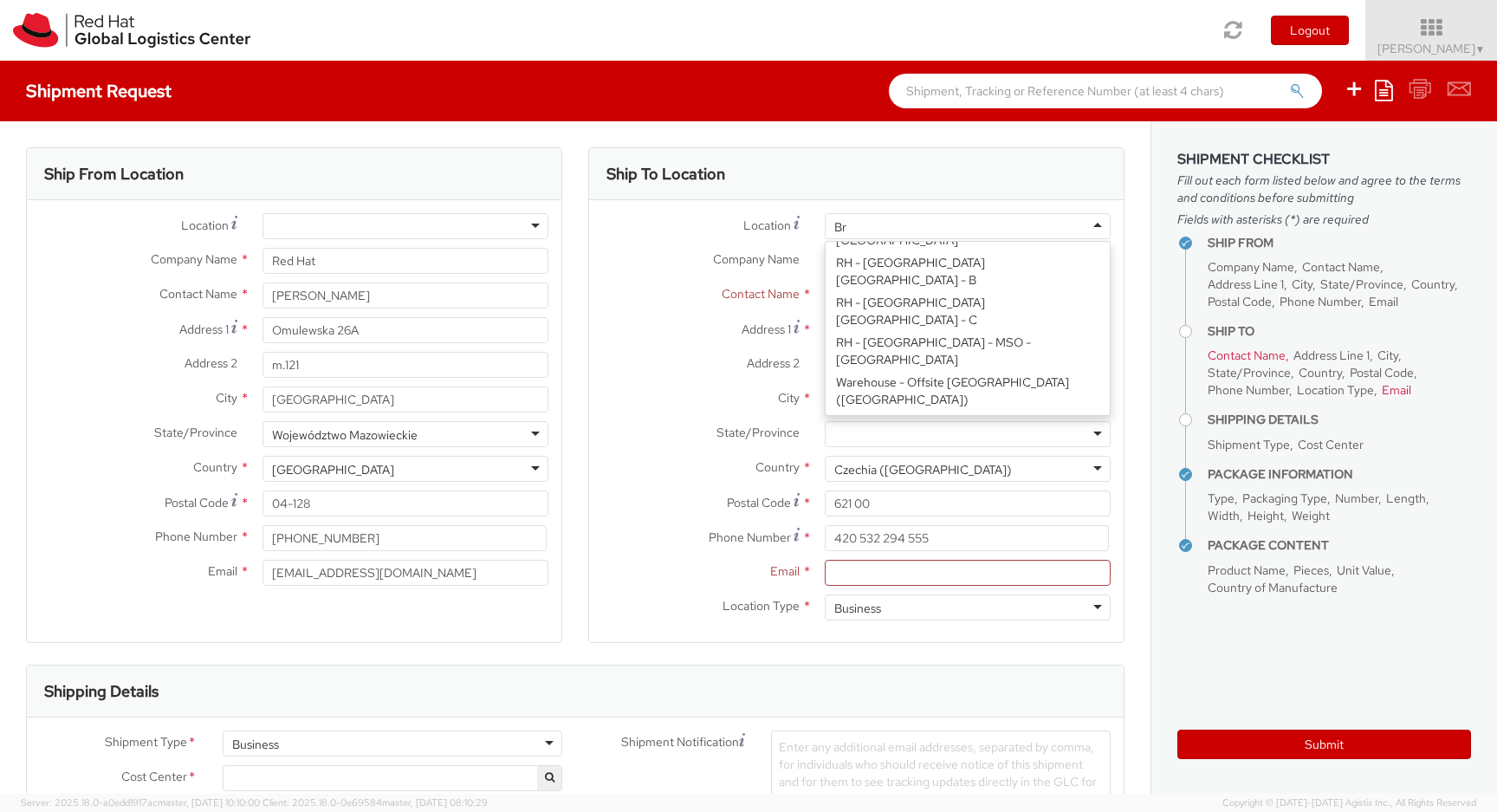
scroll to position [4, 0]
type input "[GEOGRAPHIC_DATA]"
type input "Purkynova 647/111"
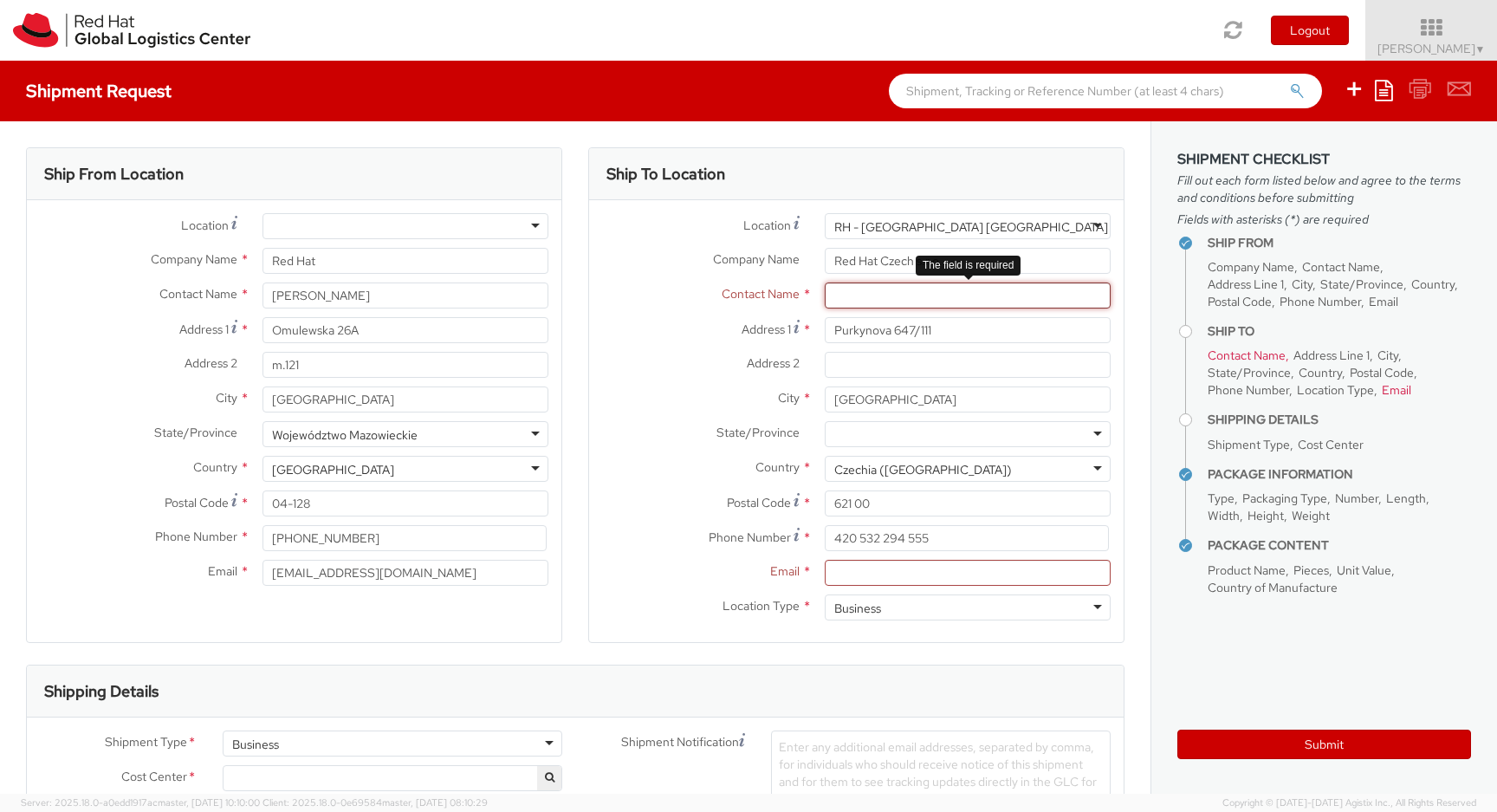
click at [917, 294] on input "text" at bounding box center [968, 296] width 286 height 26
type input "[PERSON_NAME]"
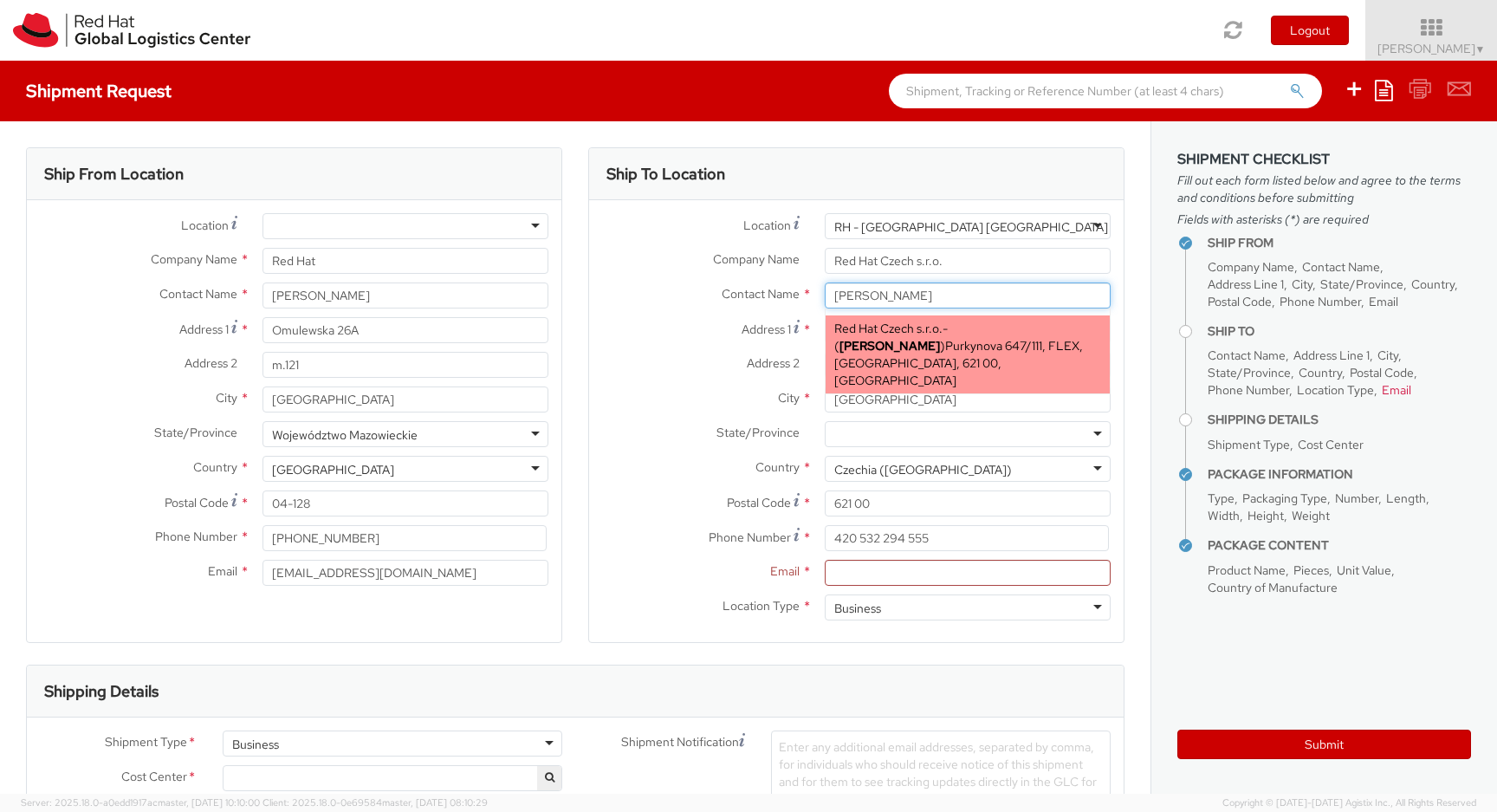
click at [926, 340] on span "Purkynova 647/111, FLEX, [GEOGRAPHIC_DATA], 621 00, [GEOGRAPHIC_DATA]" at bounding box center [958, 363] width 248 height 50
type input "[EMAIL_ADDRESS][DOMAIN_NAME]"
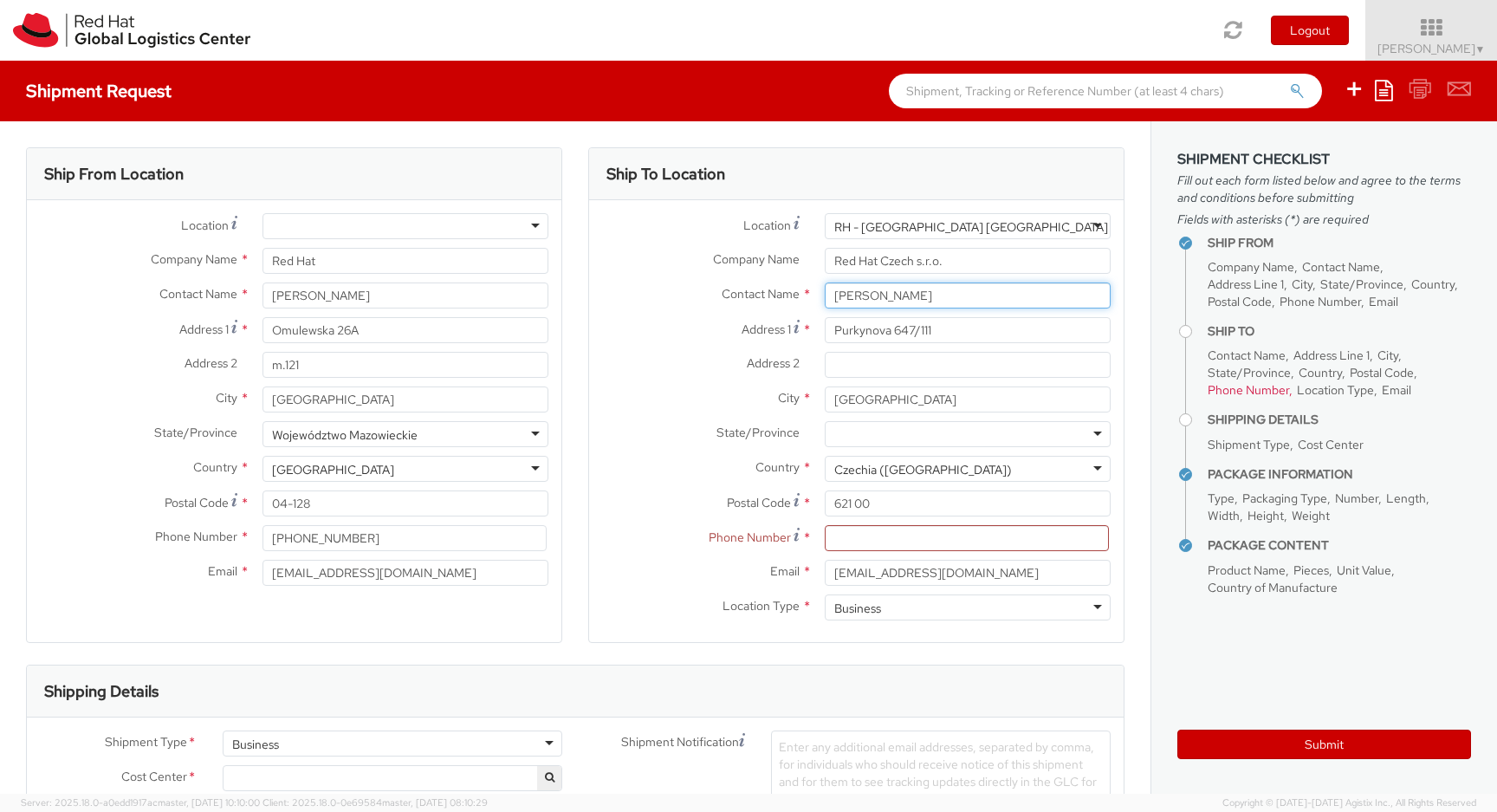
type input "[PERSON_NAME]"
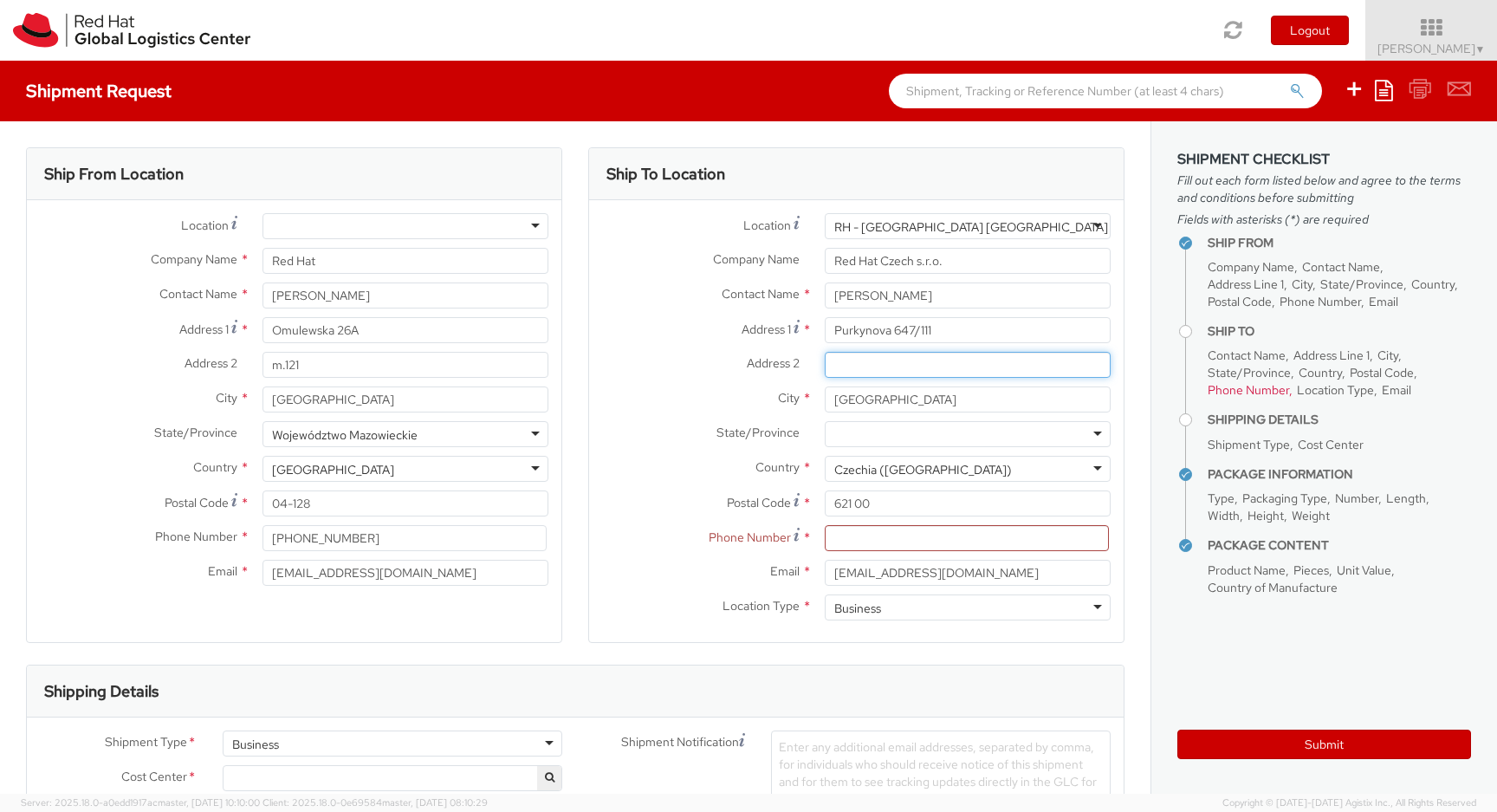
click at [950, 370] on input "Address 2 *" at bounding box center [968, 365] width 286 height 26
click at [929, 428] on div at bounding box center [968, 435] width 286 height 26
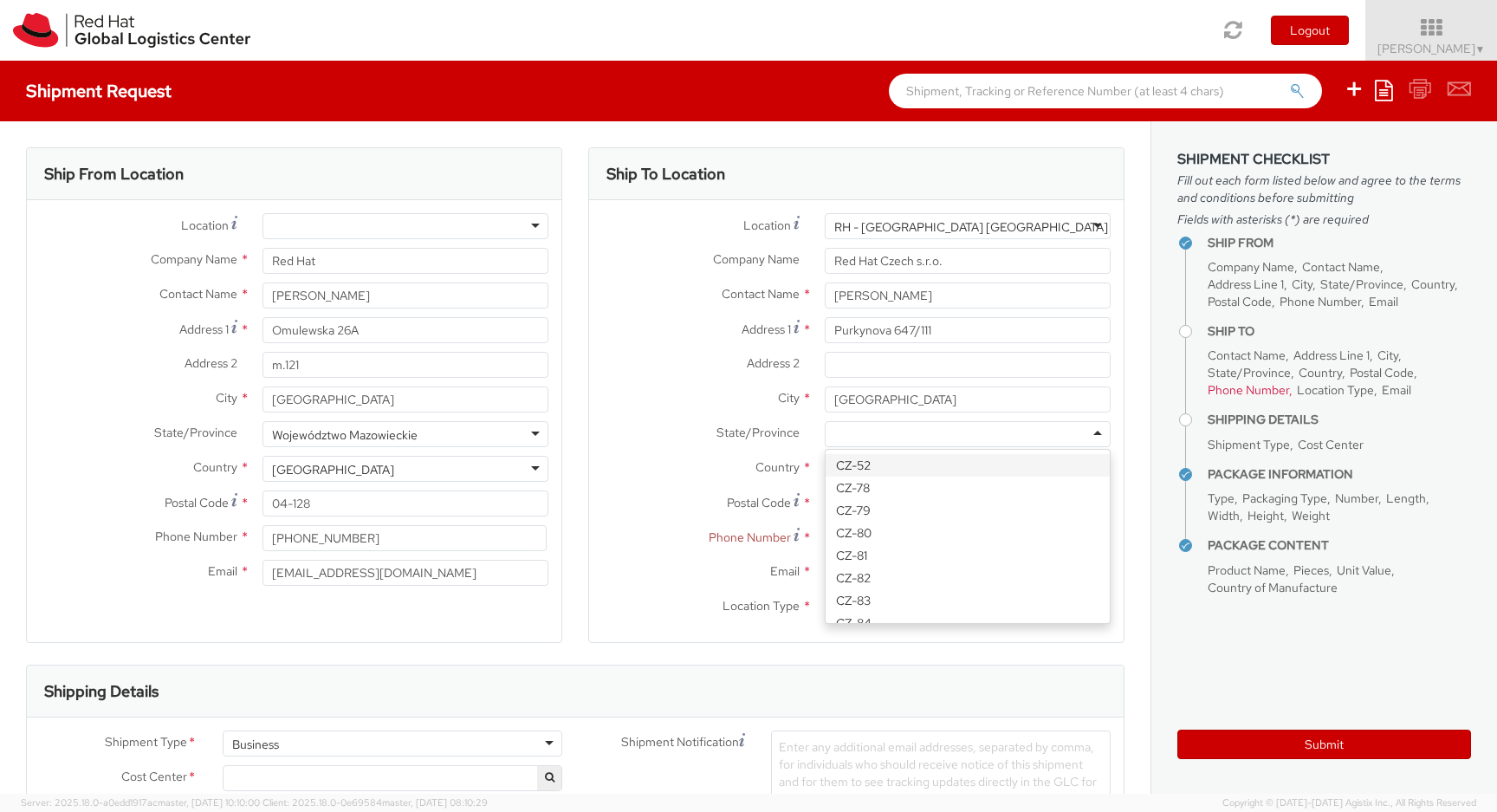
click at [929, 428] on div at bounding box center [968, 435] width 286 height 26
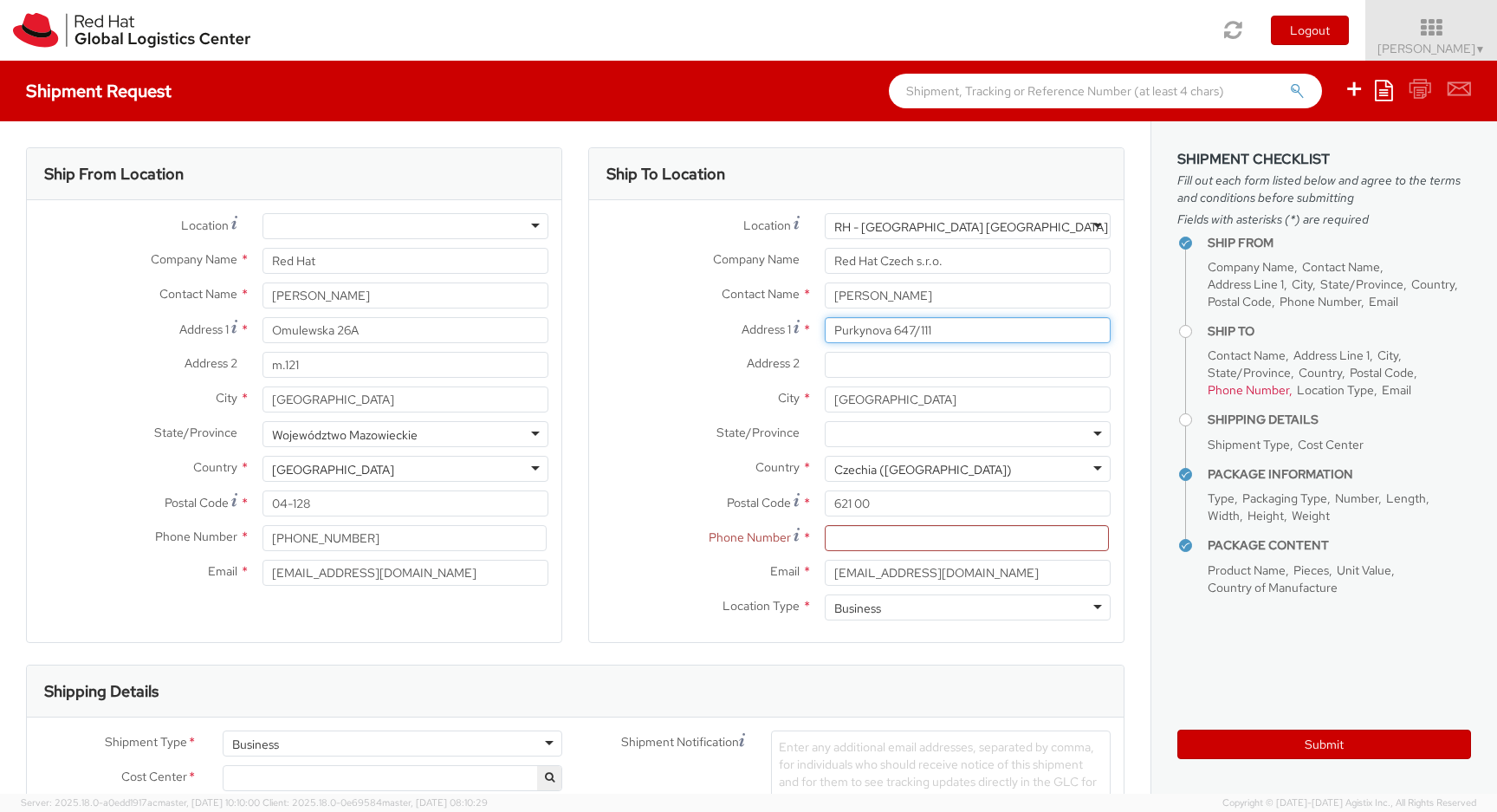
click at [951, 333] on input "Purkynova 647/111" at bounding box center [968, 330] width 286 height 26
paste input "[PHONE_NUMBER]"
type input "Purkynova 647/111+420 532 294 670"
type input "Purkynova 647/111"
click at [975, 544] on input at bounding box center [968, 538] width 284 height 26
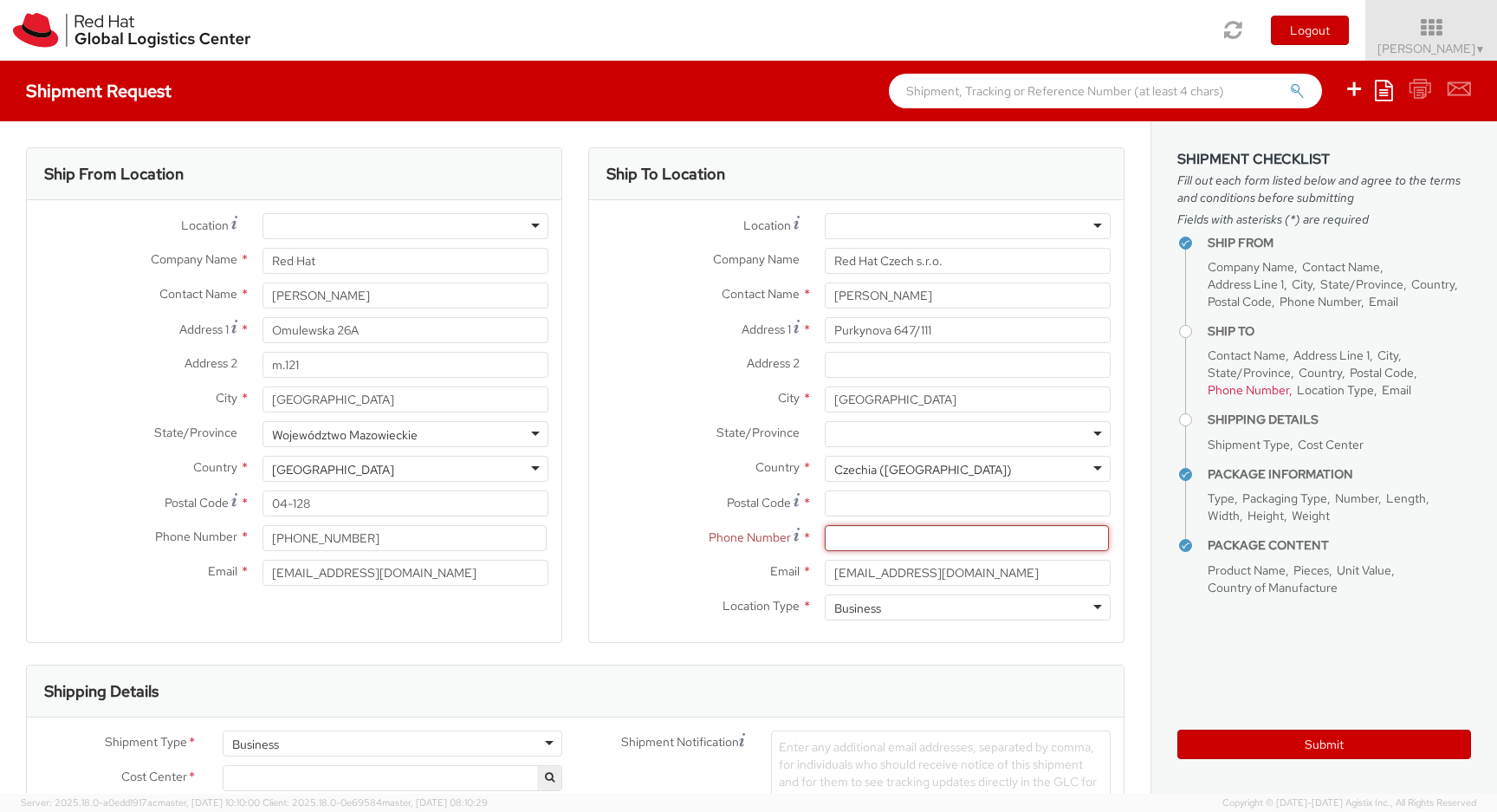
paste input "[PHONE_NUMBER]"
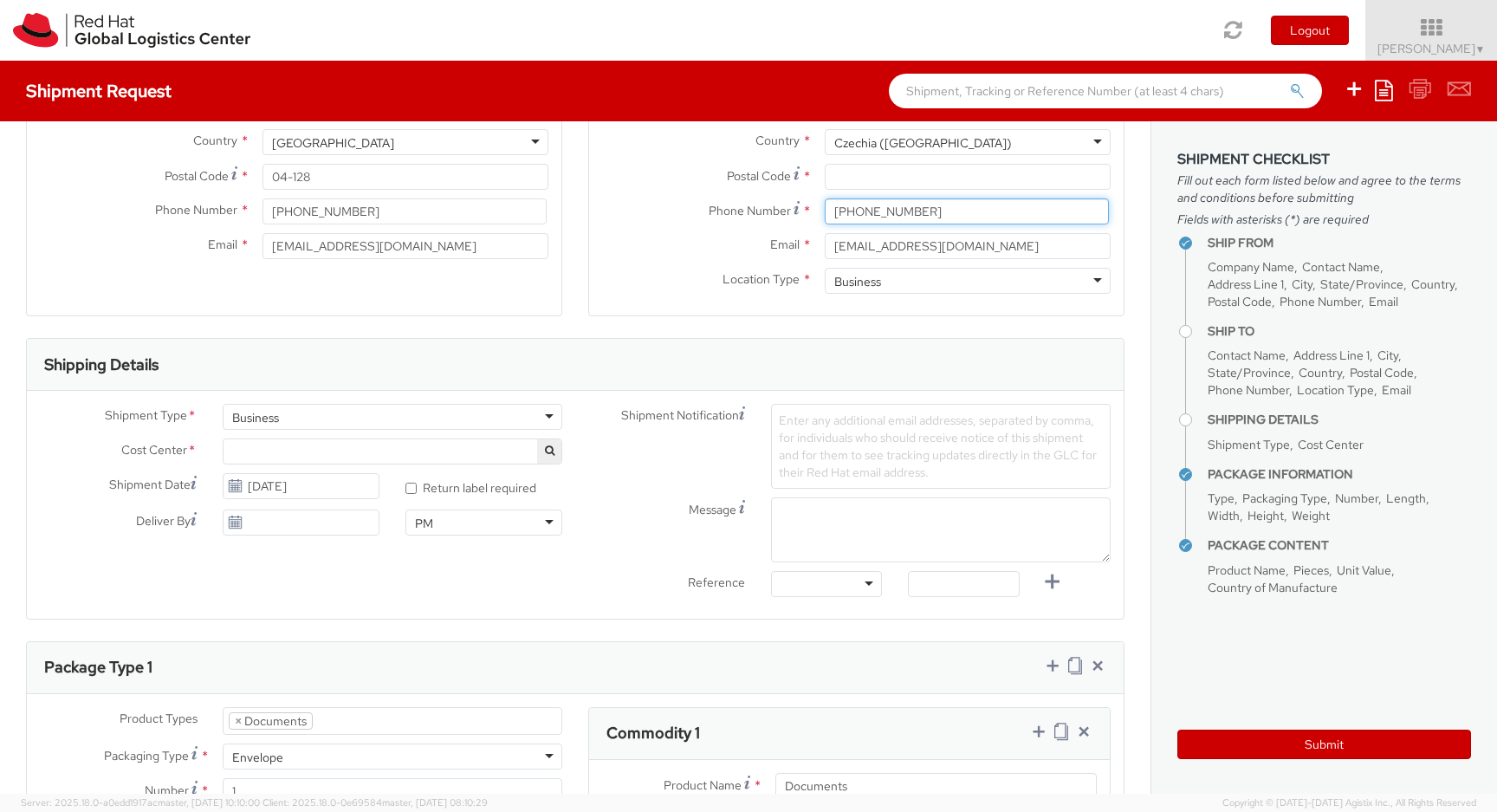
scroll to position [331, 0]
type input "[PHONE_NUMBER]"
click at [517, 445] on span at bounding box center [392, 447] width 340 height 26
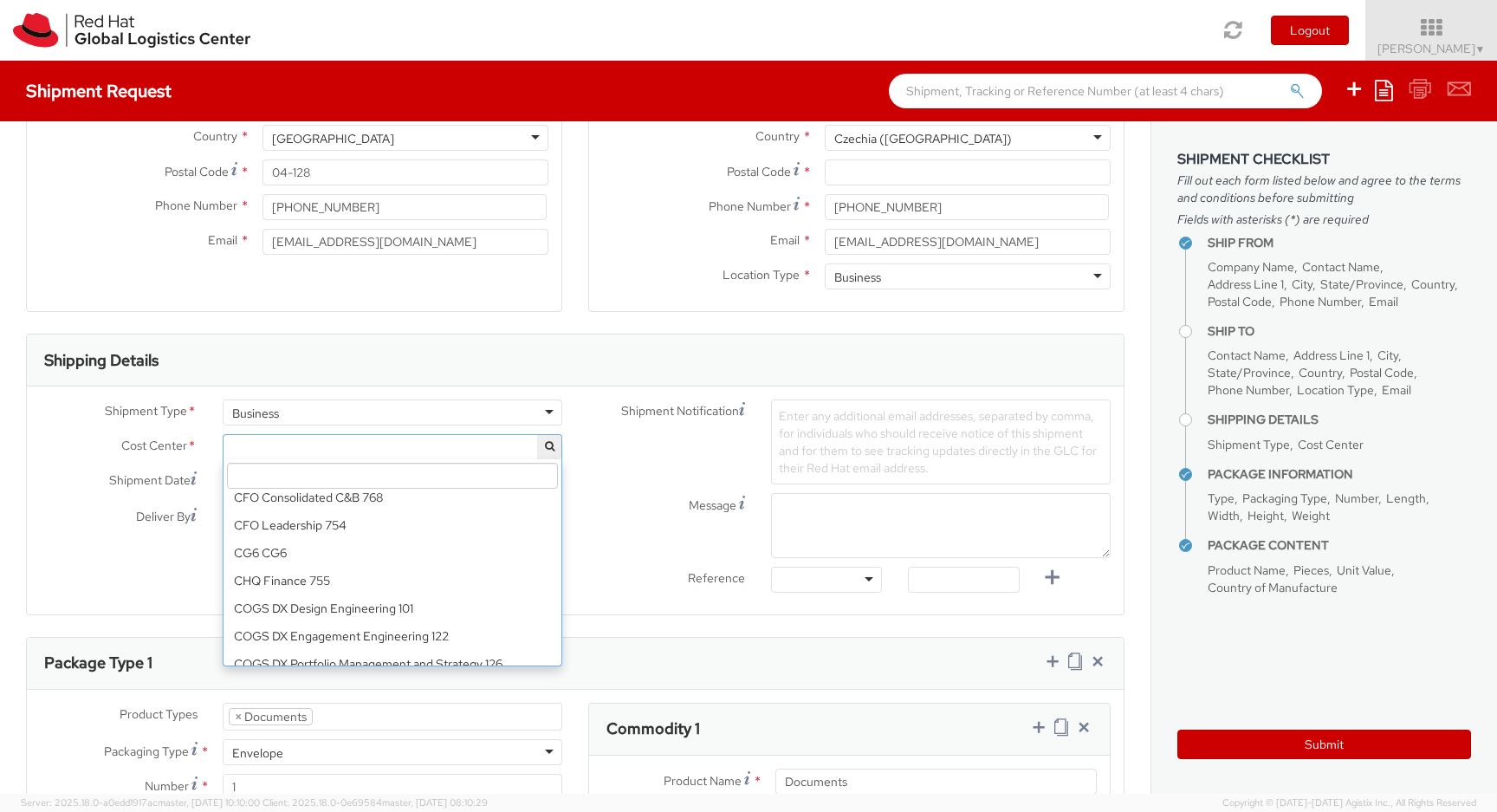
scroll to position [1843, 0]
click at [396, 449] on span at bounding box center [392, 447] width 340 height 26
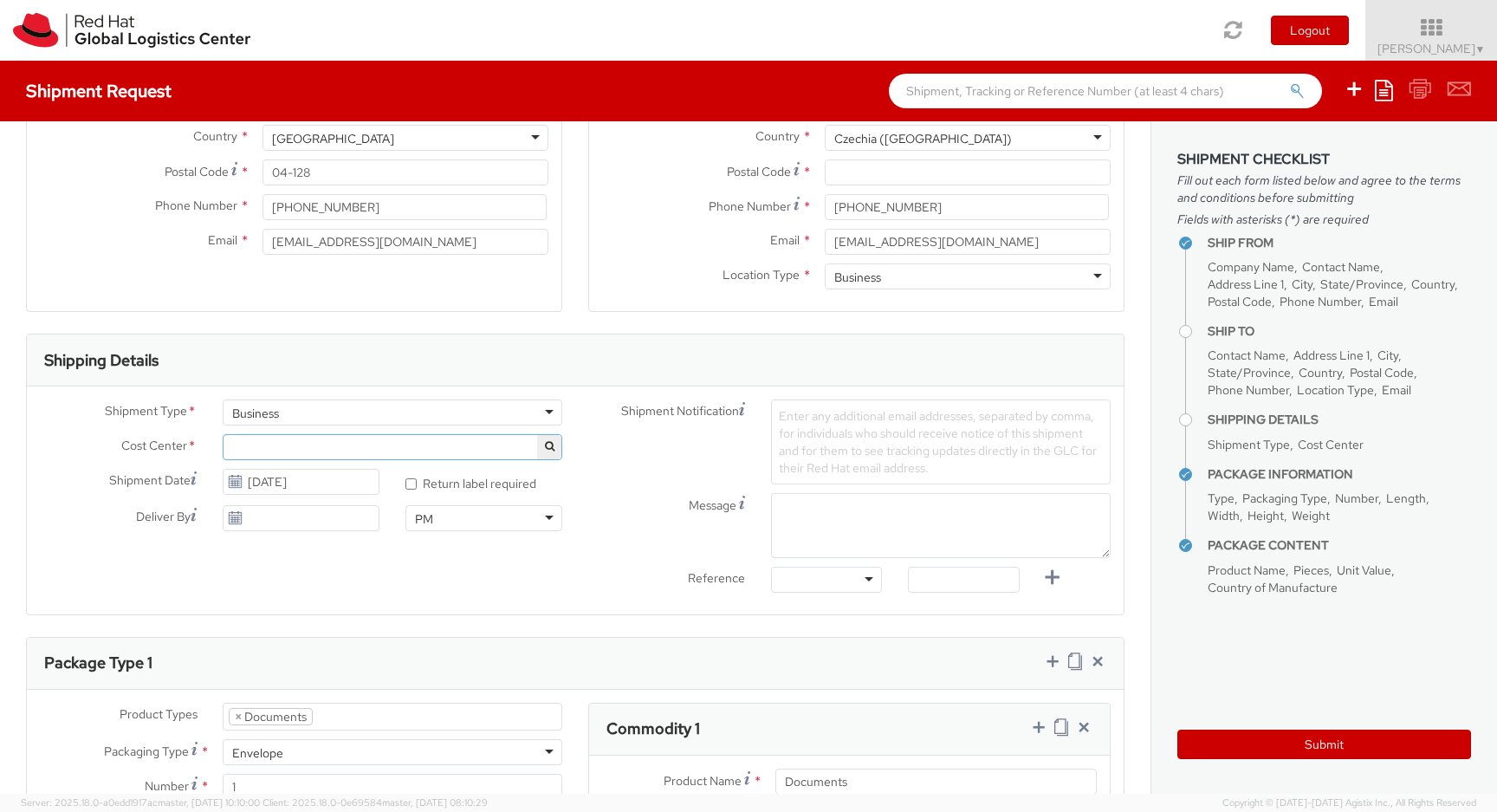
click at [396, 449] on span at bounding box center [392, 447] width 340 height 26
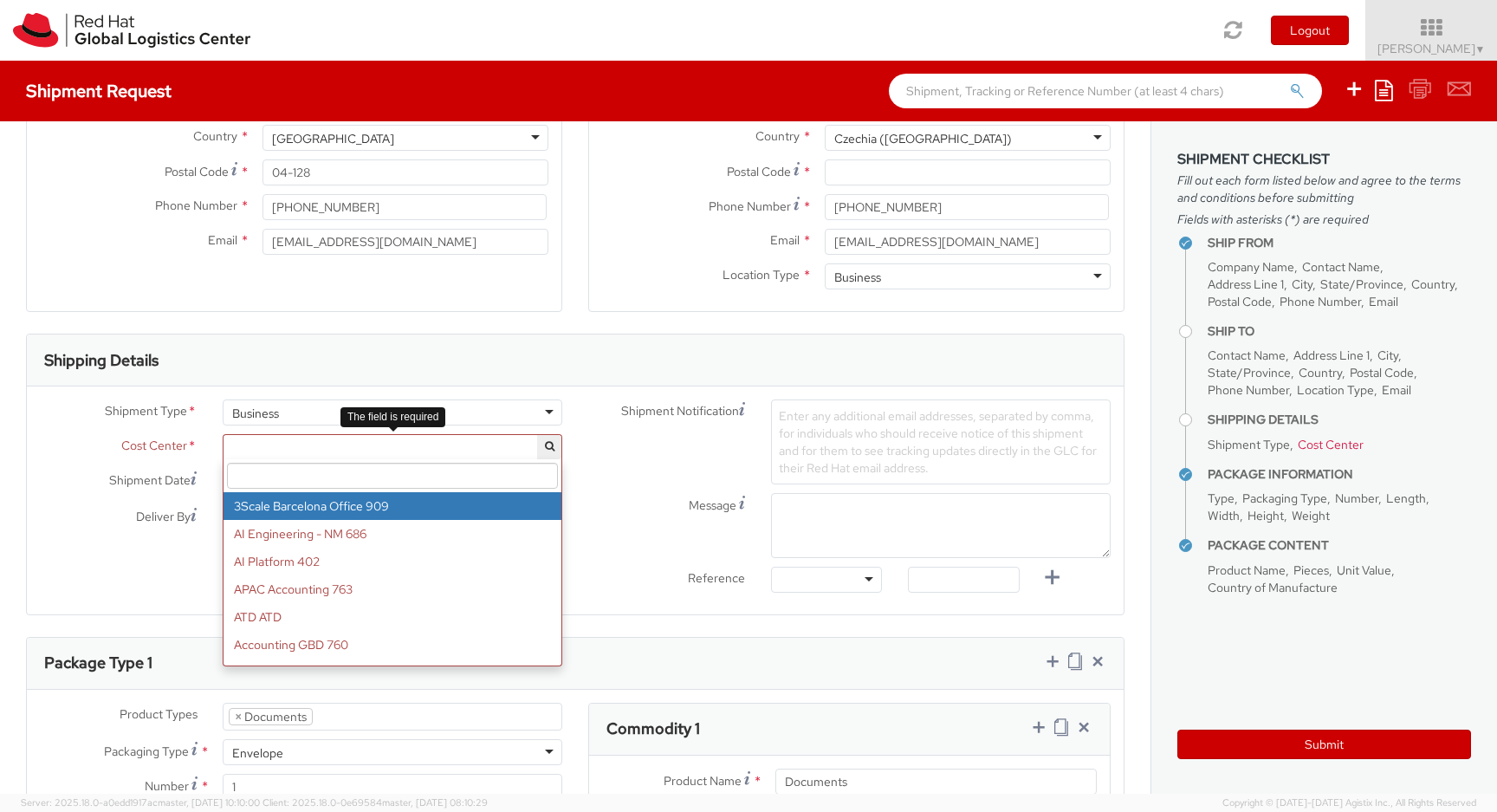
click at [363, 475] on input "search" at bounding box center [392, 476] width 331 height 26
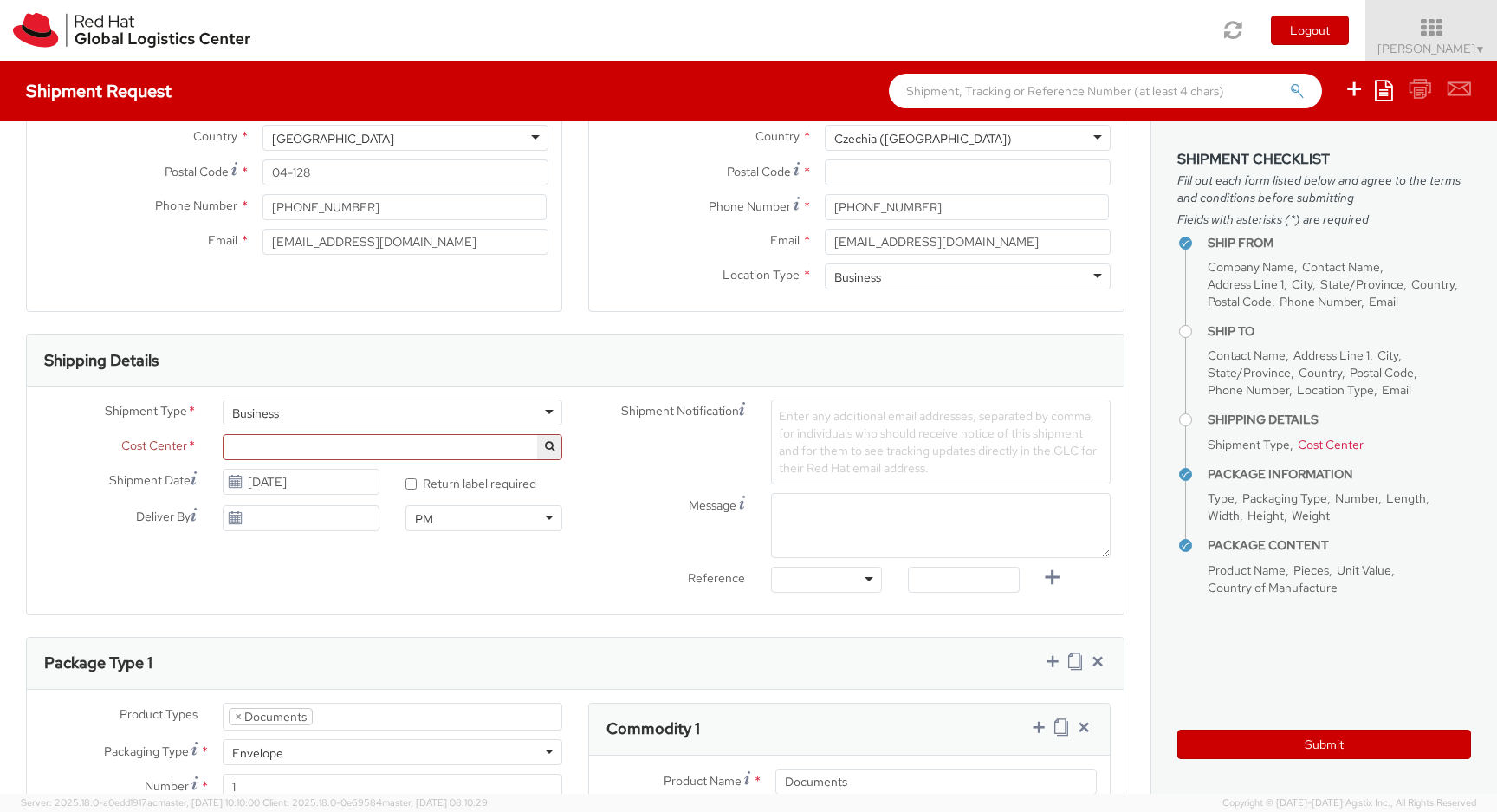
click at [675, 521] on div "Message" at bounding box center [849, 526] width 549 height 65
click at [437, 447] on span at bounding box center [392, 447] width 340 height 26
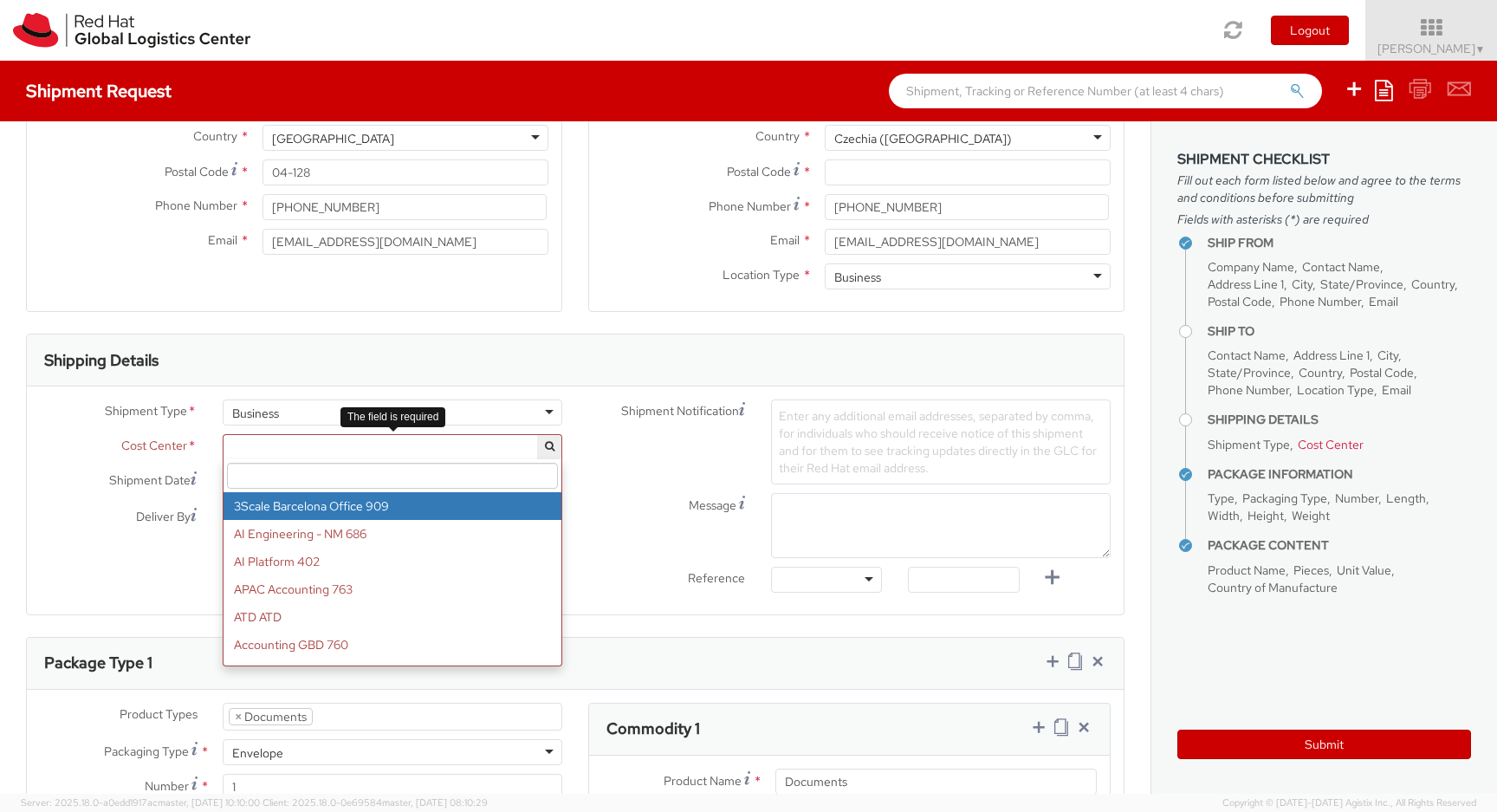
select select "909"
click at [409, 434] on span "3Scale Barcelona Office 909" at bounding box center [392, 447] width 340 height 26
click at [398, 471] on input "search" at bounding box center [392, 476] width 331 height 26
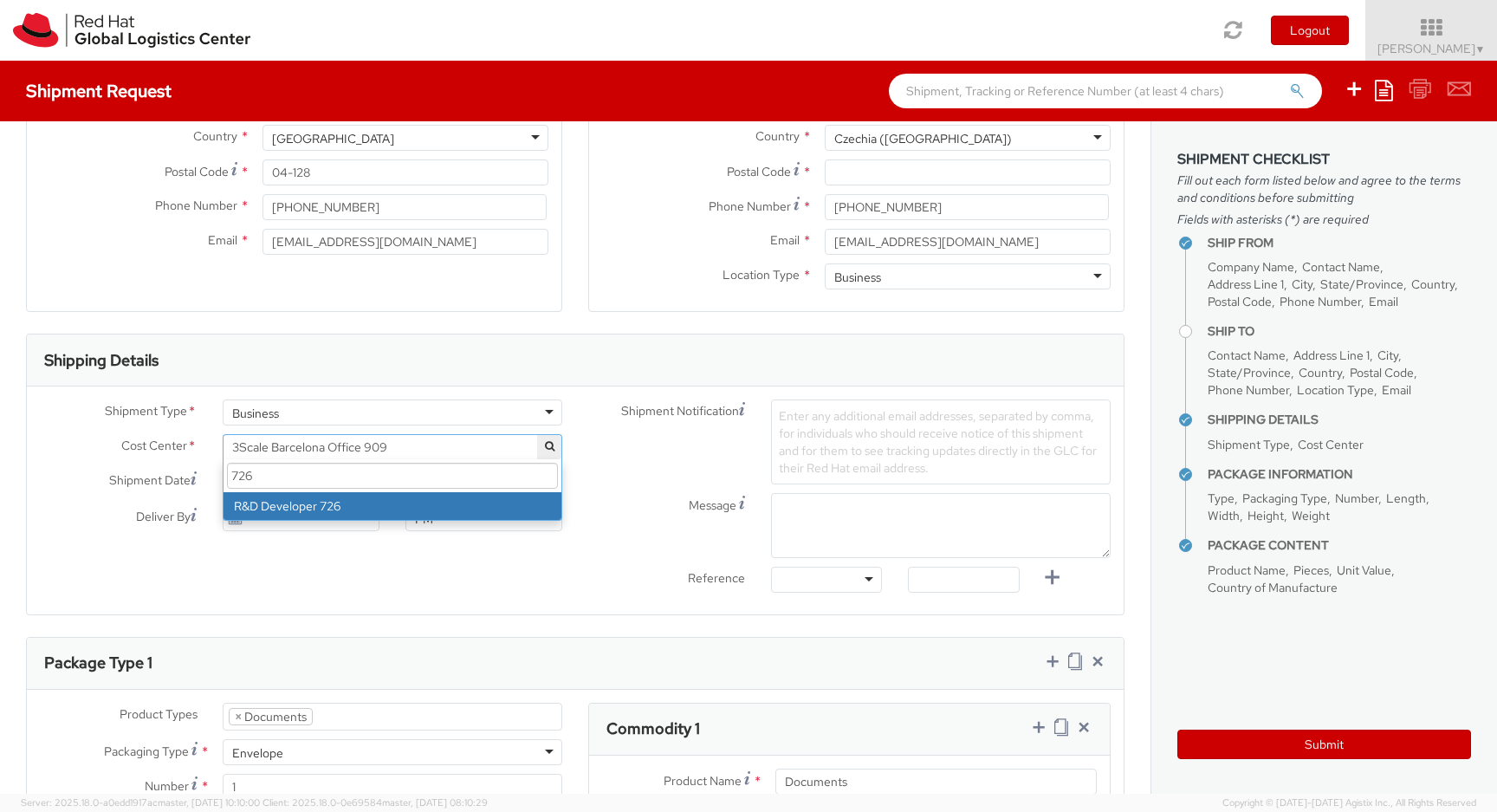
type input "726"
select select "726"
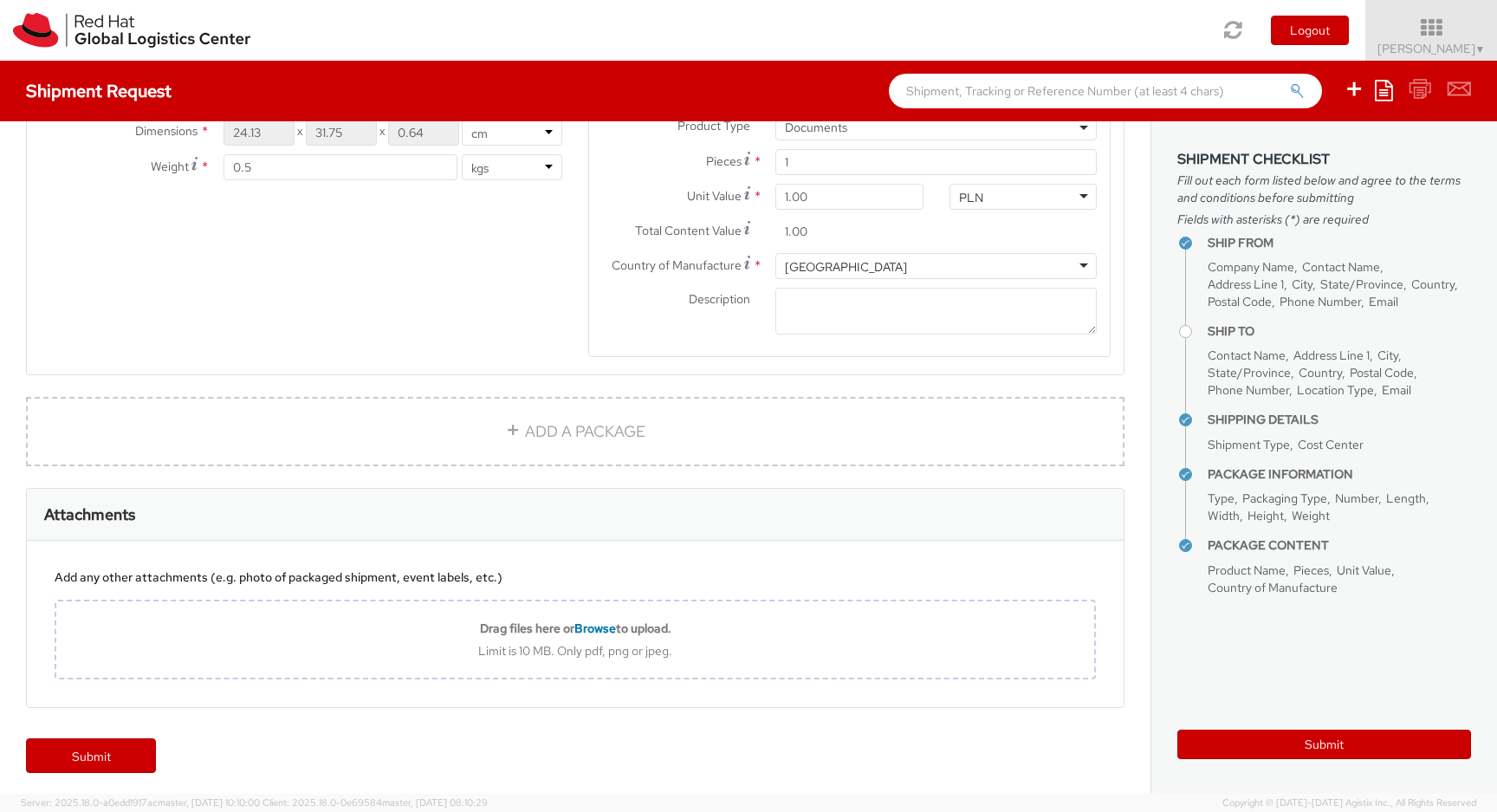
scroll to position [1024, 0]
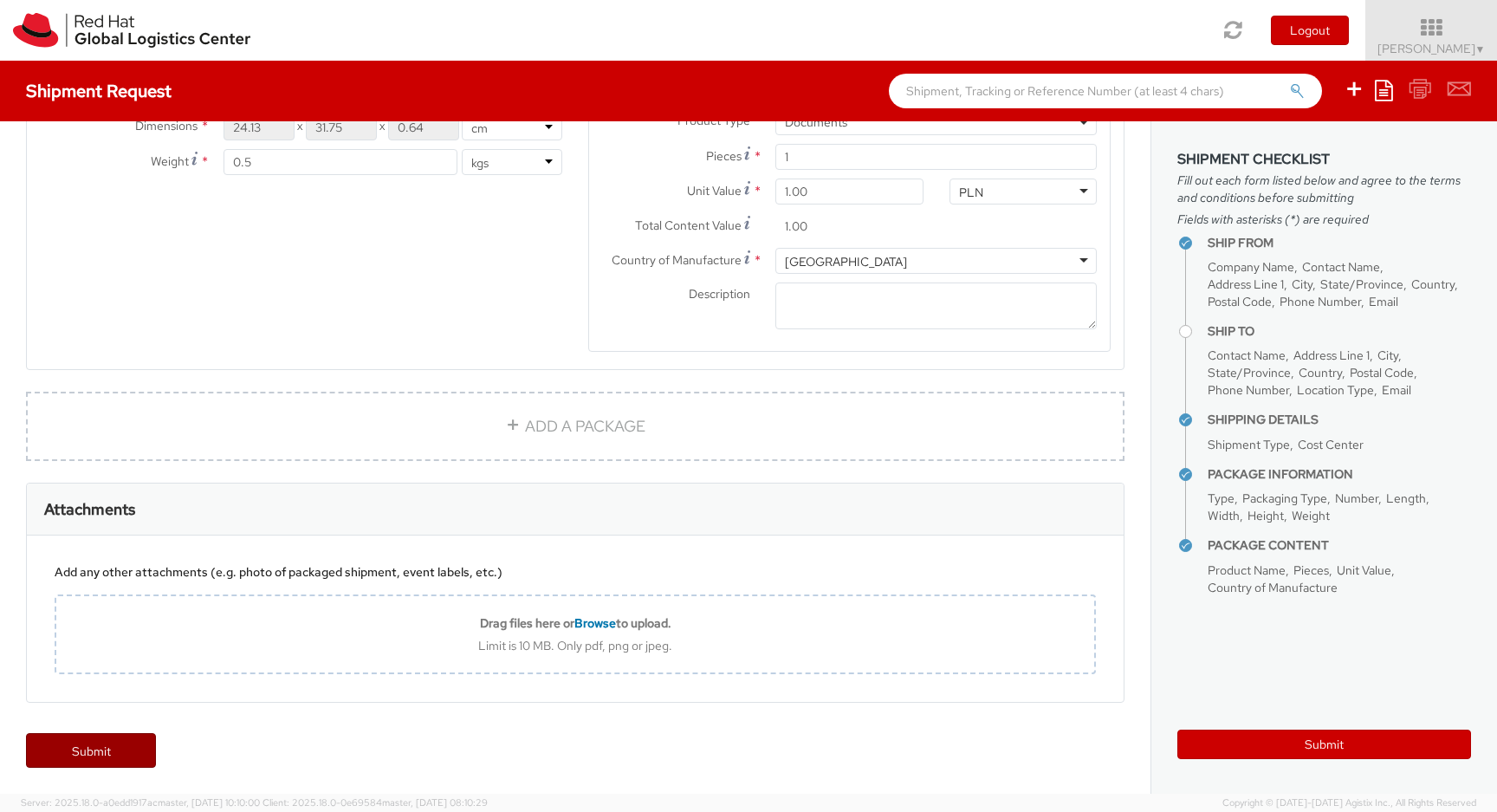
click at [124, 762] on link "Submit" at bounding box center [91, 750] width 130 height 34
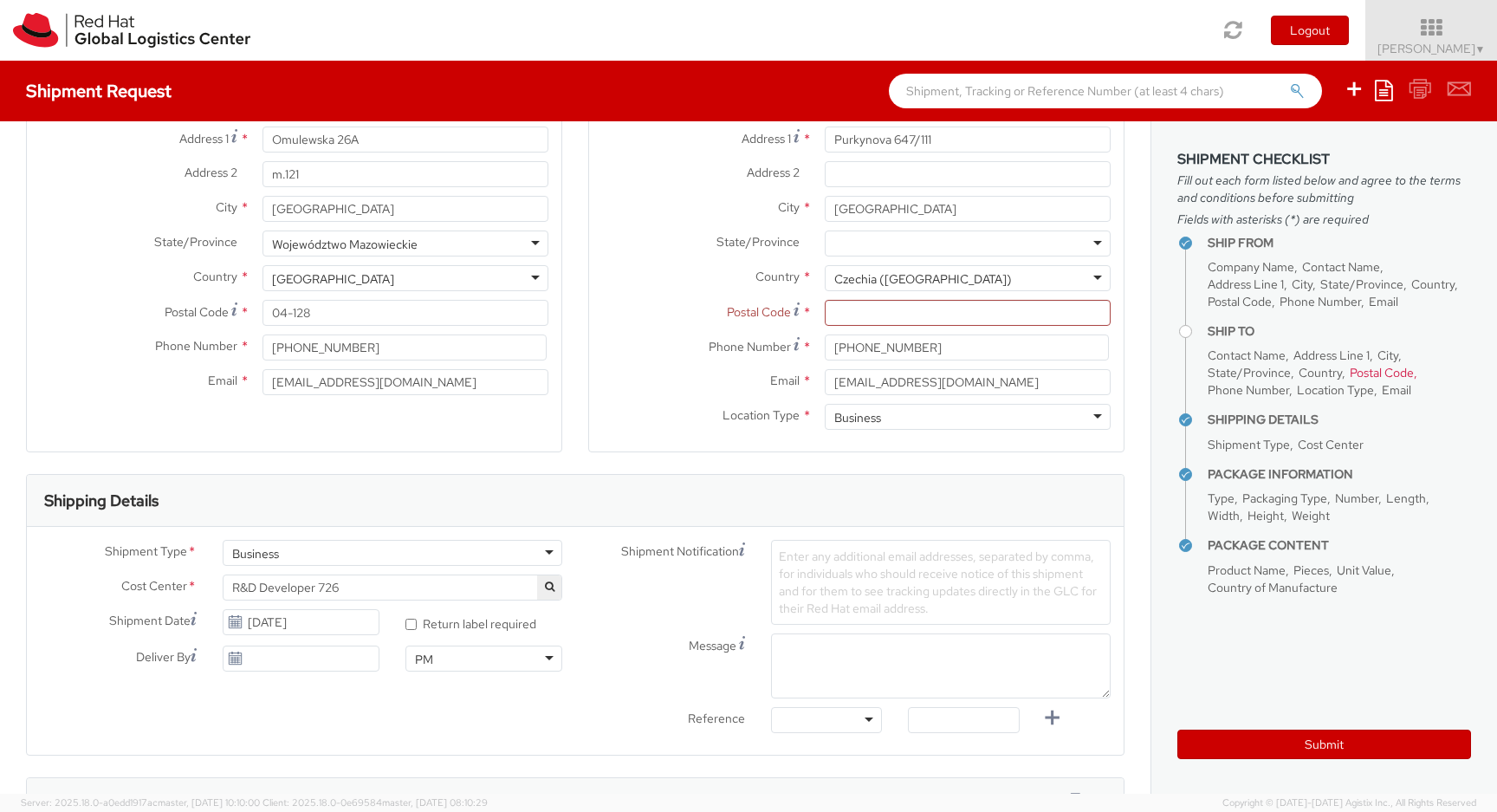
scroll to position [0, 0]
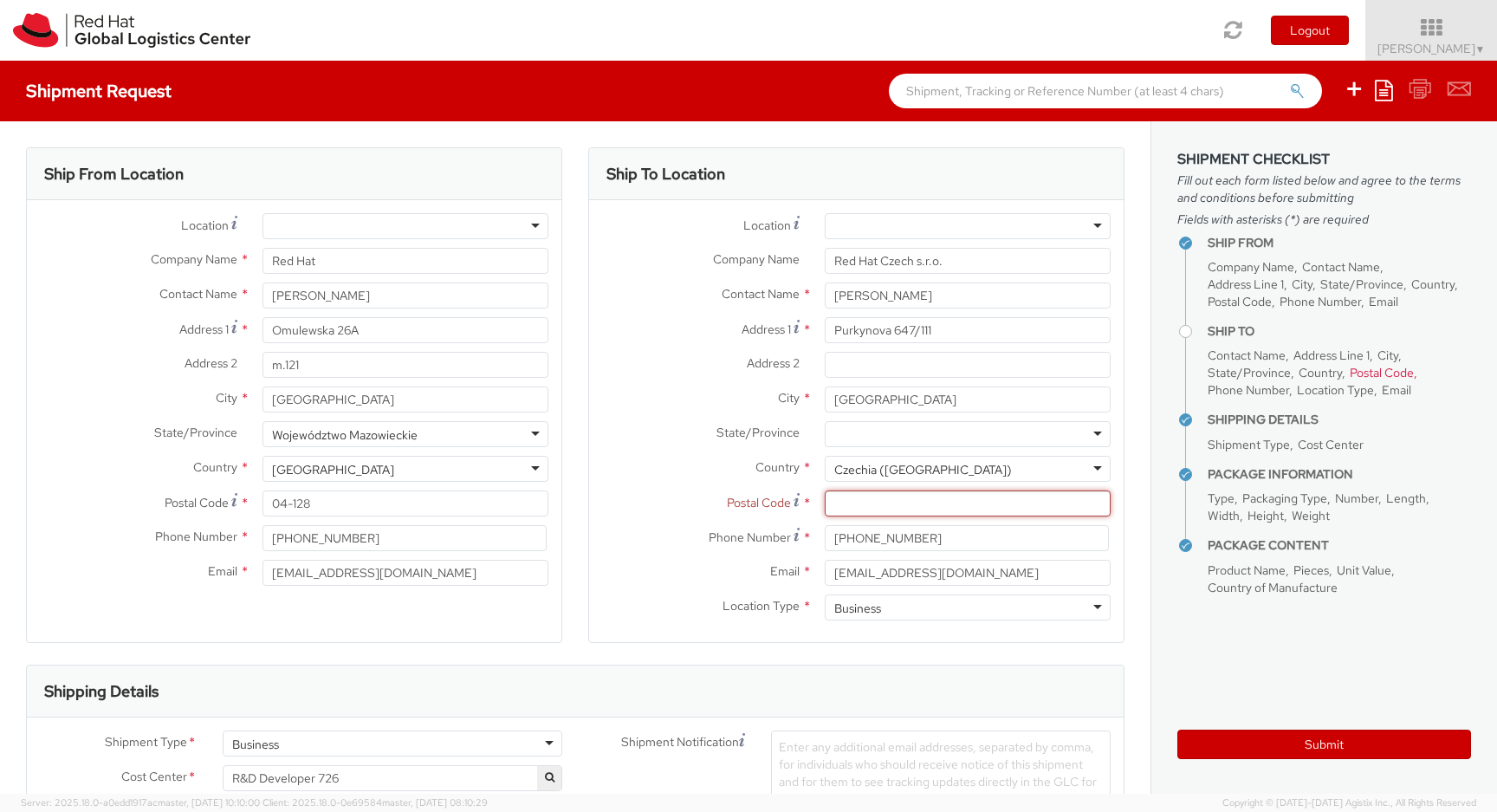
click at [900, 498] on input "Postal Code *" at bounding box center [968, 504] width 286 height 26
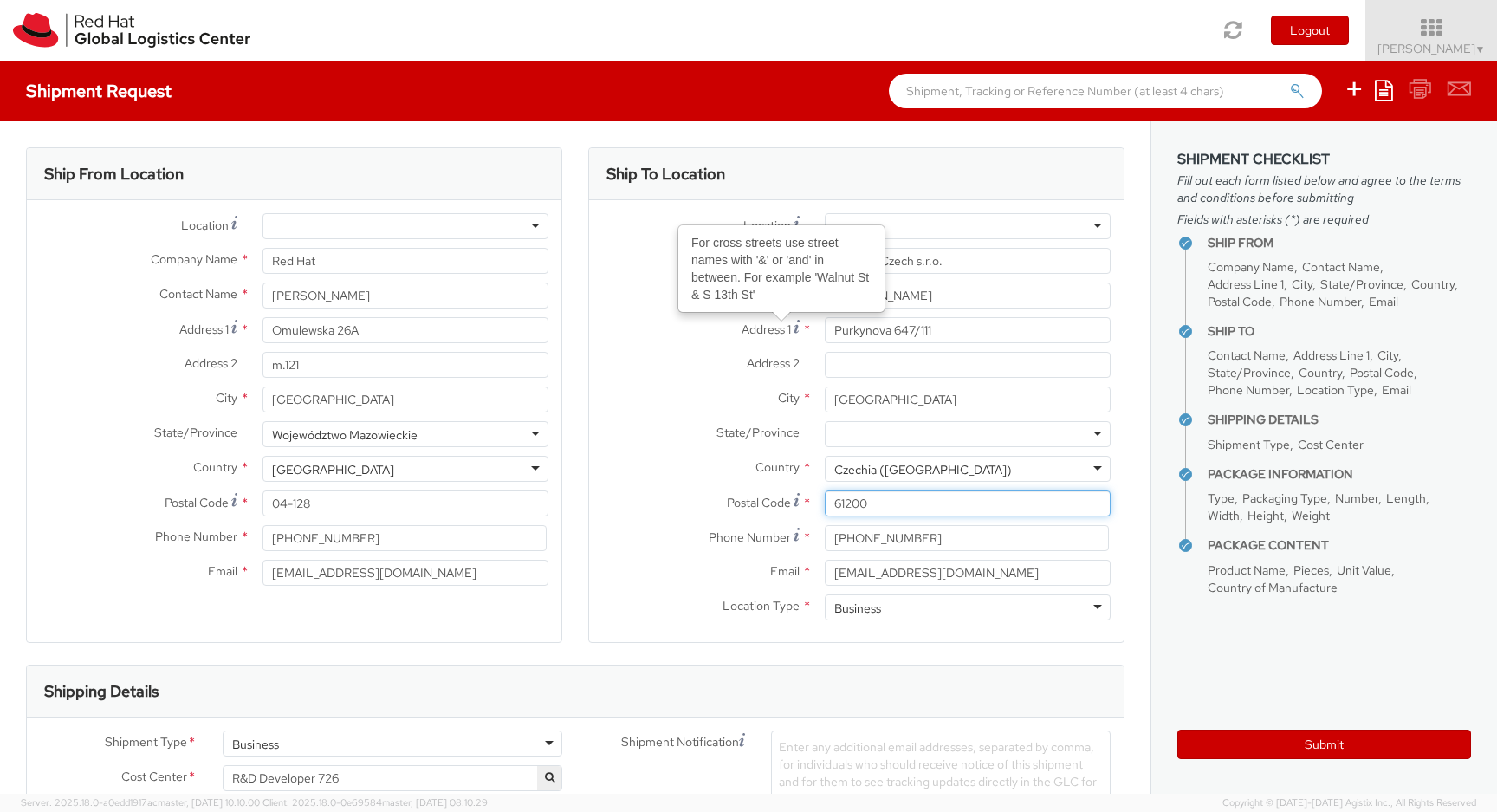
type input "61200"
click at [925, 380] on div "Address 2 *" at bounding box center [856, 369] width 535 height 34
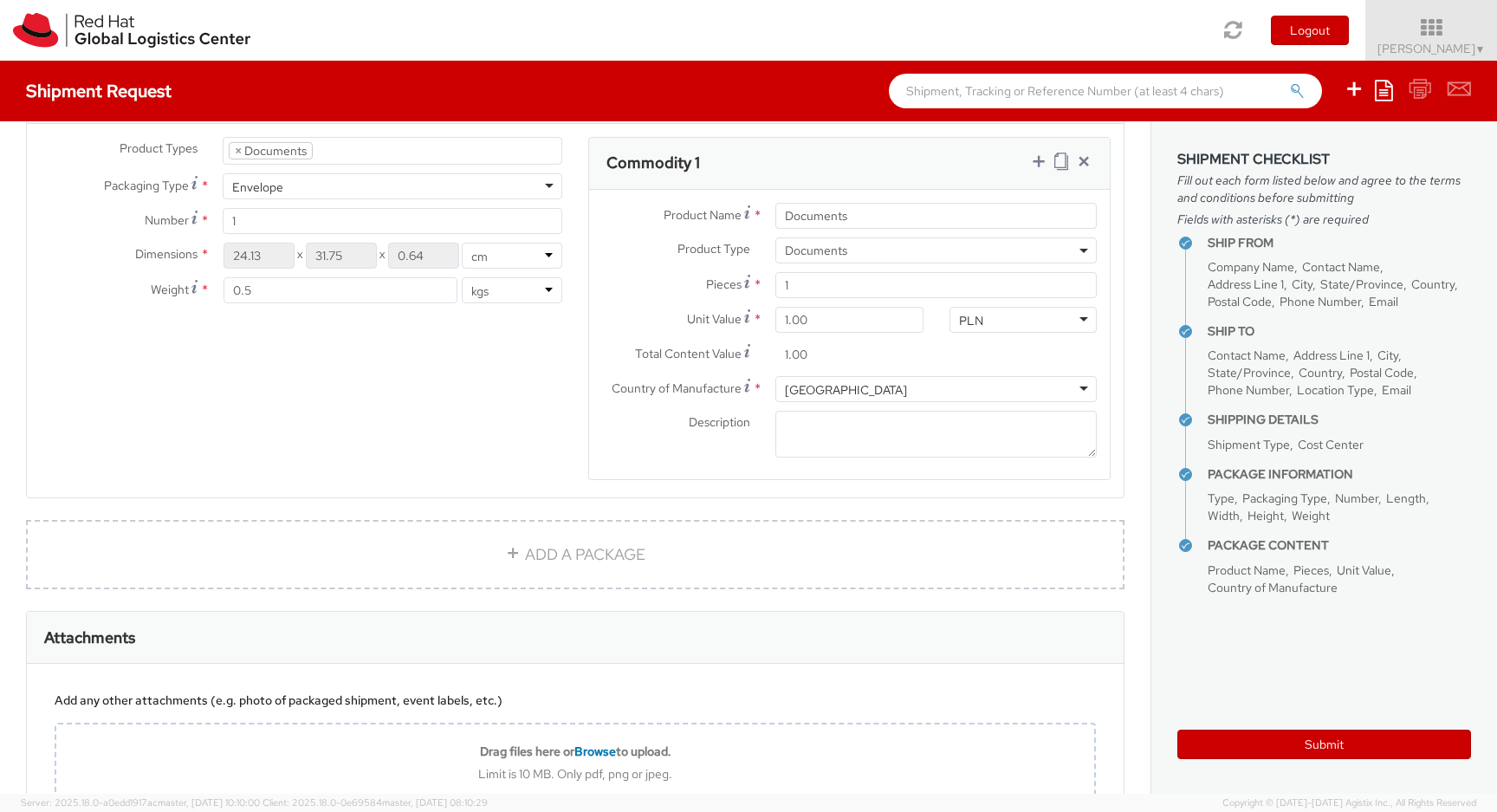
scroll to position [1024, 0]
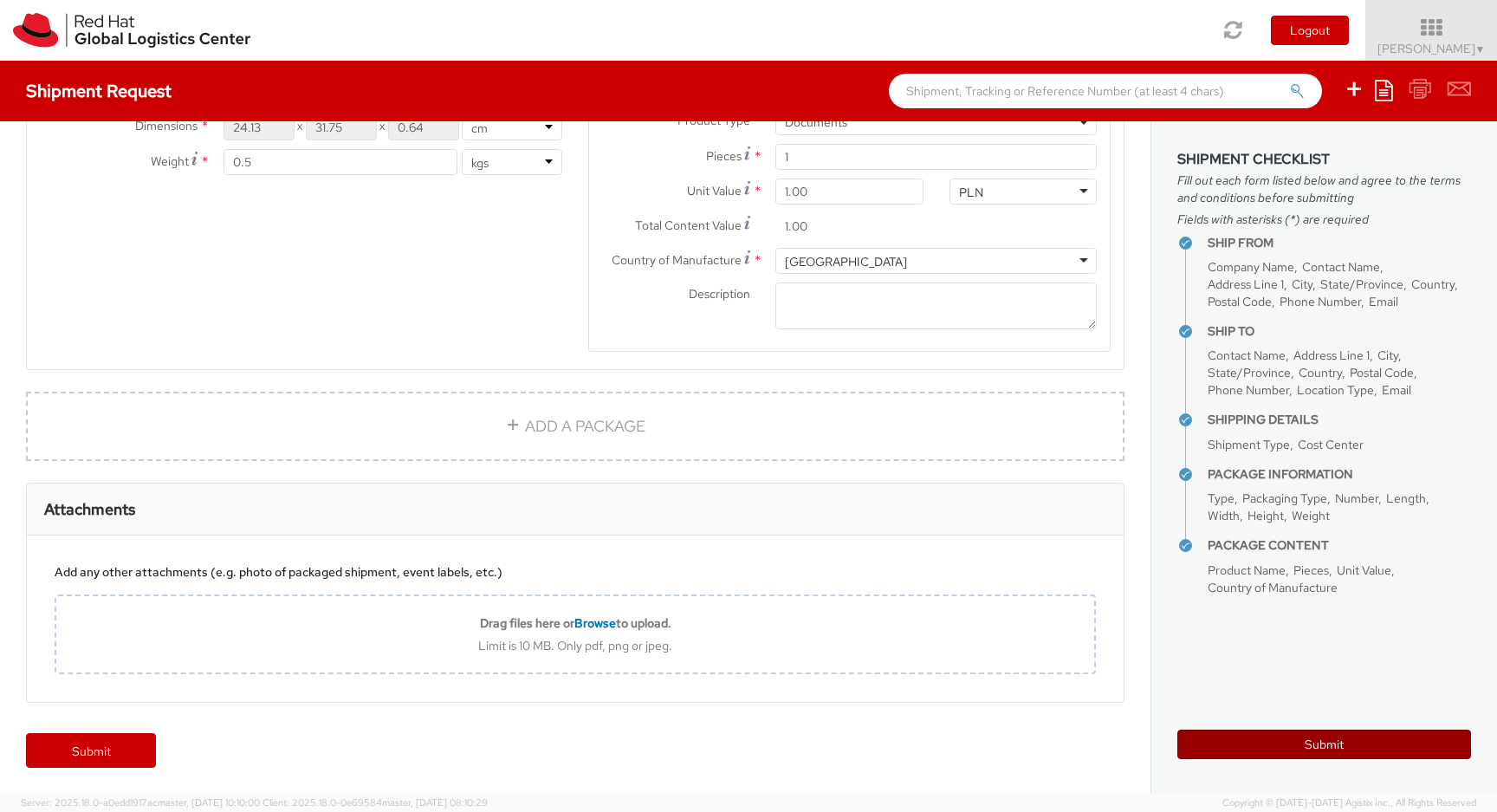
click at [1312, 738] on button "Submit" at bounding box center [1324, 744] width 294 height 30
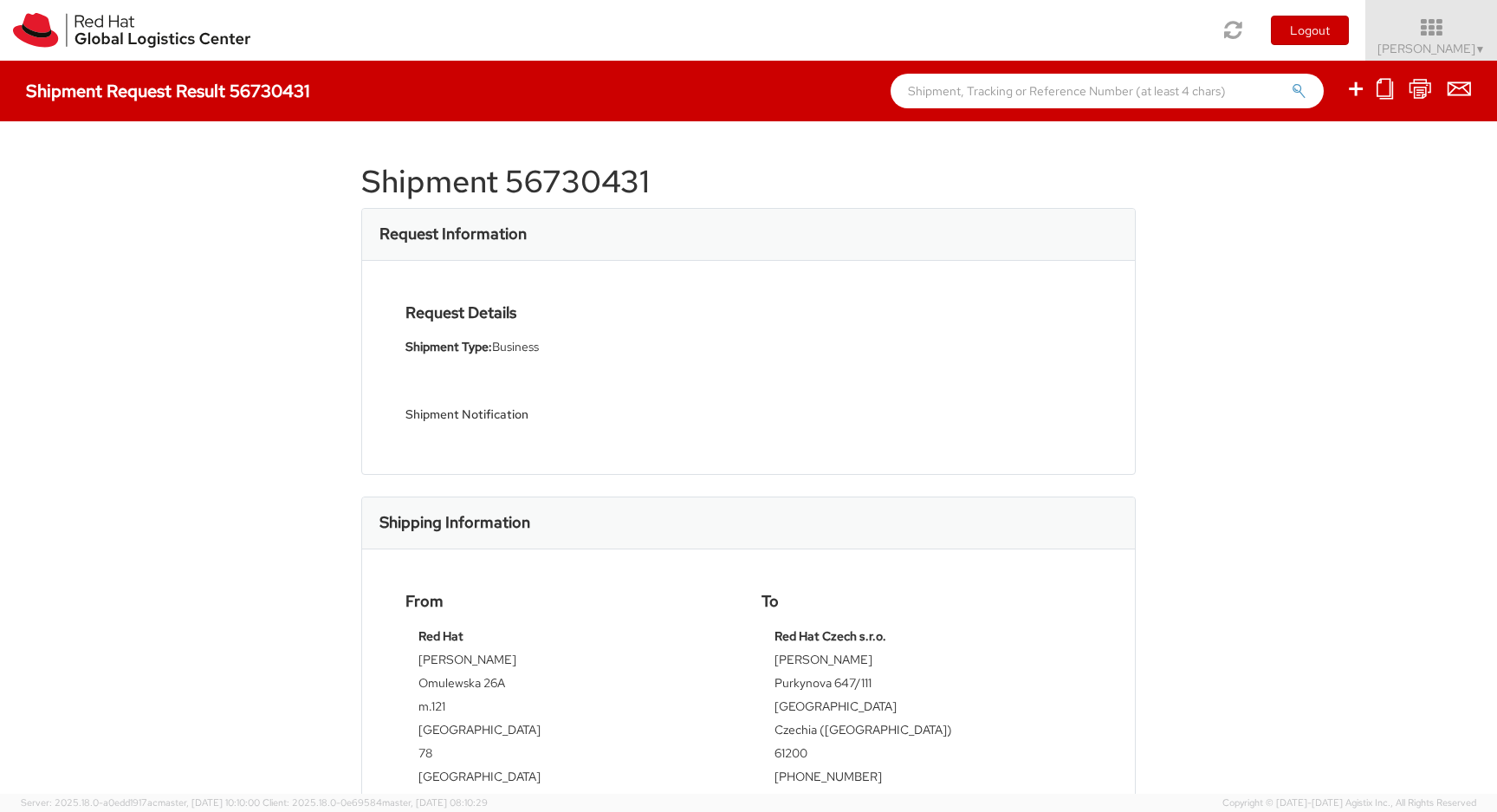
click at [355, 68] on div "Shipment Request Result 56730431" at bounding box center [748, 90] width 1497 height 61
click at [355, 74] on div "Shipment Request Result 56730431" at bounding box center [748, 90] width 1497 height 61
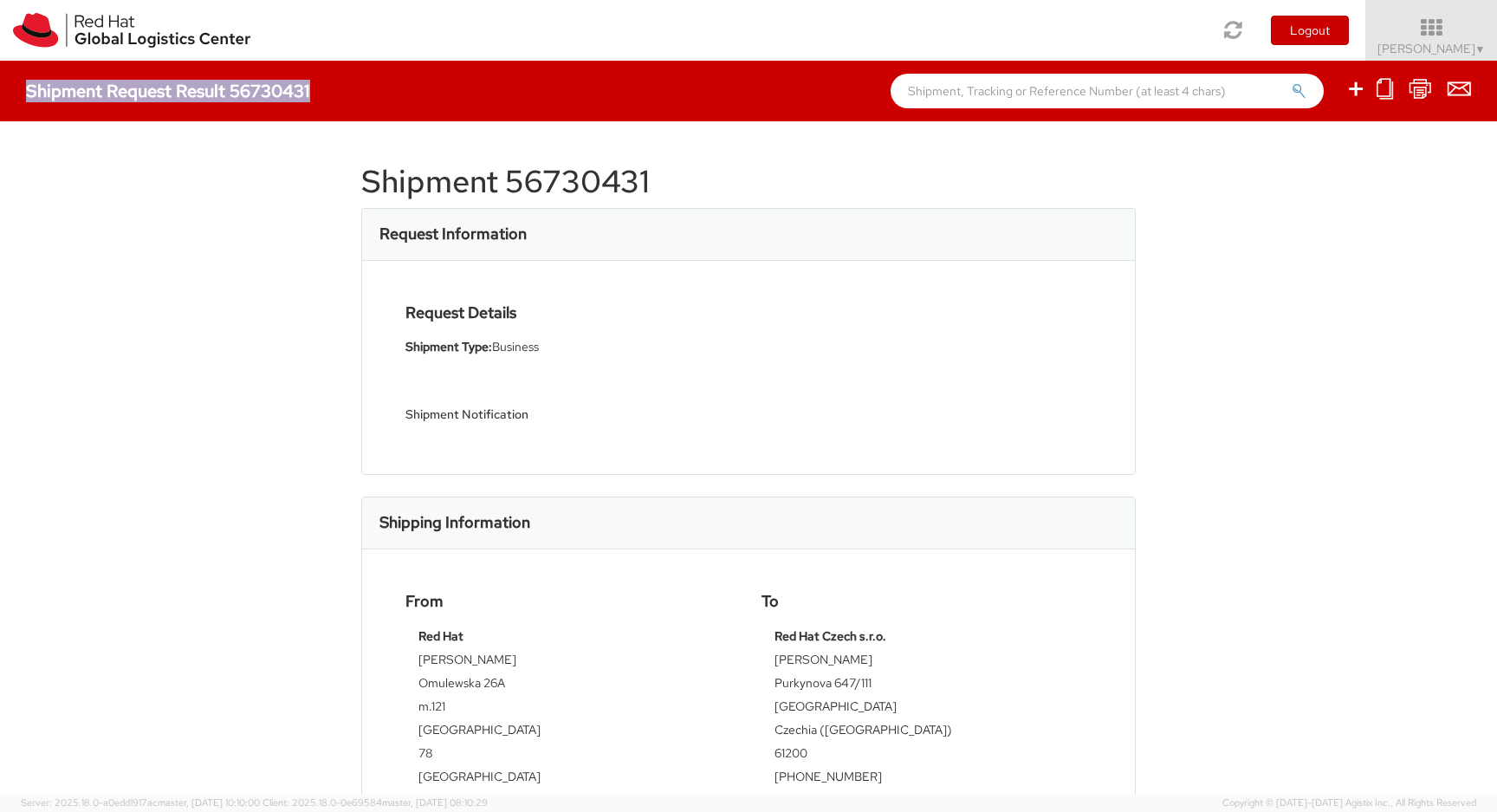
copy div "Shipment Request Result 56730431"
click at [559, 161] on div "Shipment 56730431 Request Information Request Details Shipment Type: Business S…" at bounding box center [749, 457] width 774 height 621
